Goal: Task Accomplishment & Management: Manage account settings

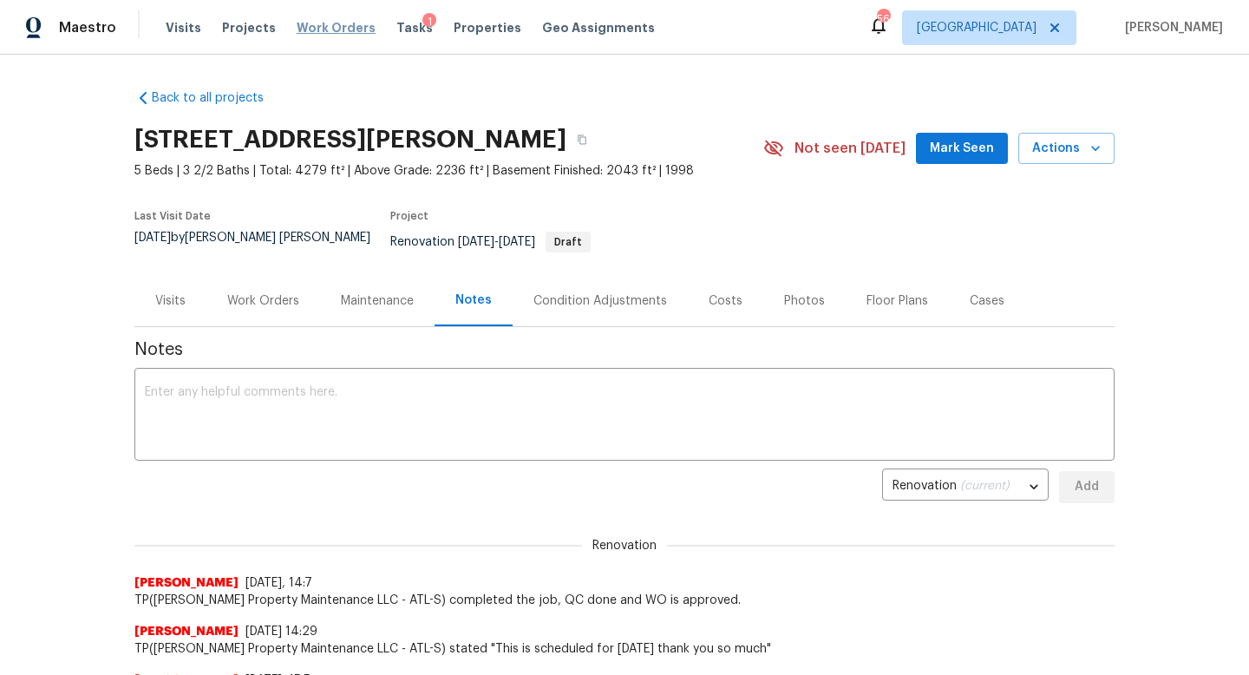
click at [345, 23] on span "Work Orders" at bounding box center [336, 27] width 79 height 17
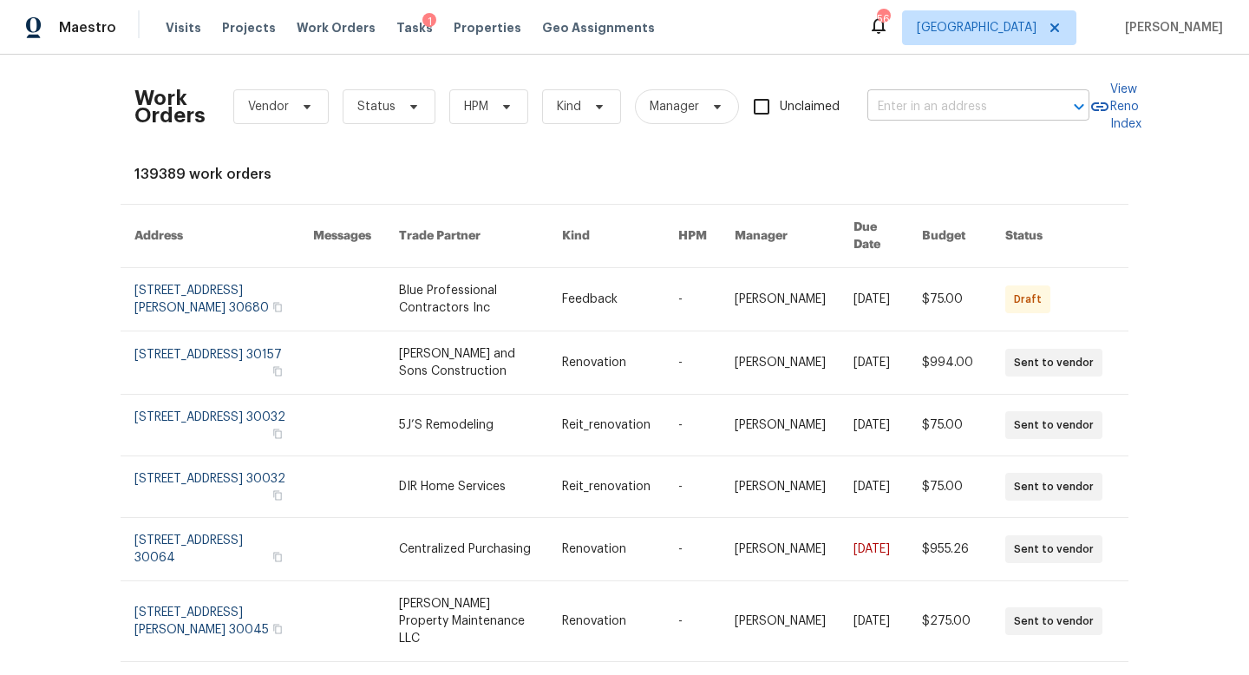
click at [908, 109] on input "text" at bounding box center [953, 107] width 173 height 27
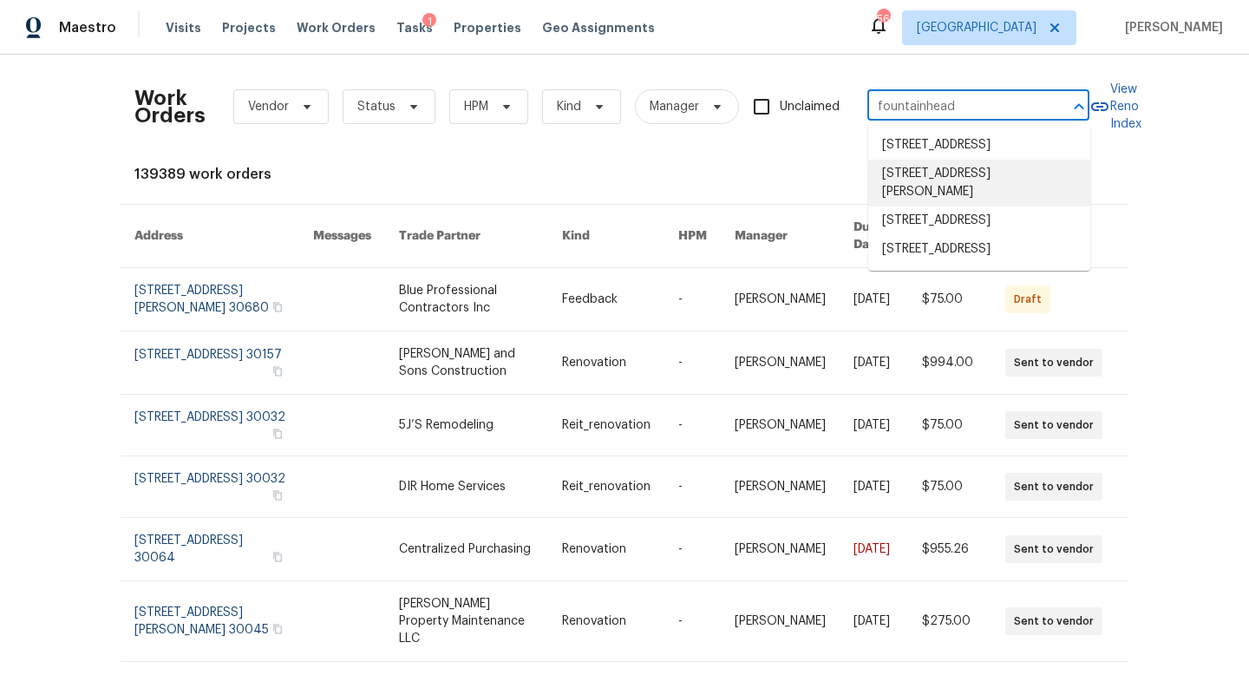
type input "fountainhead"
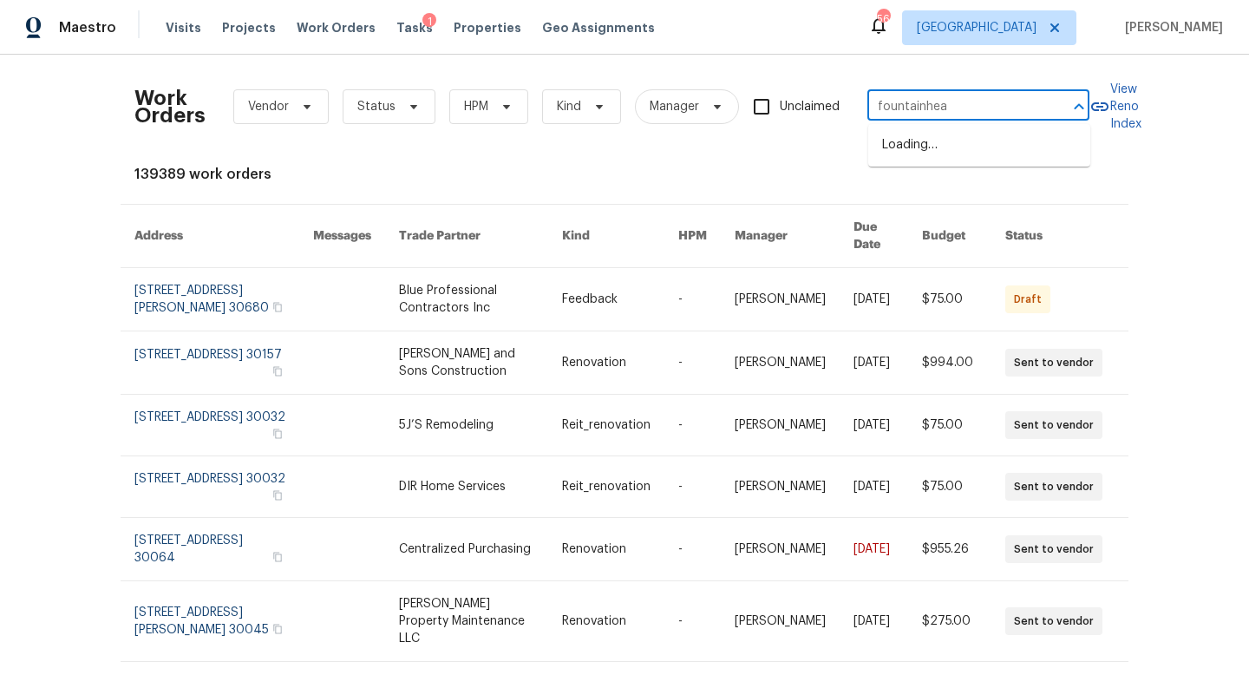
type input "fountainhead"
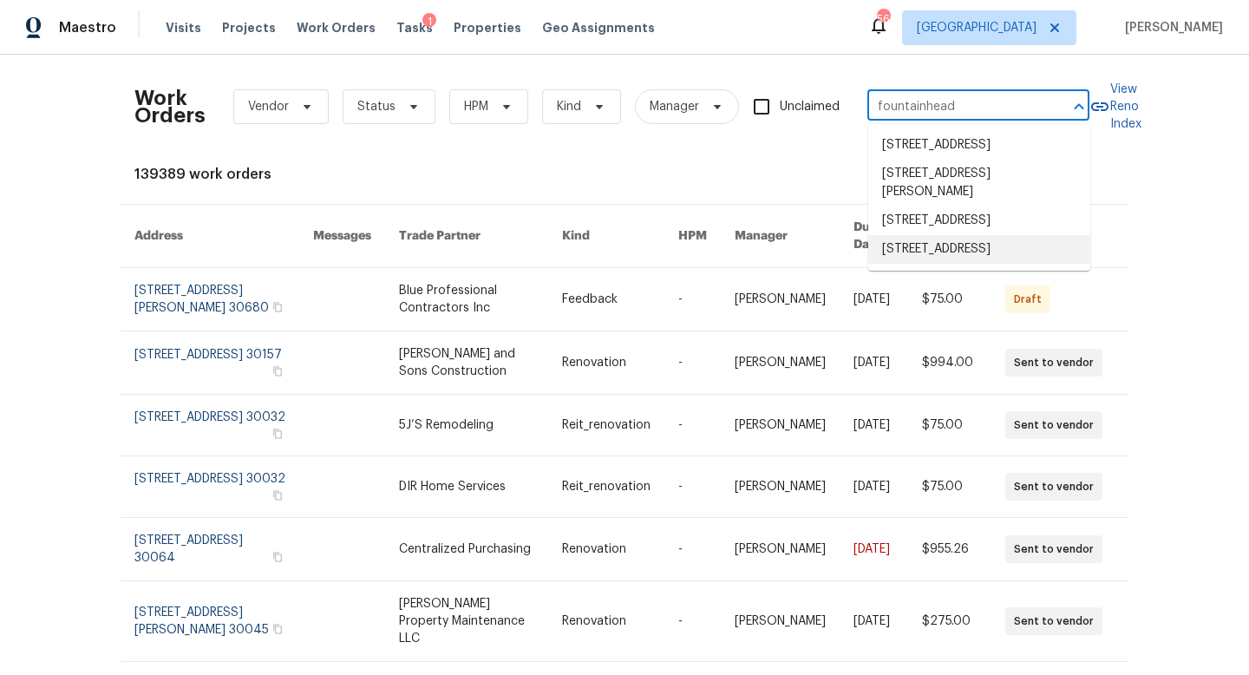
click at [956, 264] on li "745 Fountainhead Ln NE Unit 134, Atlanta, GA 30324" at bounding box center [979, 249] width 222 height 29
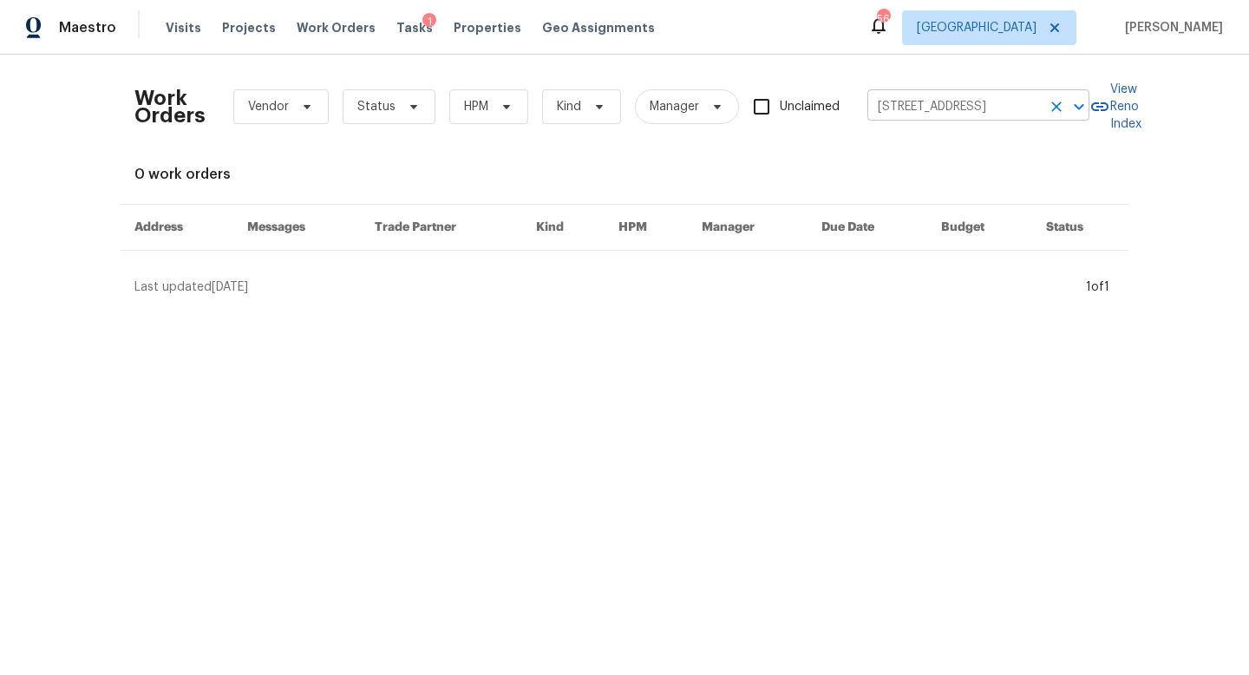
click at [958, 108] on input "745 Fountainhead Ln NE Unit 134, Atlanta, GA 30324" at bounding box center [953, 107] width 173 height 27
type input "fountainhead"
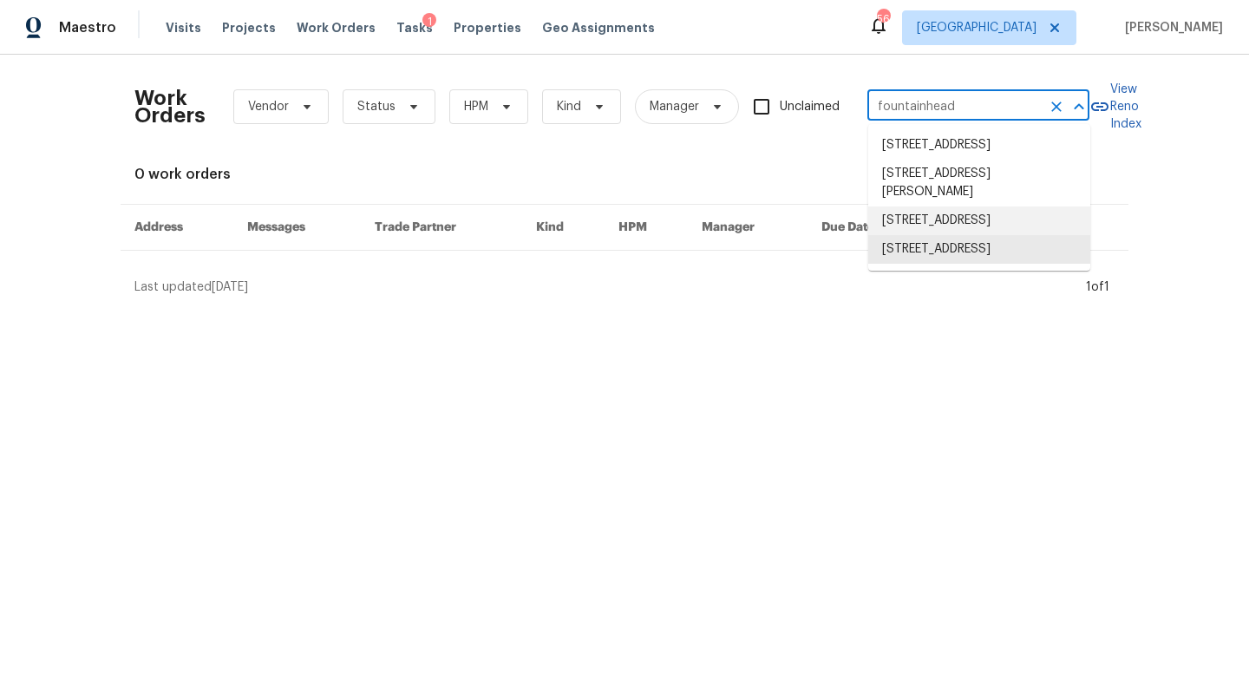
click at [995, 235] on li "745 Fountainhead Ln NE Unit 113, Atlanta, GA 30324" at bounding box center [979, 220] width 222 height 29
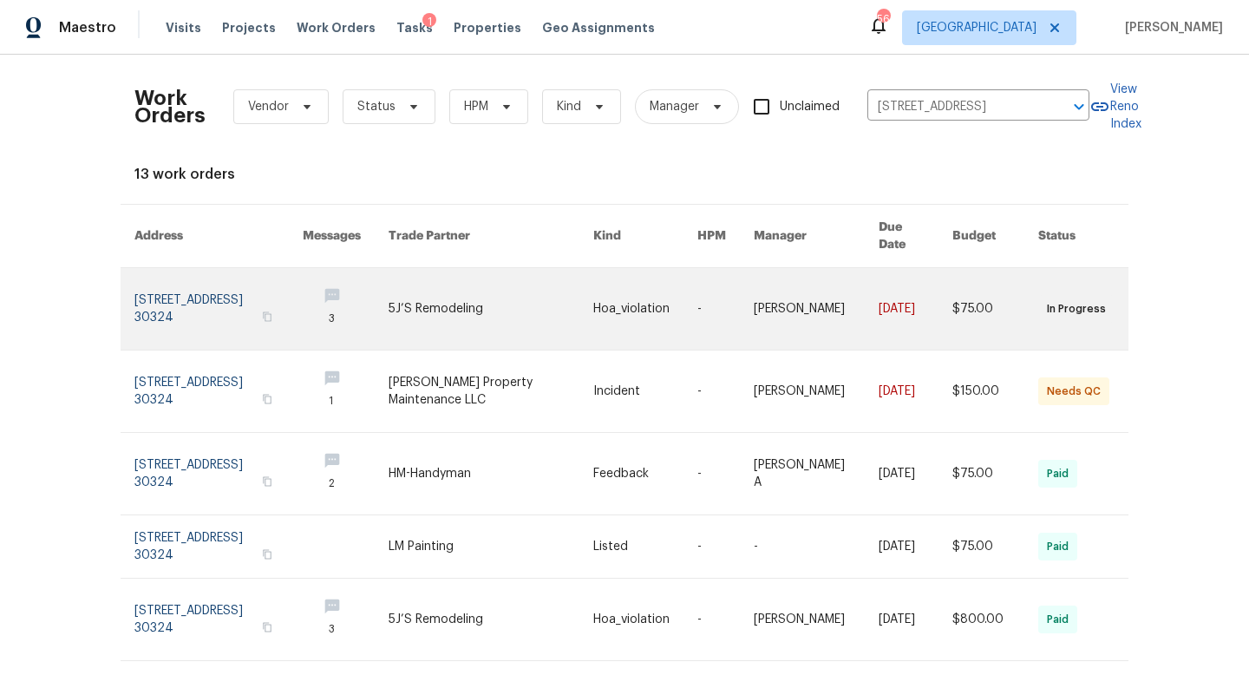
click at [252, 293] on link at bounding box center [218, 309] width 168 height 82
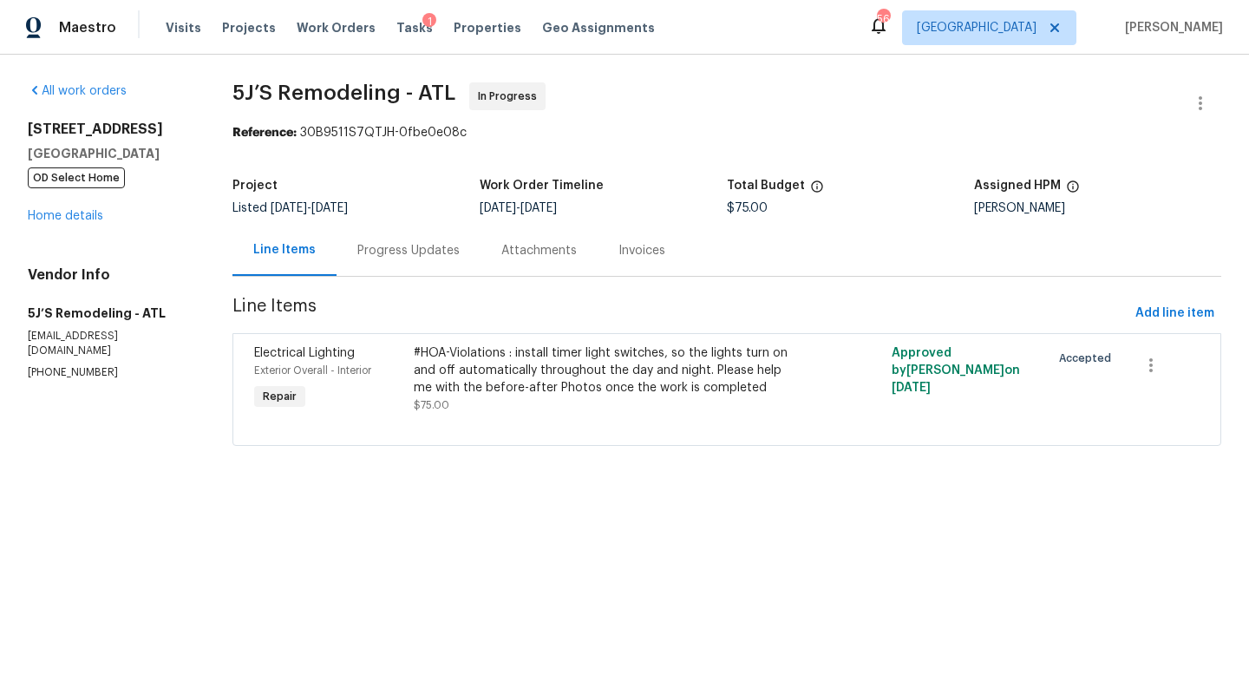
click at [434, 249] on div "Progress Updates" at bounding box center [408, 250] width 102 height 17
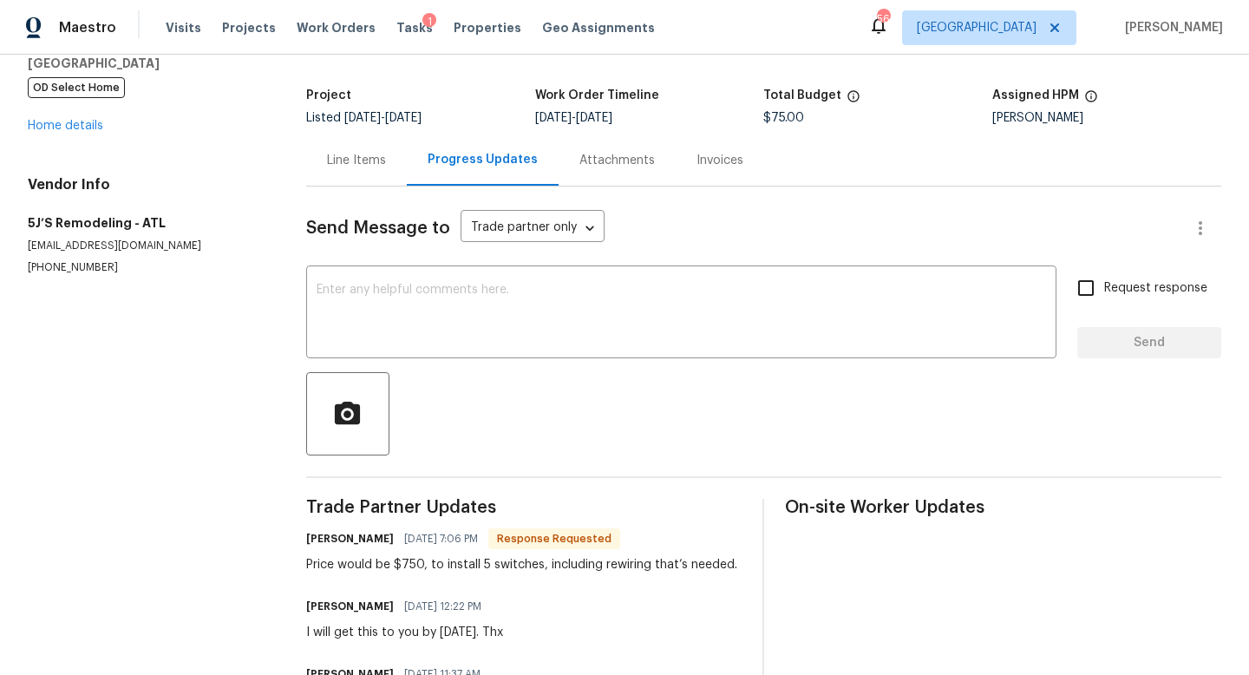
scroll to position [89, 0]
click at [434, 292] on textarea at bounding box center [680, 314] width 729 height 61
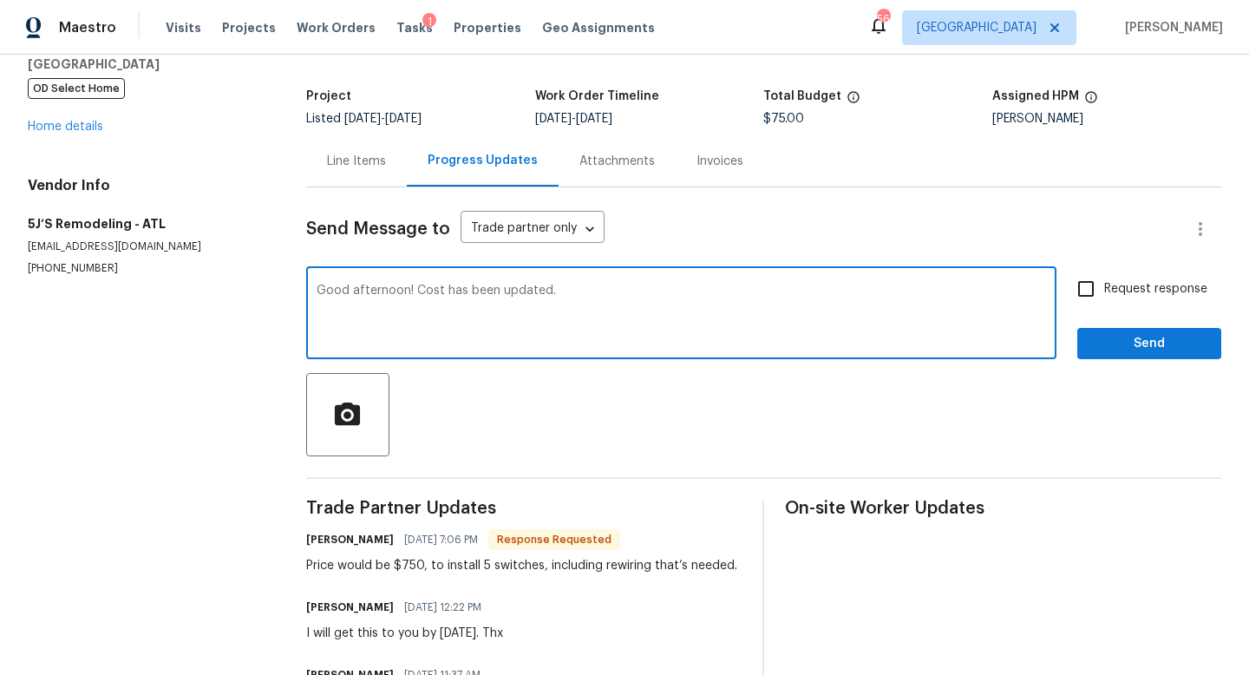
type textarea "Good afternoon! Cost has been updated."
click at [1109, 346] on span "Send" at bounding box center [1149, 344] width 116 height 22
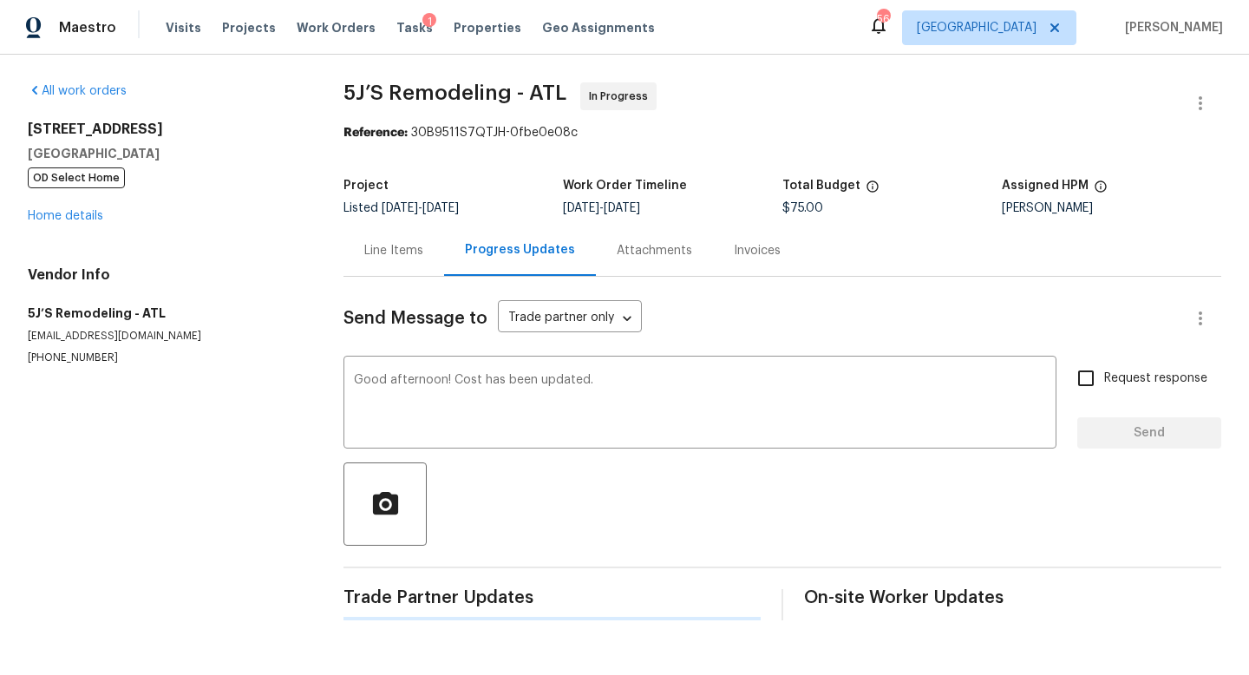
scroll to position [0, 0]
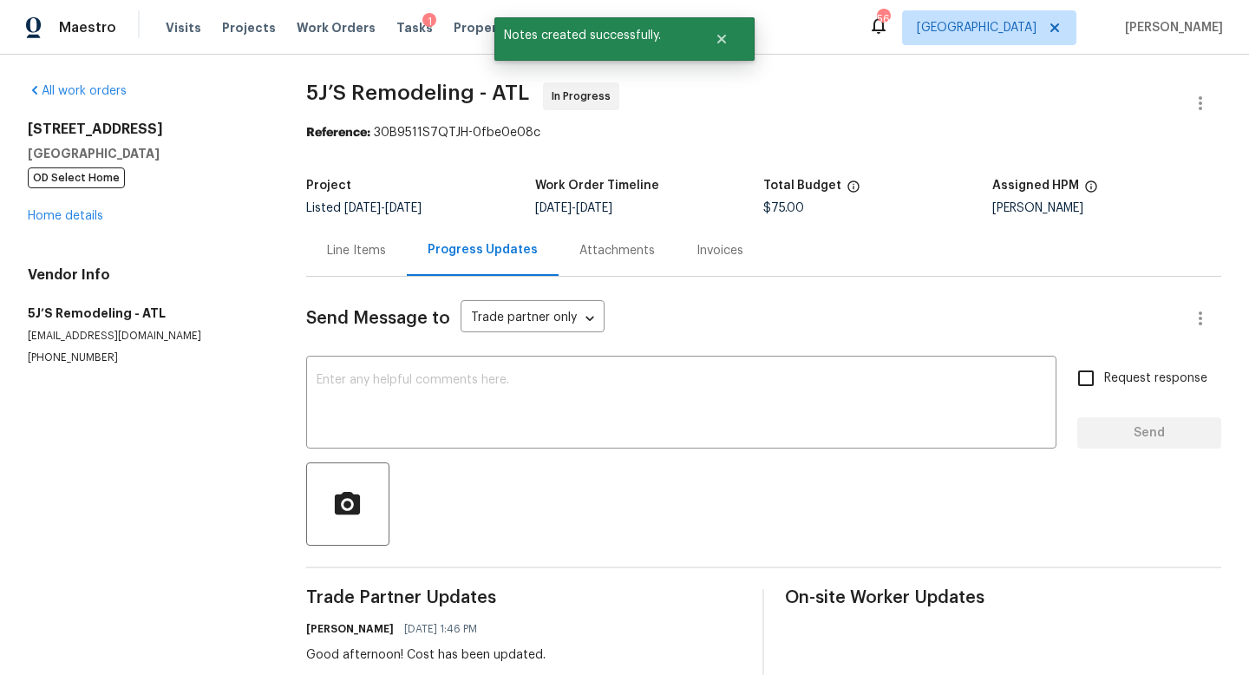
click at [383, 250] on div "Line Items" at bounding box center [356, 250] width 59 height 17
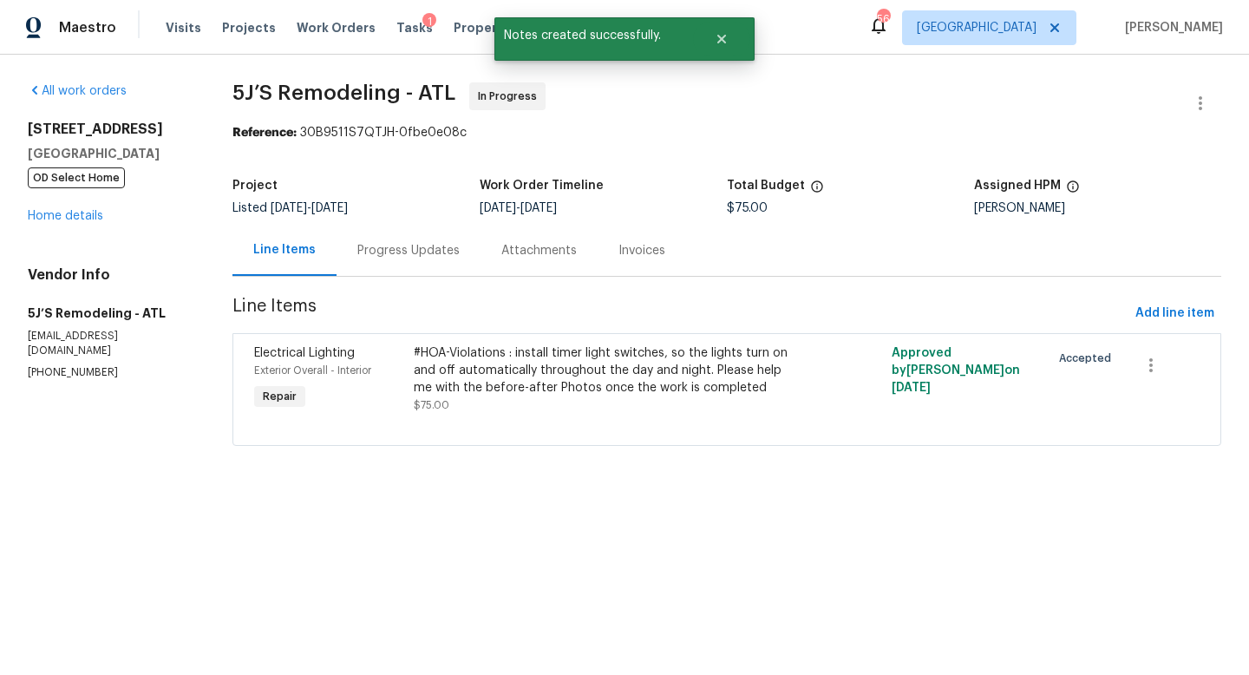
click at [546, 365] on div "#HOA-Violations : install timer light switches, so the lights turn on and off a…" at bounding box center [608, 370] width 388 height 52
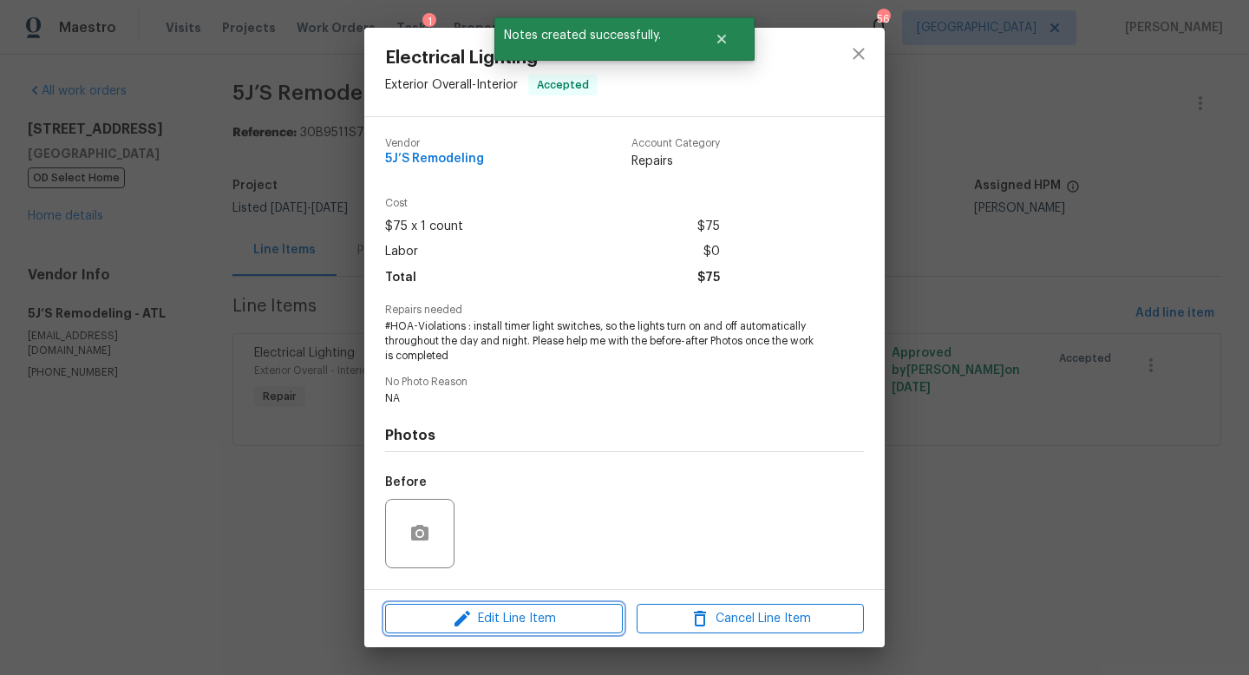
click at [544, 620] on span "Edit Line Item" at bounding box center [503, 619] width 227 height 22
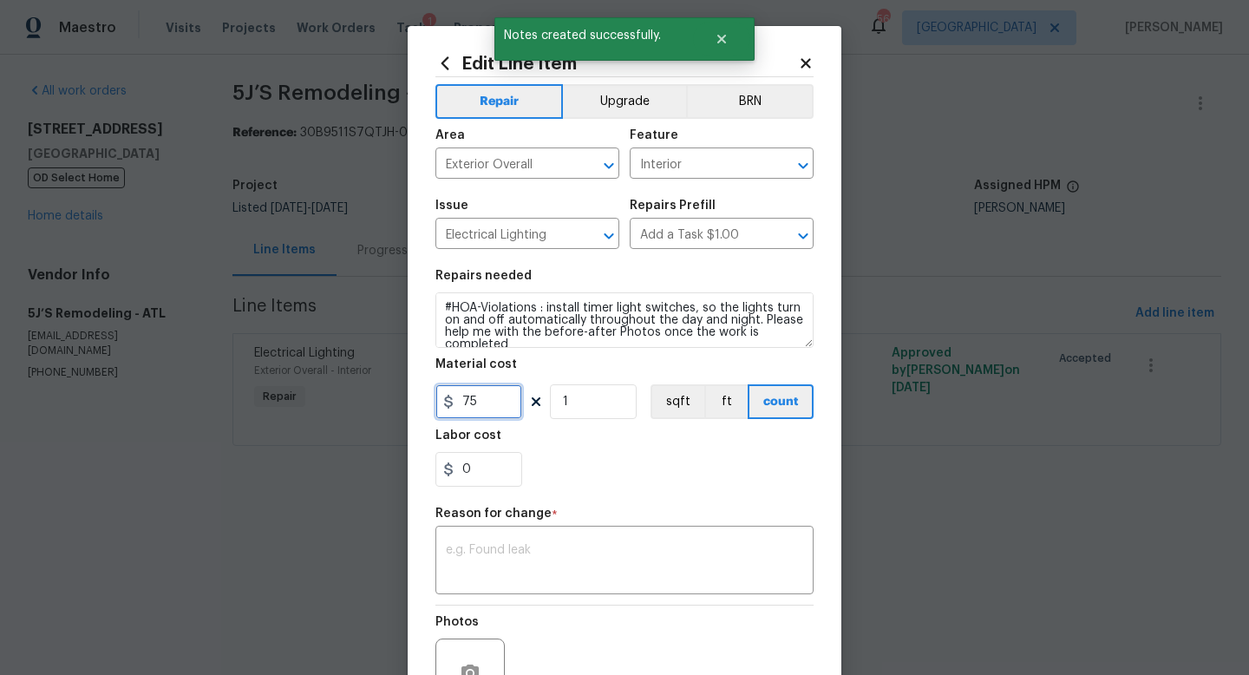
click at [499, 401] on input "75" at bounding box center [478, 401] width 87 height 35
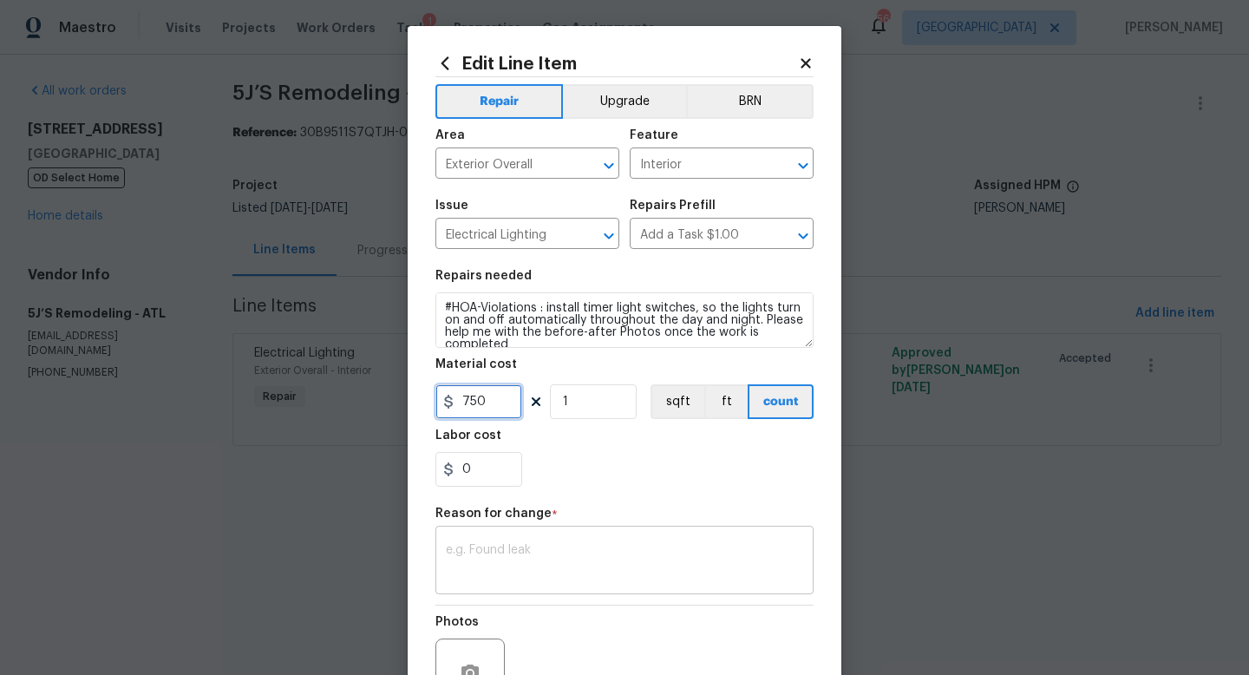
type input "750"
click at [517, 547] on textarea at bounding box center [624, 562] width 357 height 36
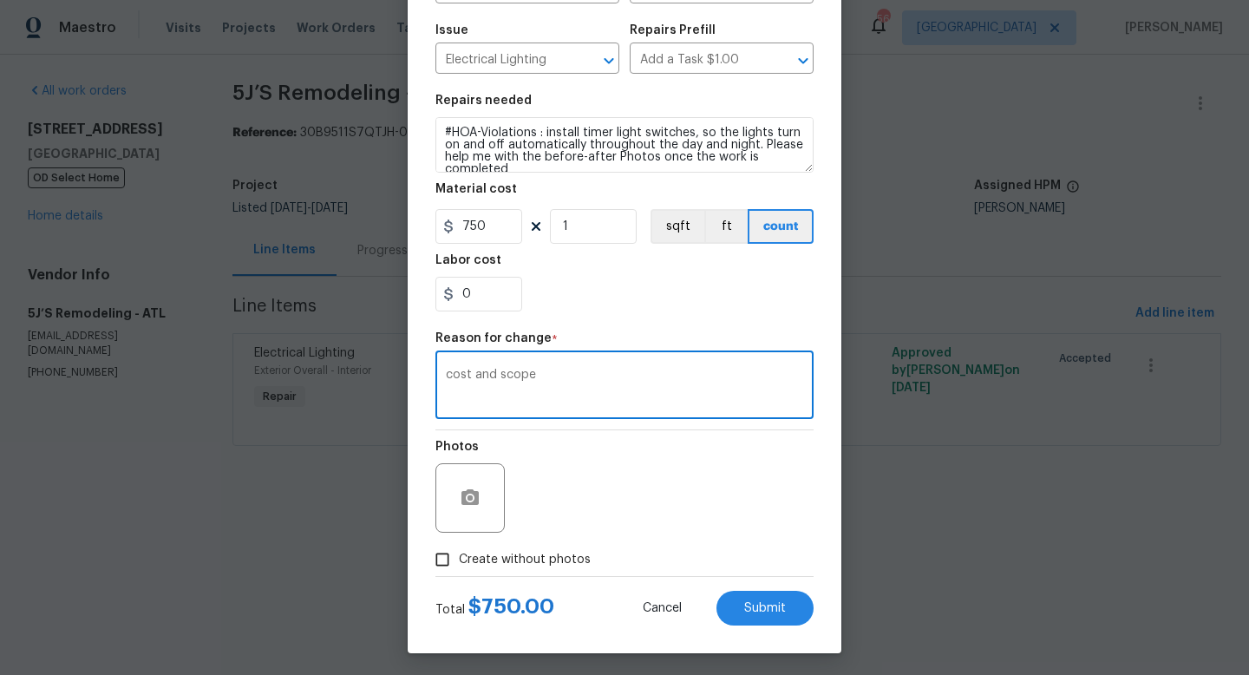
scroll to position [180, 0]
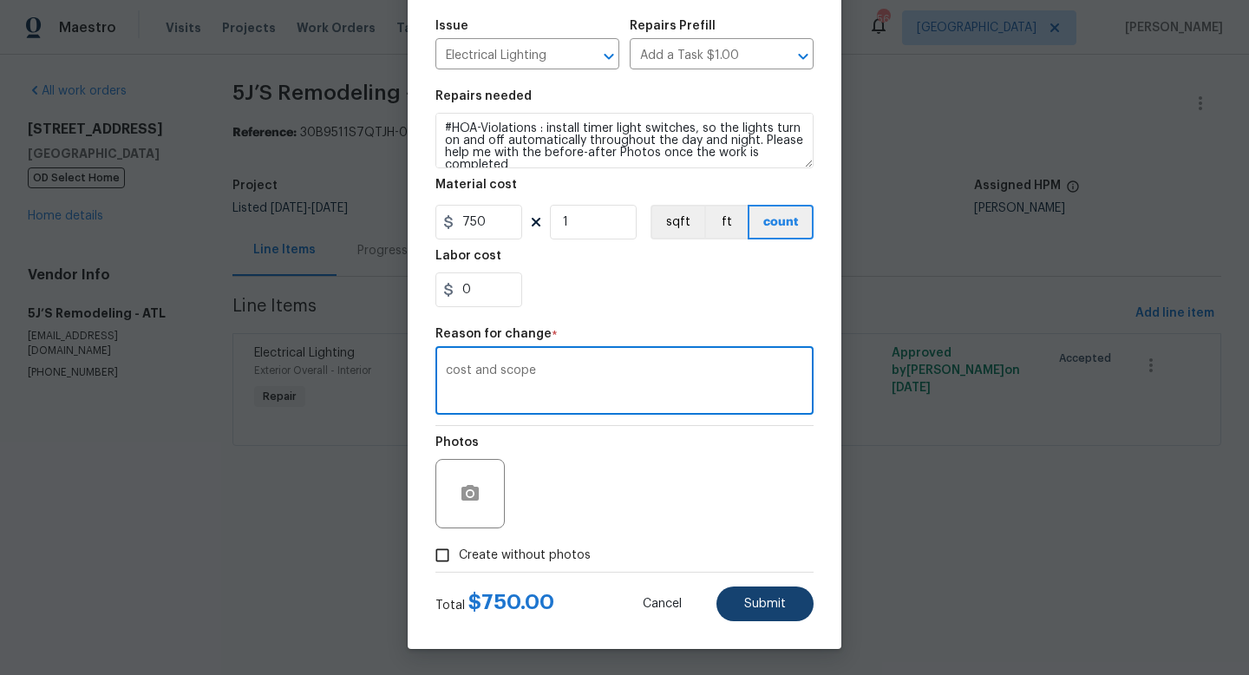
type textarea "cost and scope"
click at [743, 618] on button "Submit" at bounding box center [764, 603] width 97 height 35
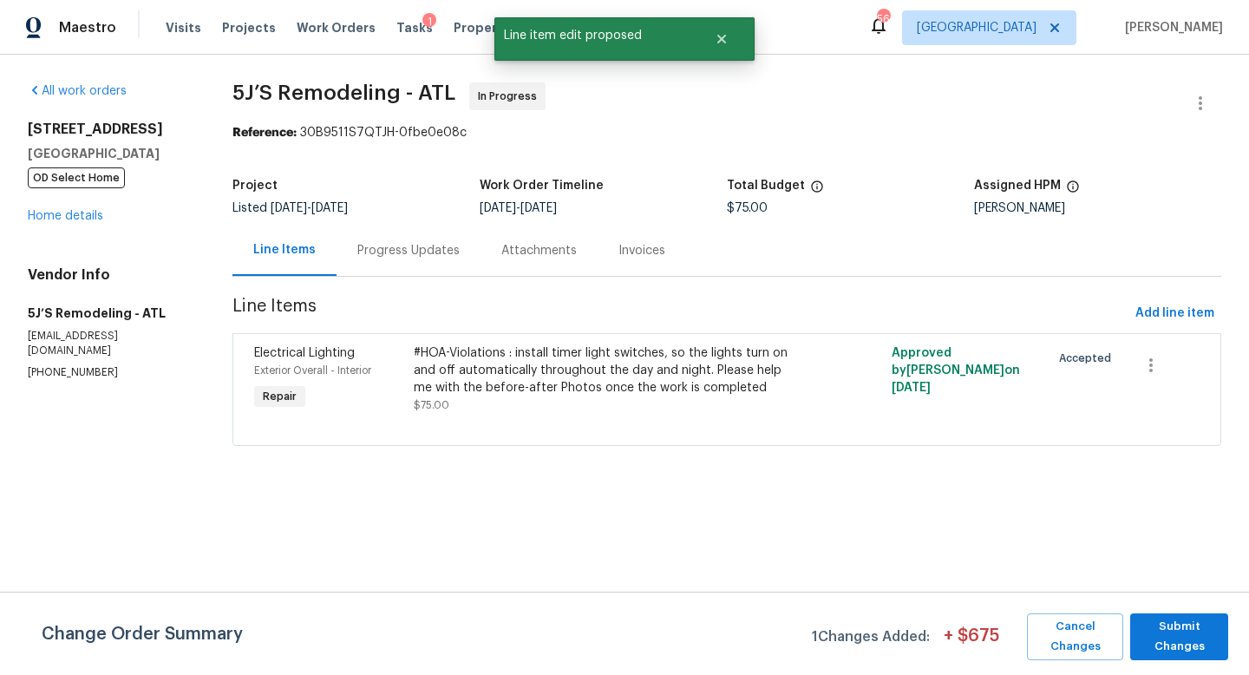
scroll to position [0, 0]
click at [1184, 628] on span "Submit Changes" at bounding box center [1178, 637] width 81 height 40
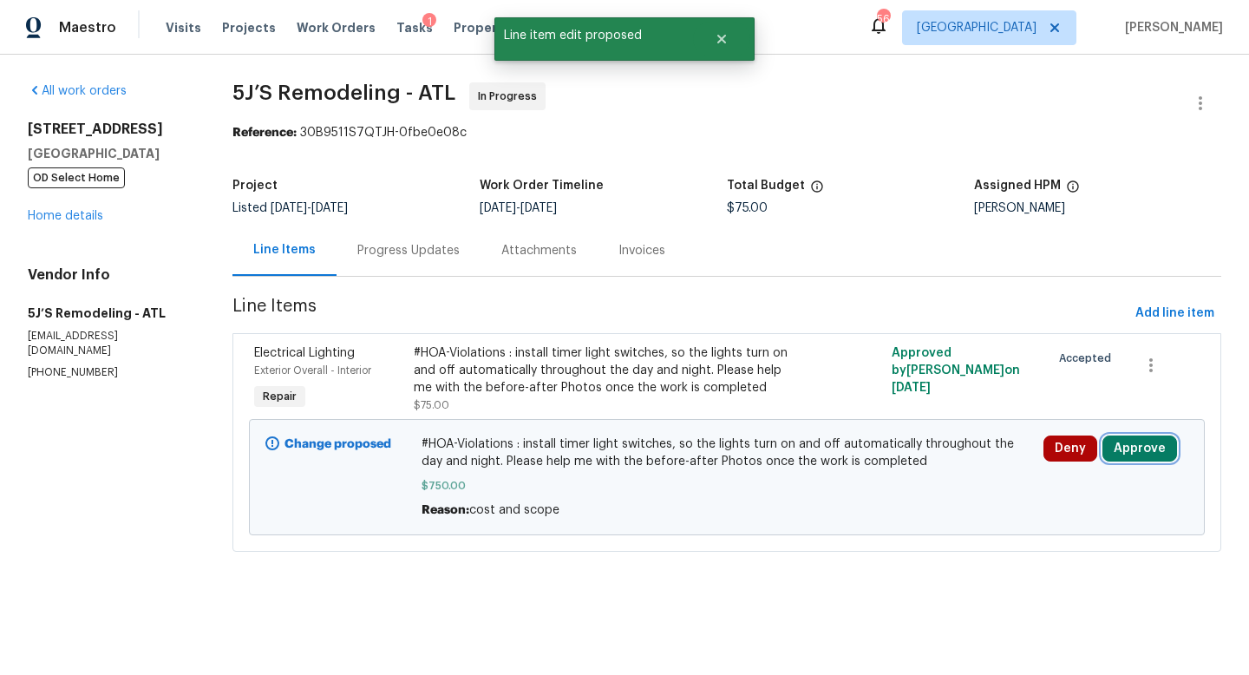
click at [1122, 453] on button "Approve" at bounding box center [1139, 448] width 75 height 26
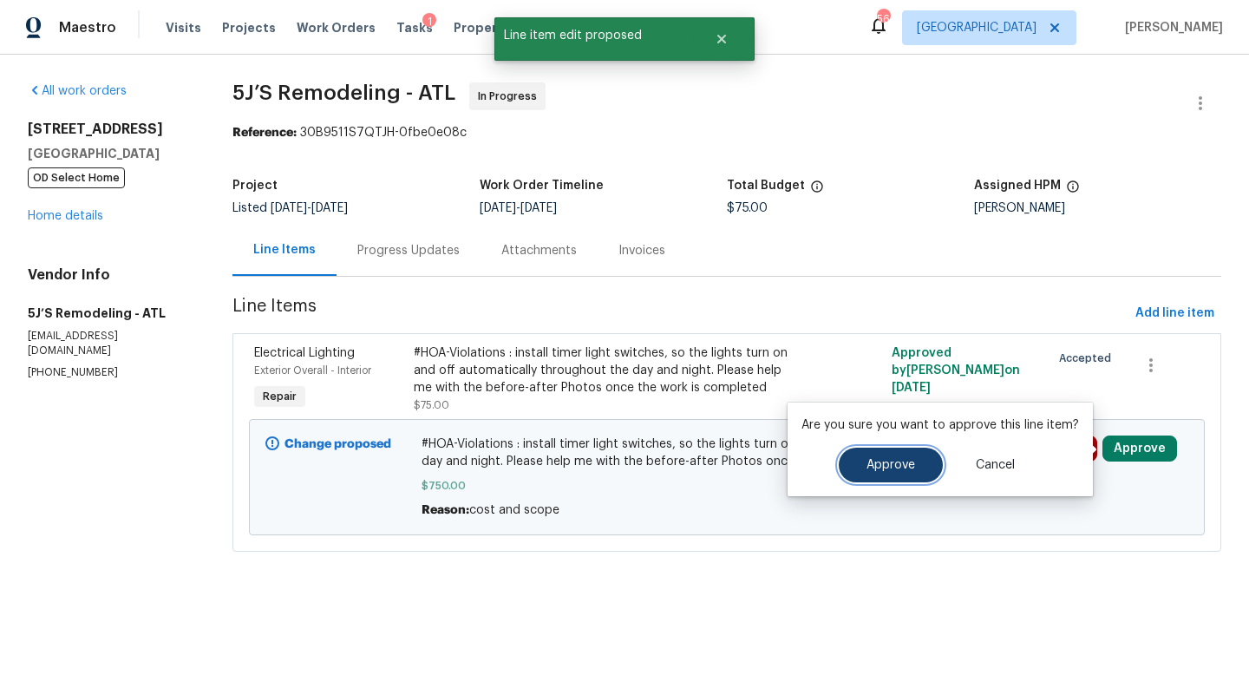
click at [902, 470] on span "Approve" at bounding box center [890, 465] width 49 height 13
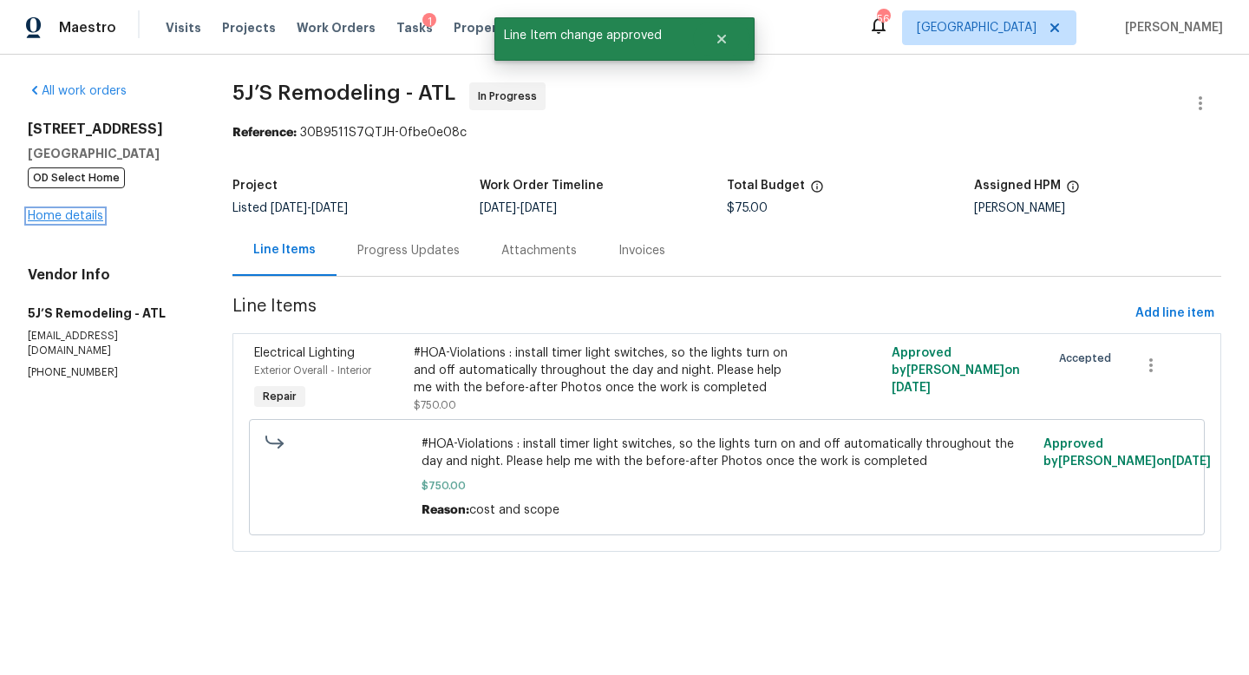
click at [82, 222] on link "Home details" at bounding box center [65, 216] width 75 height 12
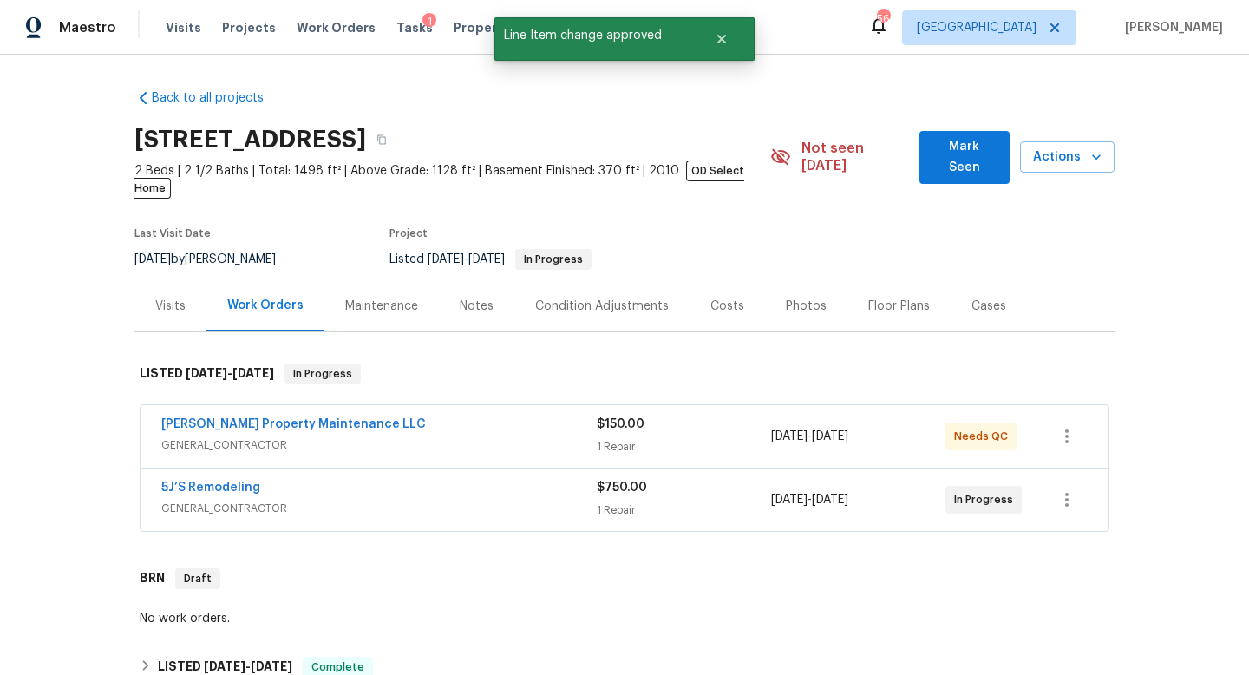
click at [269, 415] on span "Glen Property Maintenance LLC" at bounding box center [293, 423] width 264 height 17
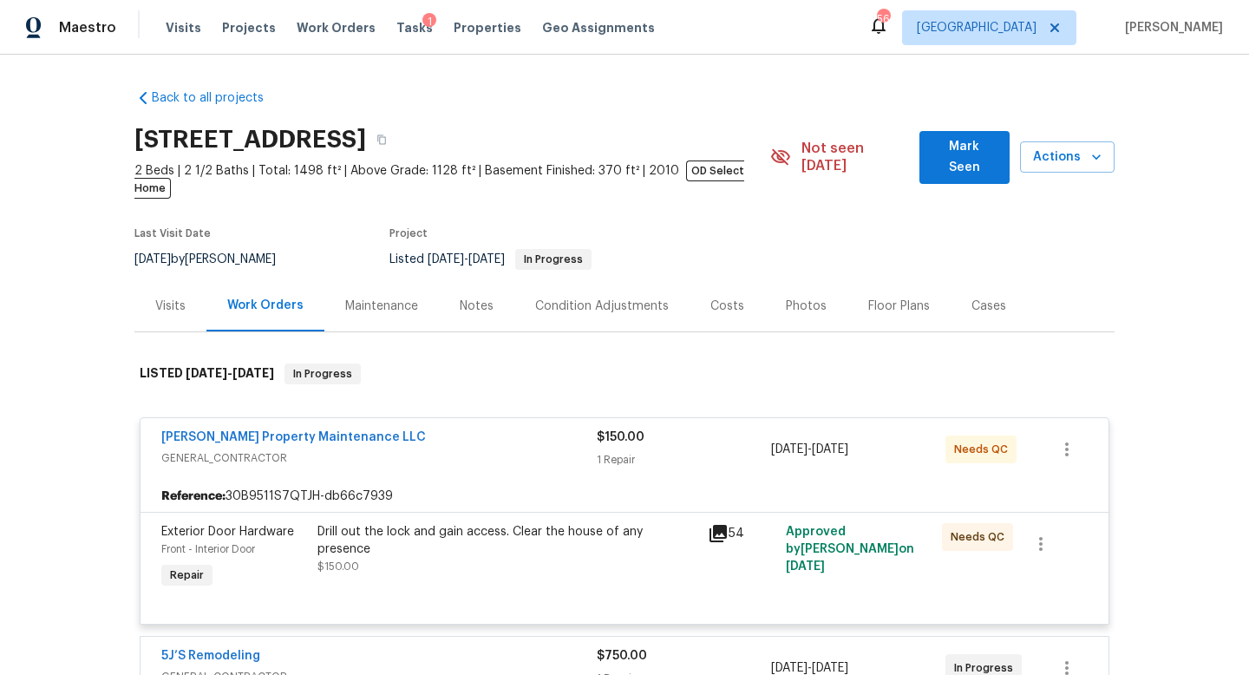
click at [316, 428] on span "Glen Property Maintenance LLC" at bounding box center [293, 436] width 264 height 17
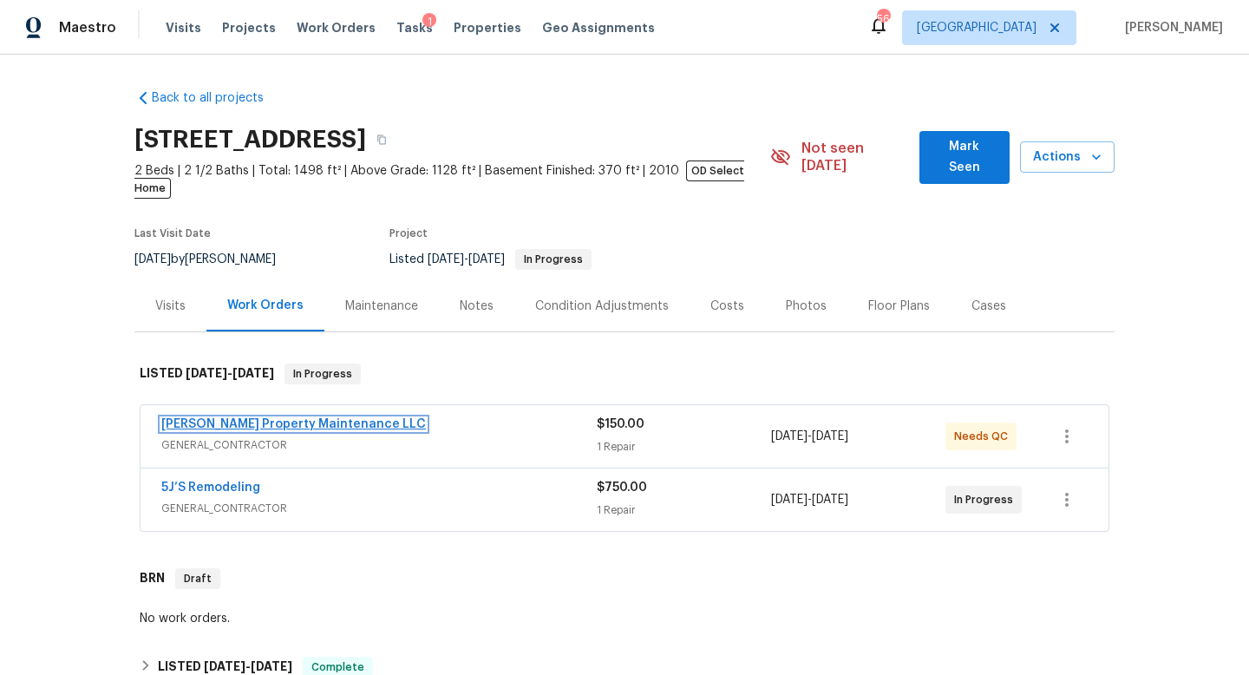
click at [313, 418] on link "Glen Property Maintenance LLC" at bounding box center [293, 424] width 264 height 12
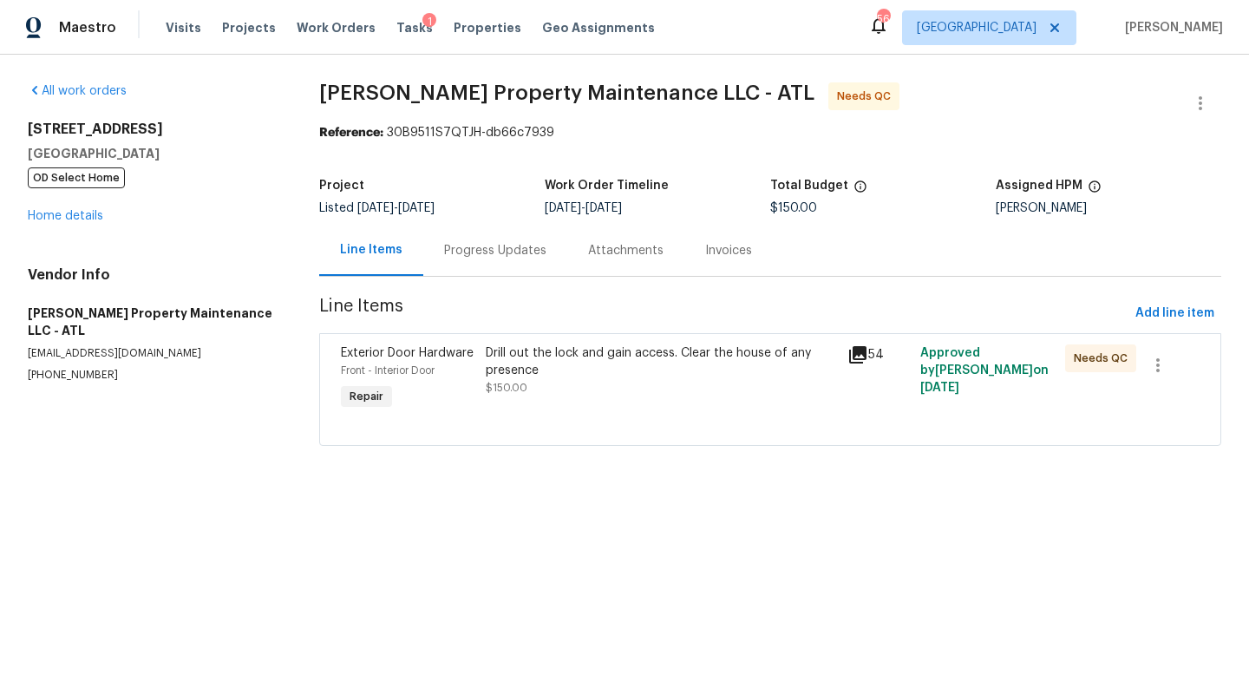
click at [496, 245] on div "Progress Updates" at bounding box center [495, 250] width 102 height 17
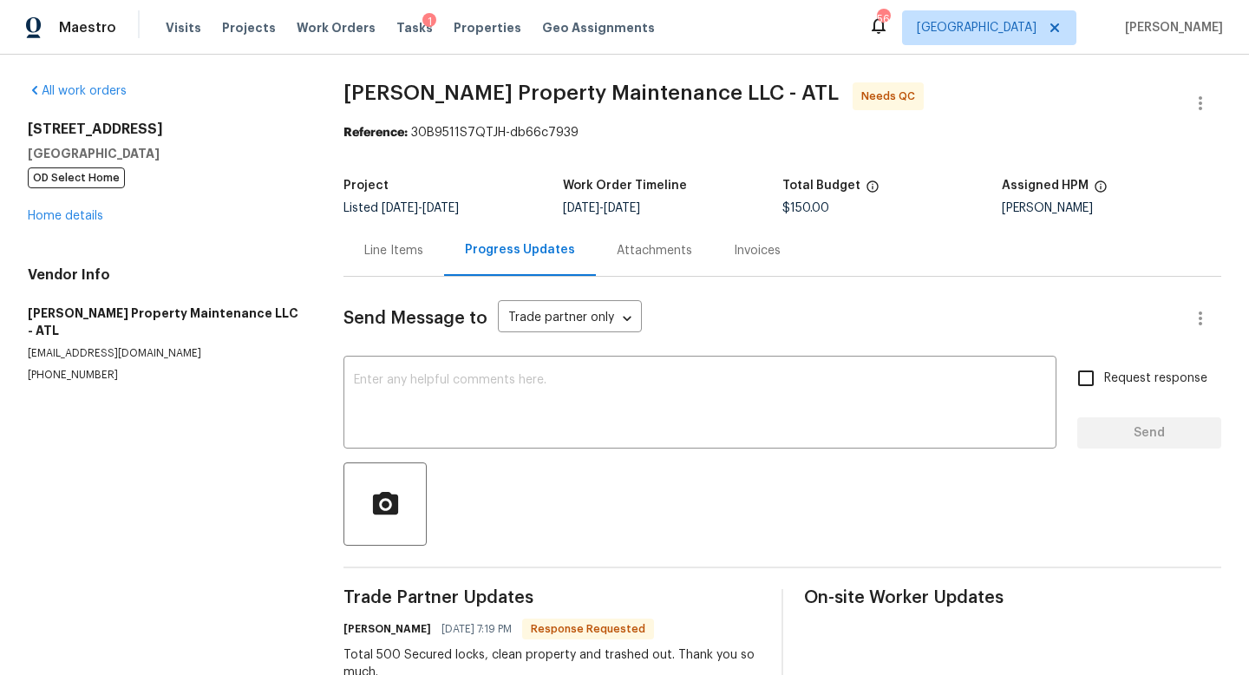
scroll to position [55, 0]
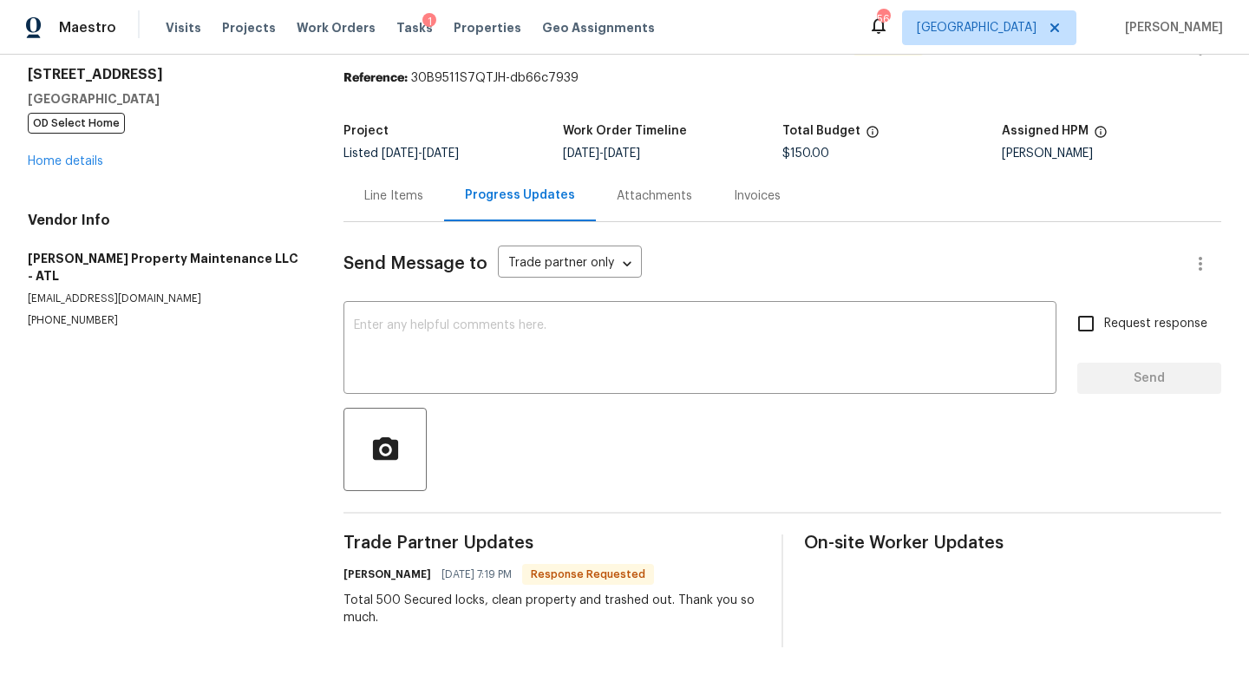
click at [414, 187] on div "Line Items" at bounding box center [393, 195] width 59 height 17
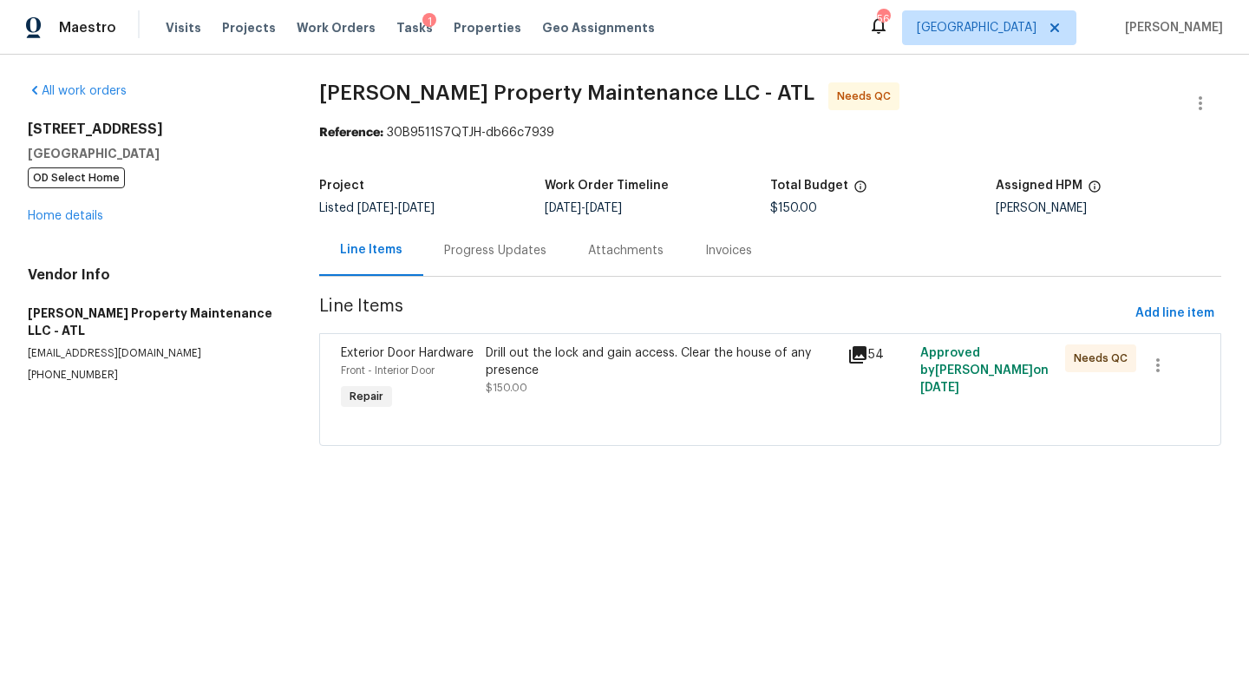
click at [588, 370] on div "Drill out the lock and gain access. Clear the house of any presence" at bounding box center [662, 361] width 352 height 35
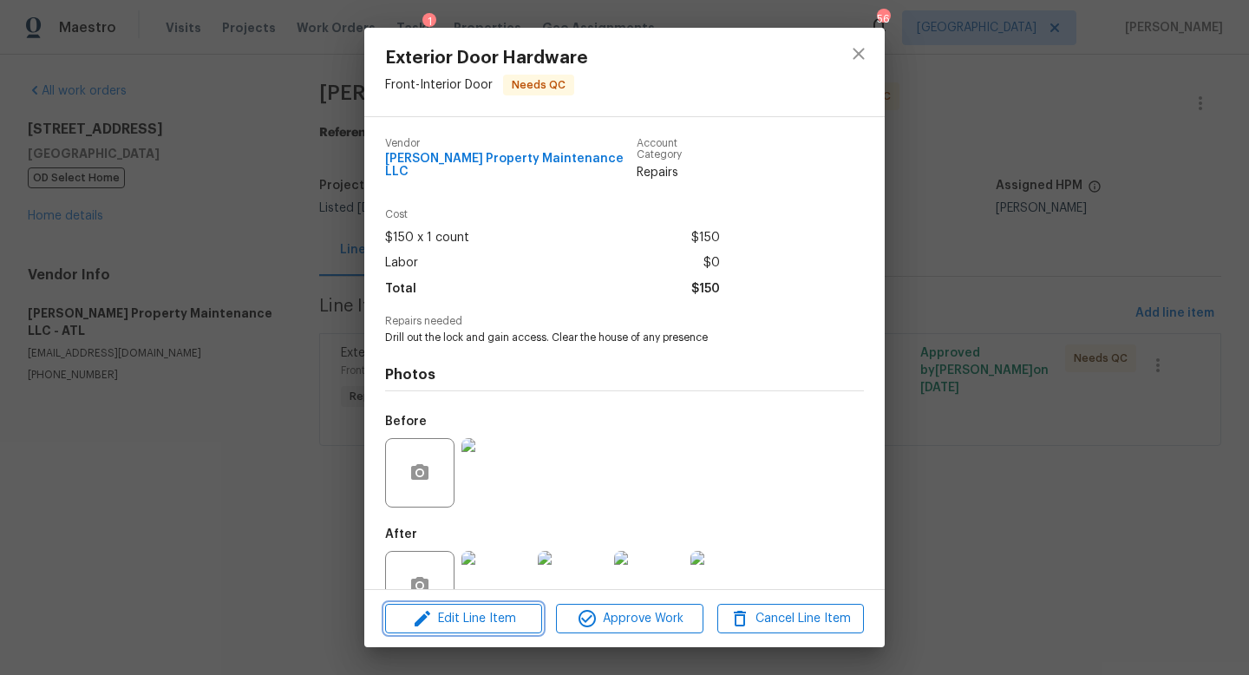
click at [452, 626] on span "Edit Line Item" at bounding box center [463, 619] width 147 height 22
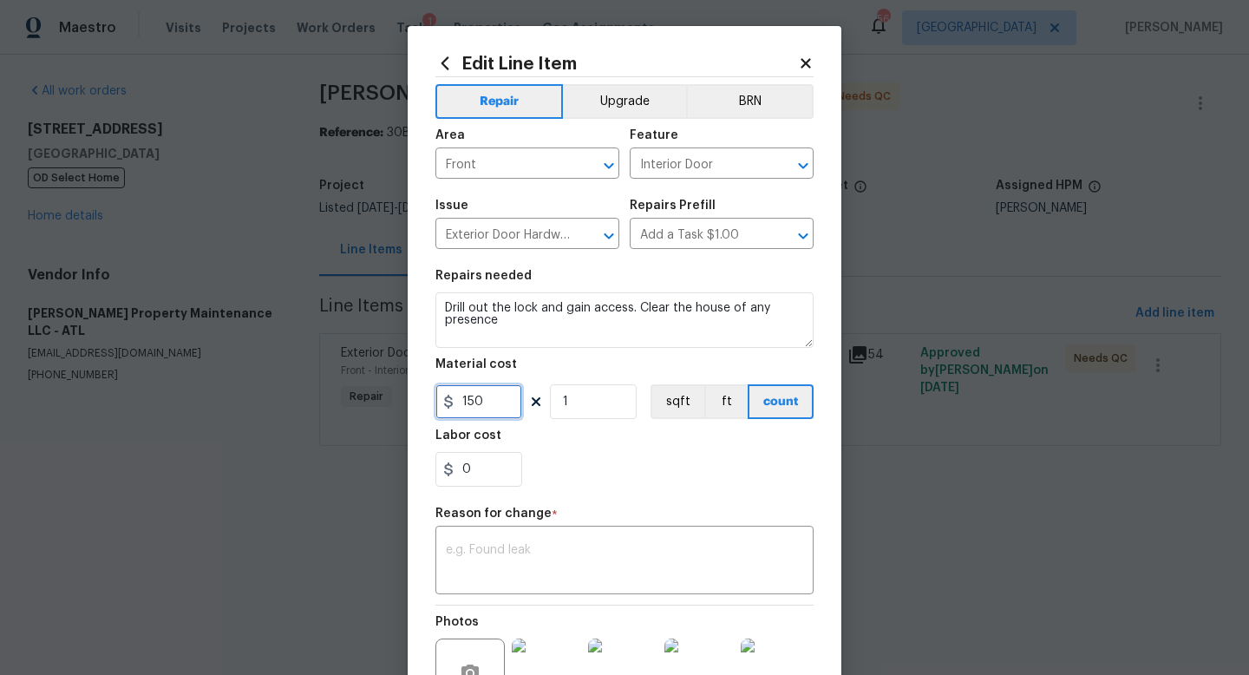
drag, startPoint x: 497, startPoint y: 396, endPoint x: 401, endPoint y: 395, distance: 96.3
click at [401, 395] on div "Edit Line Item Repair Upgrade BRN Area Front ​ Feature Interior Door ​ Issue Ex…" at bounding box center [624, 337] width 1249 height 675
type input "500"
click at [457, 563] on textarea at bounding box center [624, 562] width 357 height 36
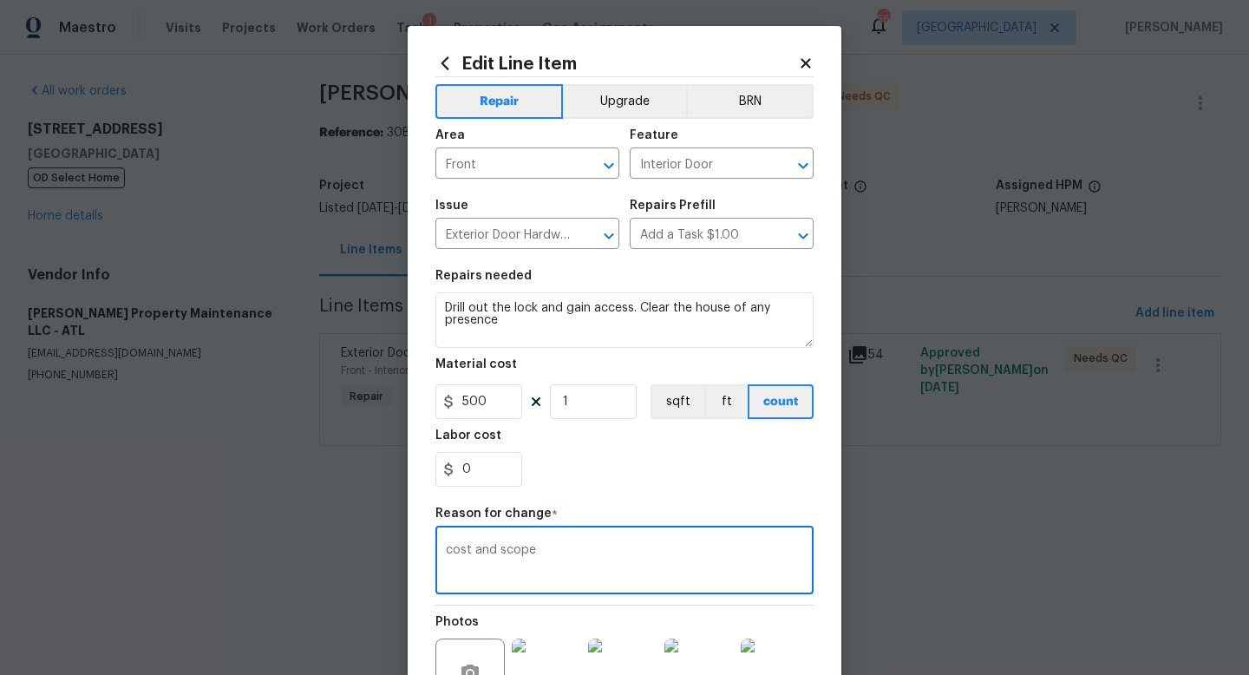
scroll to position [198, 0]
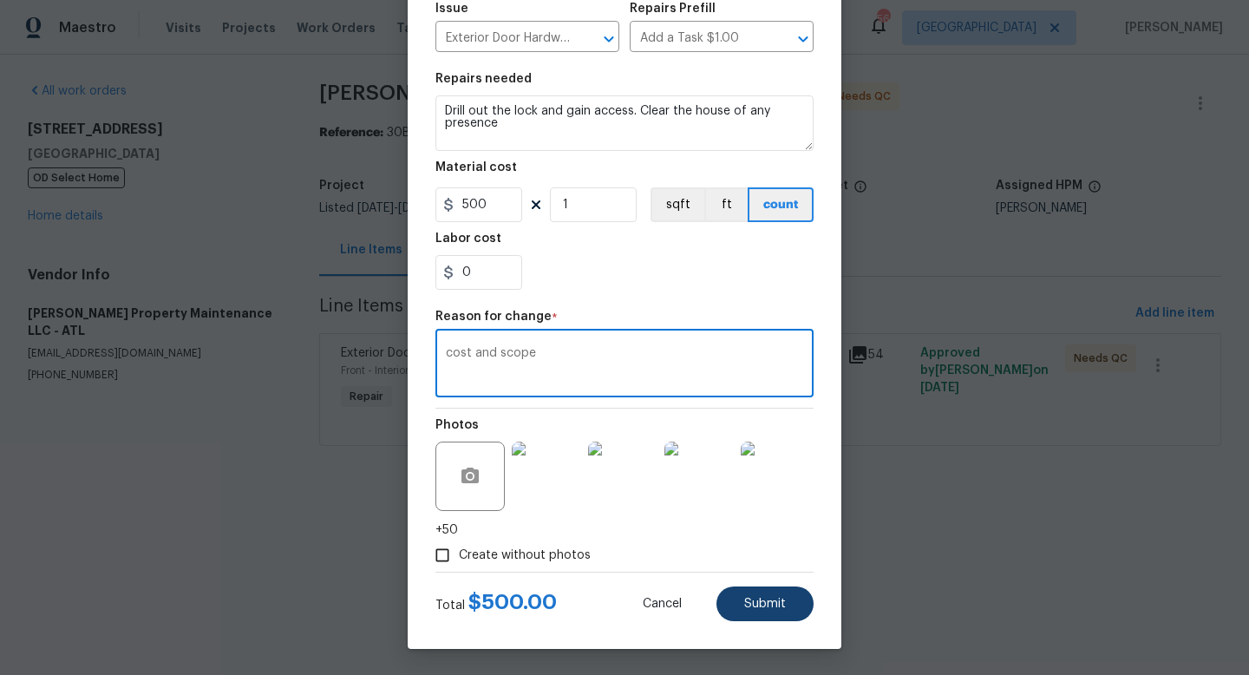
type textarea "cost and scope"
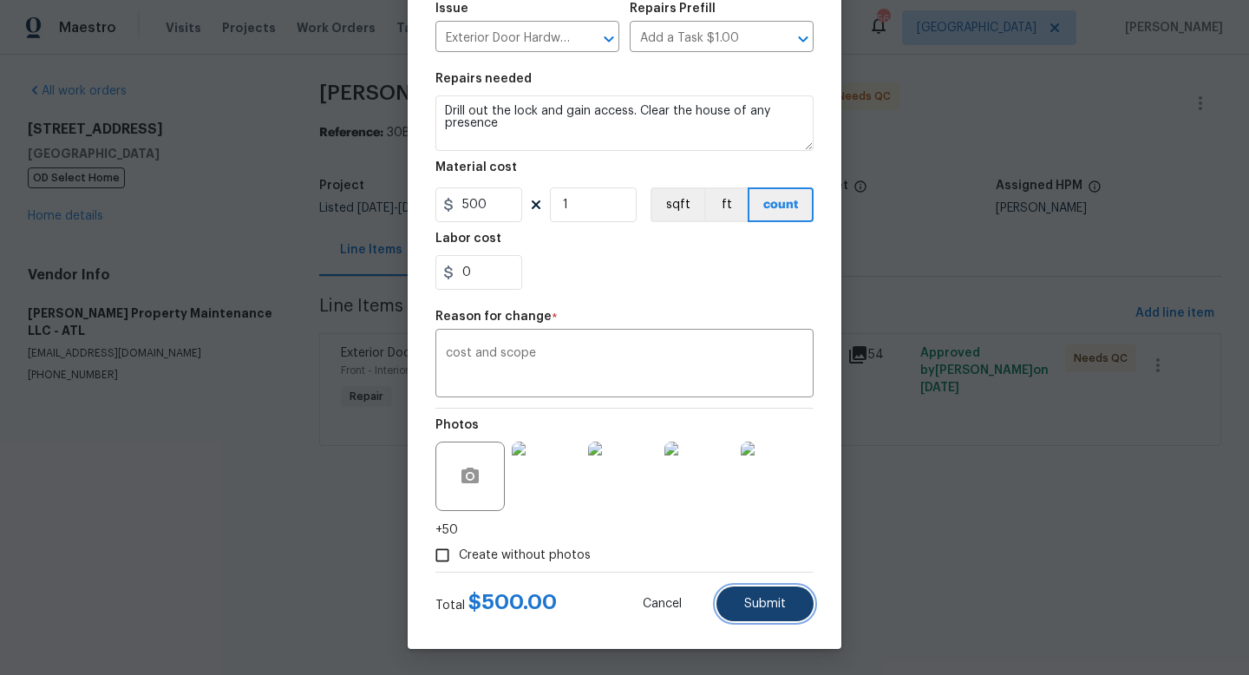
click at [739, 602] on button "Submit" at bounding box center [764, 603] width 97 height 35
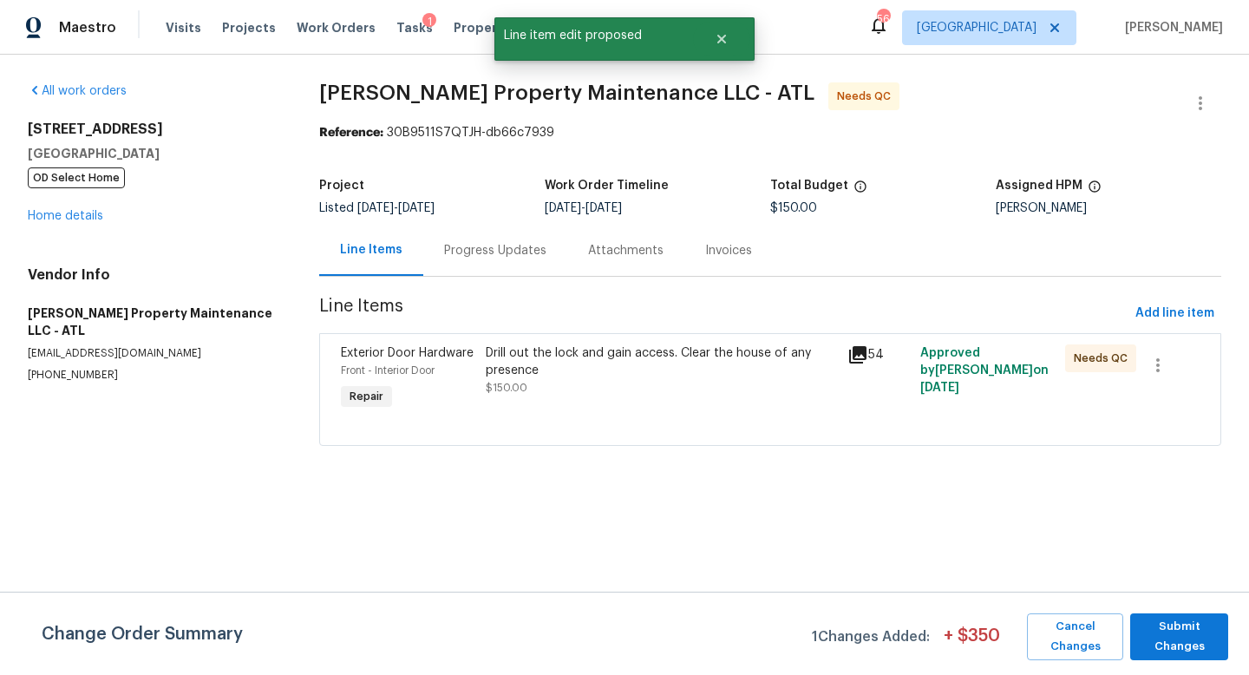
scroll to position [0, 0]
click at [1144, 634] on span "Submit Changes" at bounding box center [1178, 637] width 81 height 40
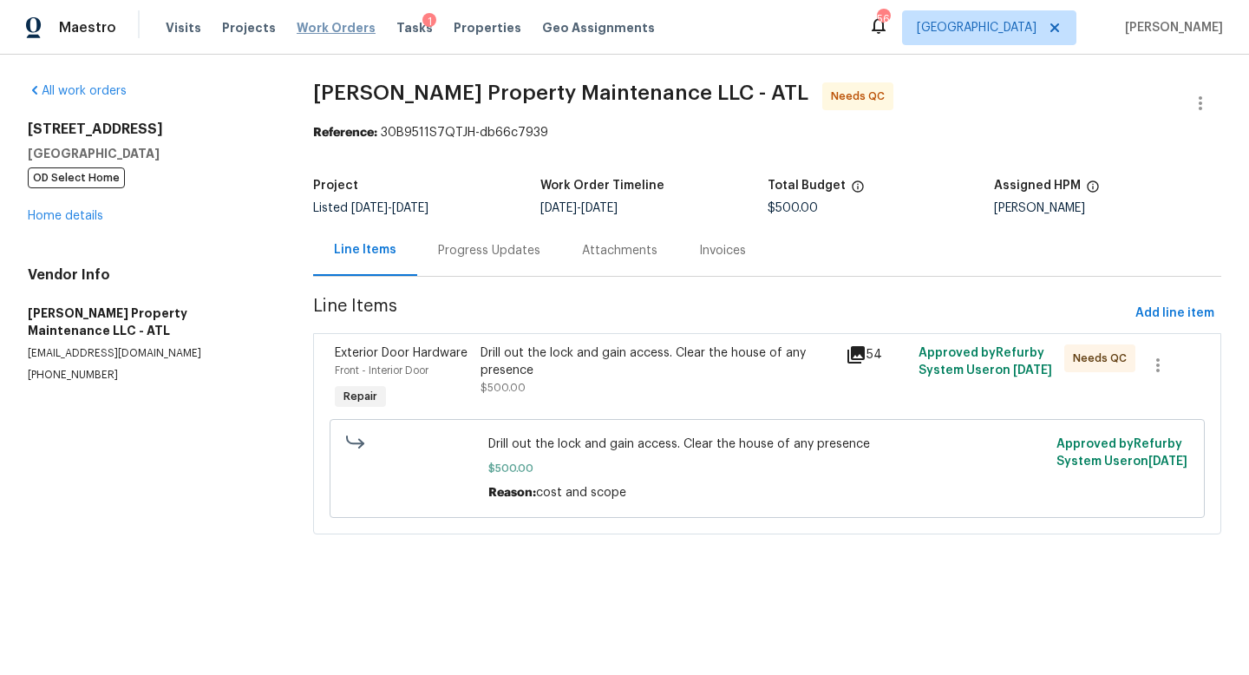
click at [332, 24] on span "Work Orders" at bounding box center [336, 27] width 79 height 17
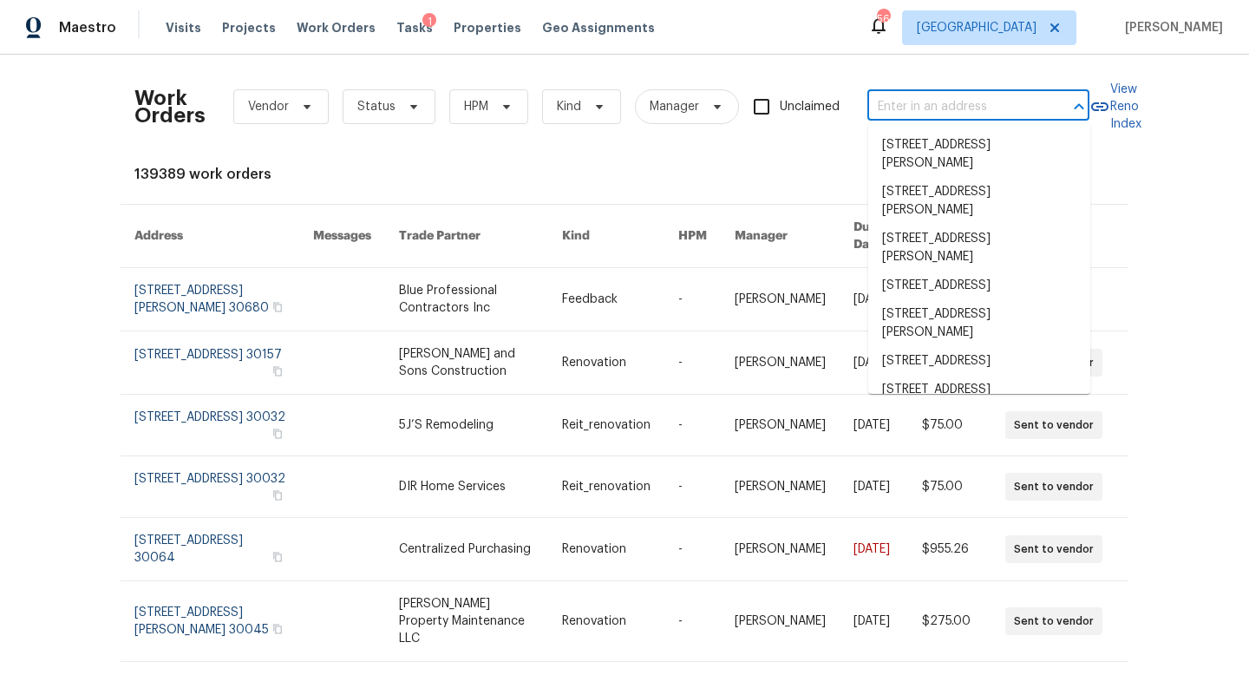
click at [911, 112] on input "text" at bounding box center [953, 107] width 173 height 27
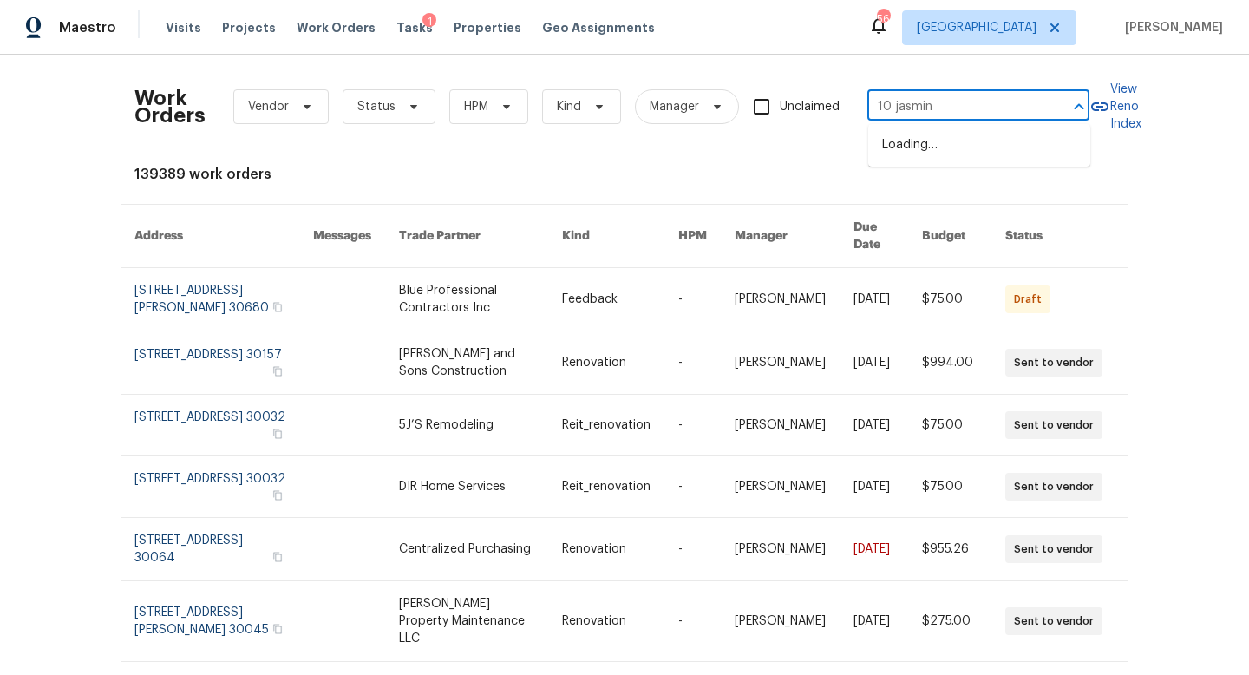
type input "10 jasmine"
click at [961, 140] on li "10 Jasmine Ln SW, Euharlee, GA 30120" at bounding box center [979, 154] width 222 height 47
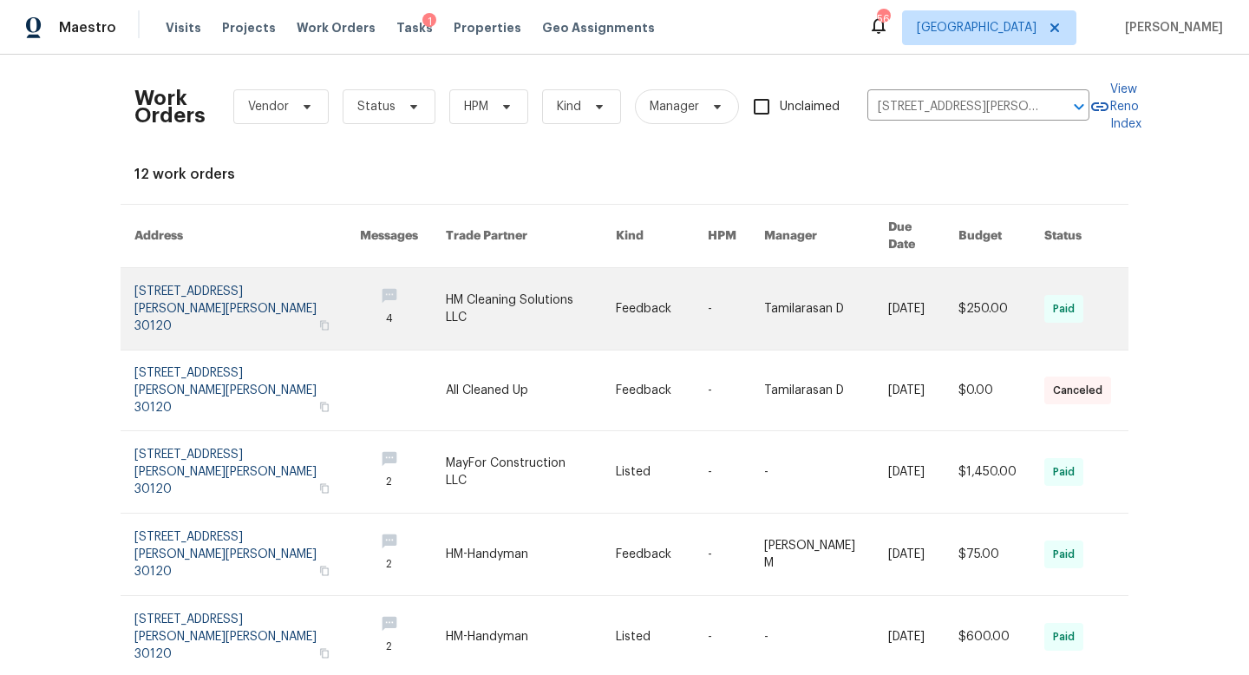
click at [152, 299] on link at bounding box center [246, 309] width 225 height 82
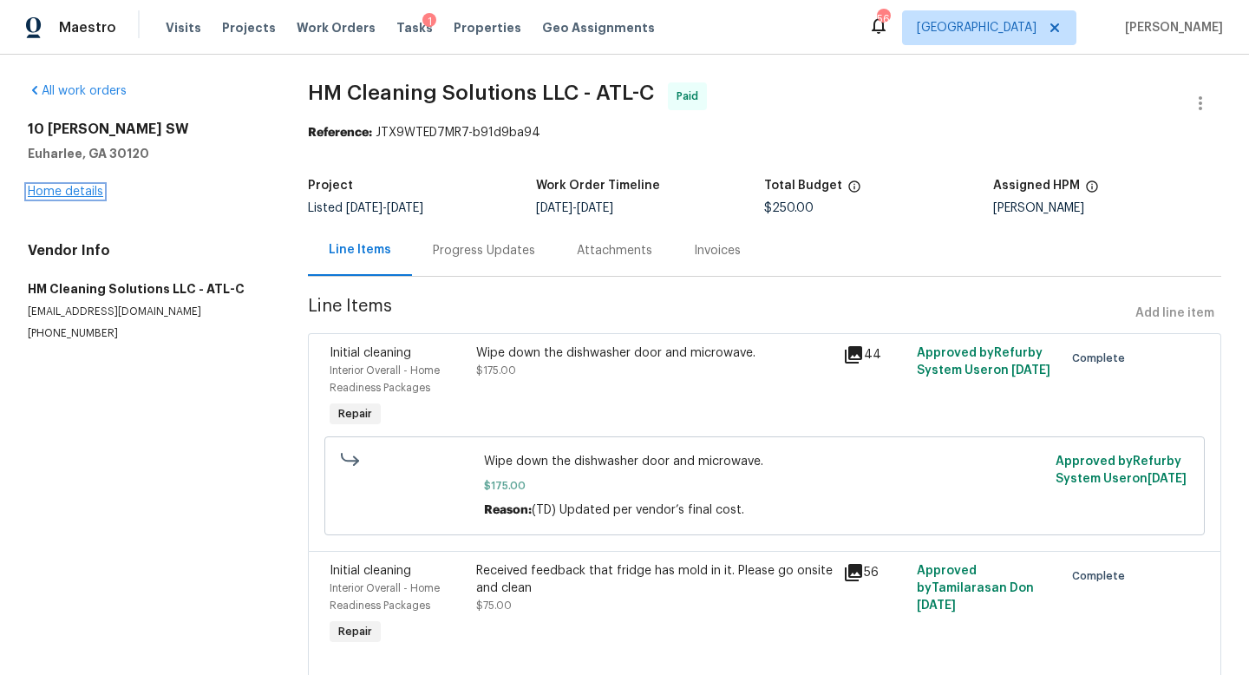
click at [77, 186] on link "Home details" at bounding box center [65, 192] width 75 height 12
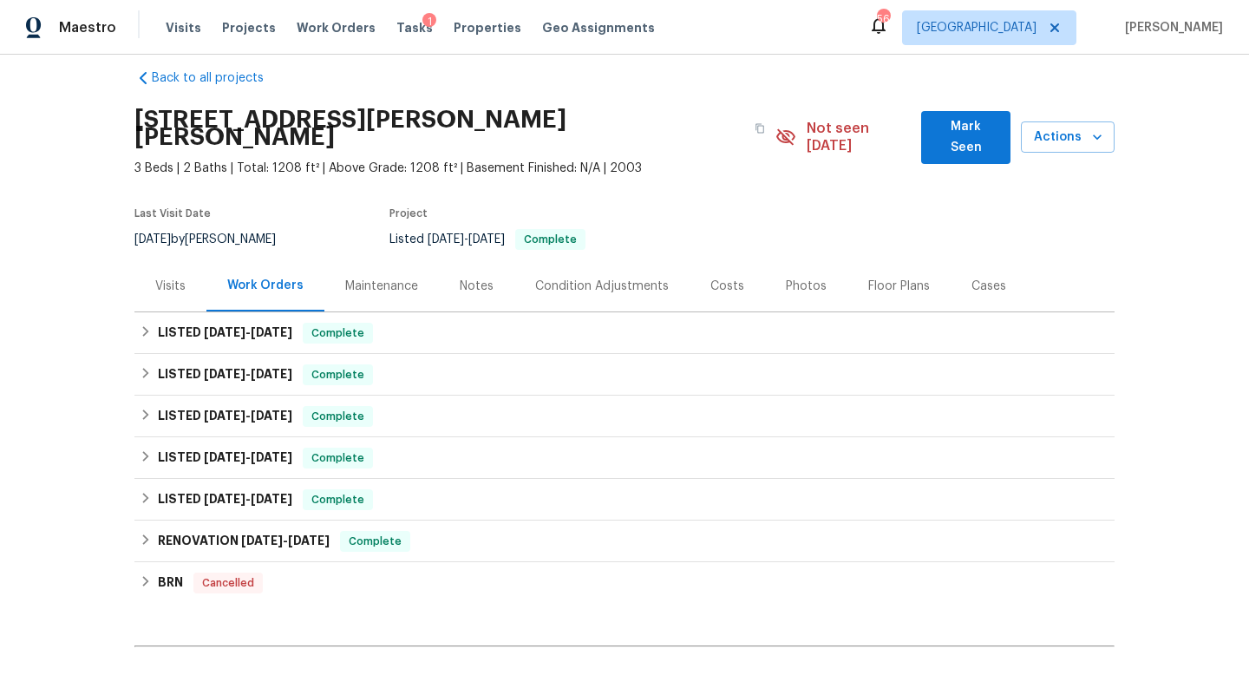
scroll to position [19, 0]
click at [245, 535] on div "RENOVATION 12/16/24 - 12/23/24 Complete" at bounding box center [624, 542] width 980 height 42
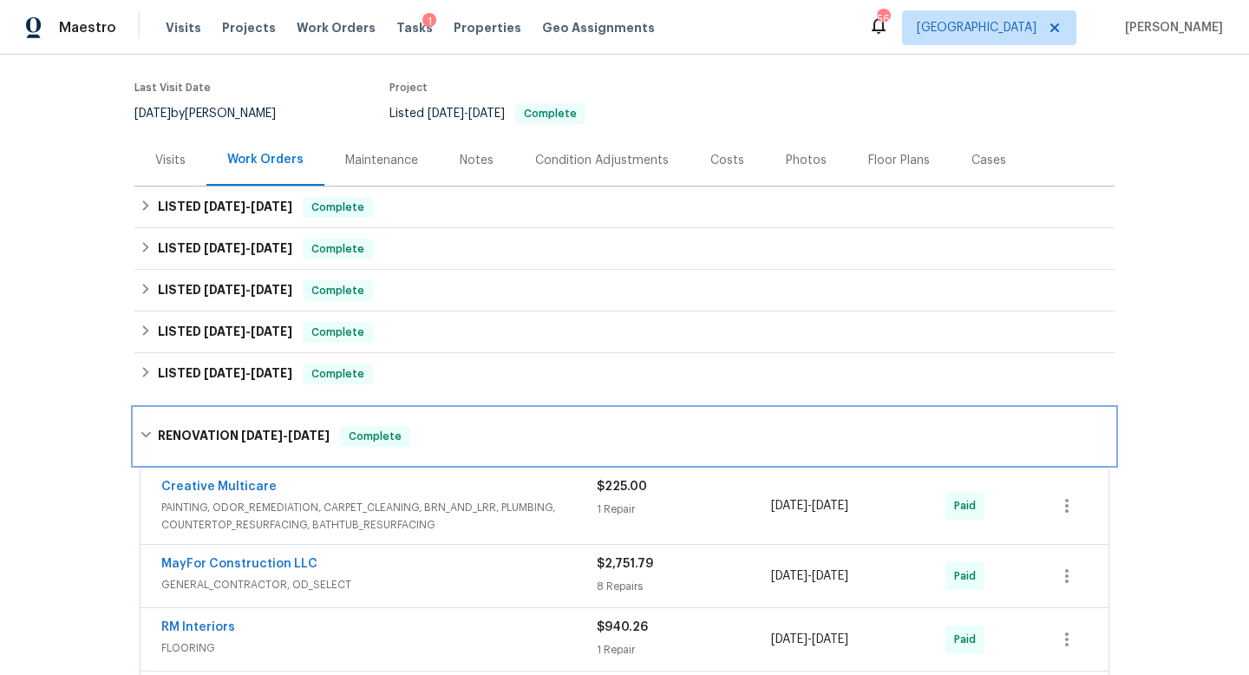
scroll to position [0, 0]
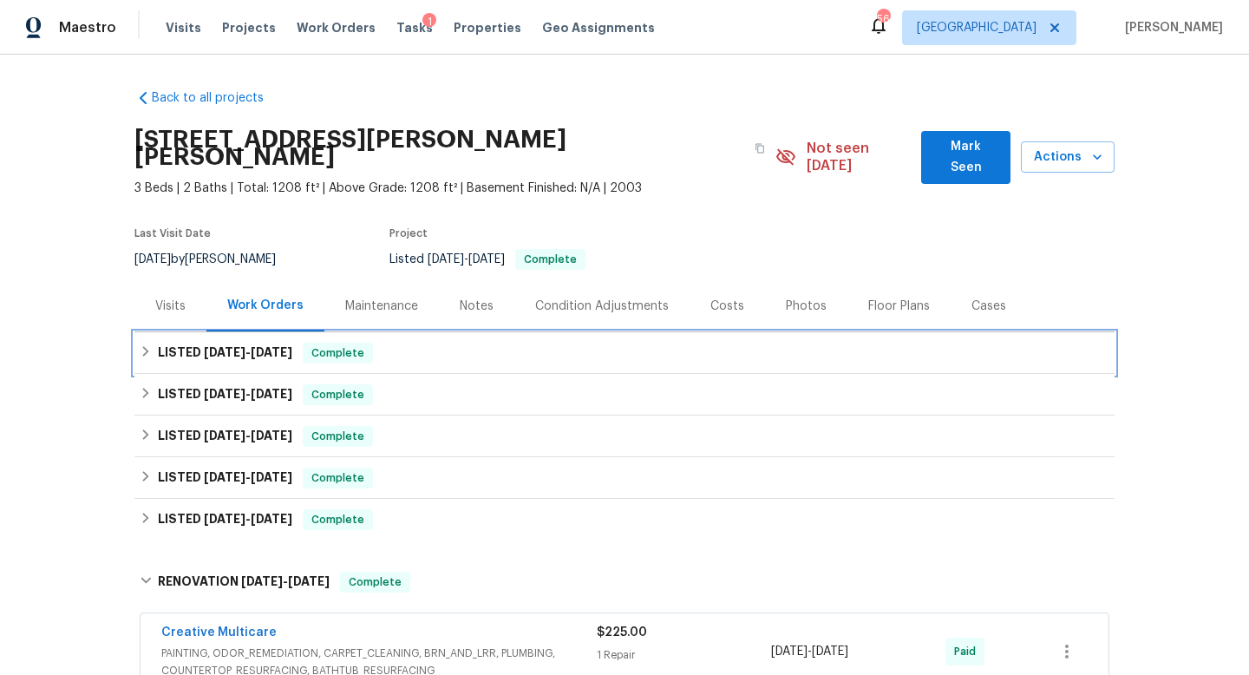
click at [282, 346] on span "6/27/25" at bounding box center [272, 352] width 42 height 12
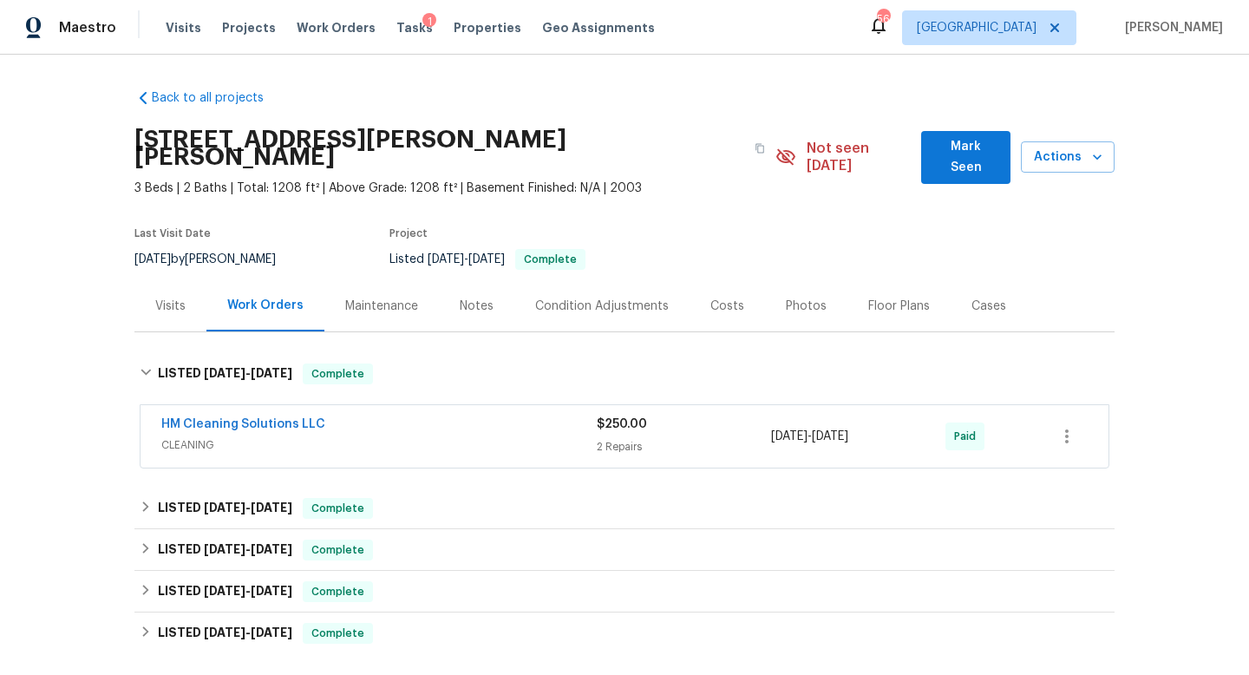
click at [167, 297] on div "Visits" at bounding box center [170, 305] width 30 height 17
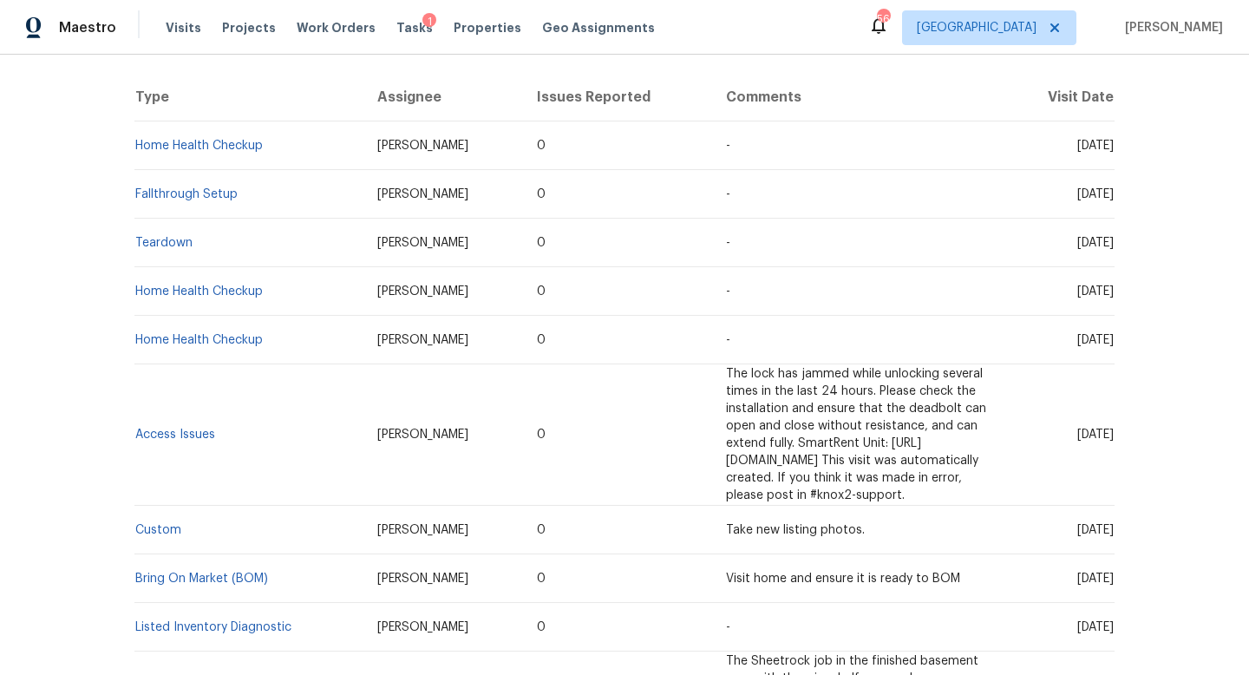
scroll to position [349, 0]
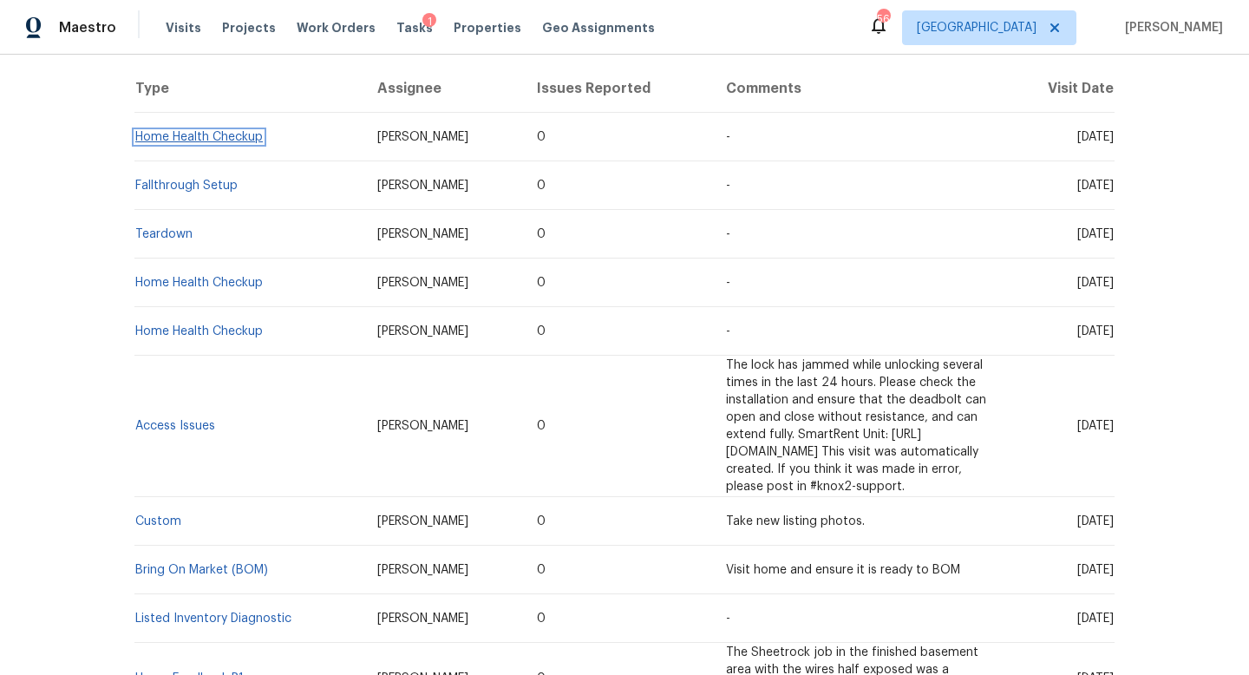
click at [195, 131] on link "Home Health Checkup" at bounding box center [198, 137] width 127 height 12
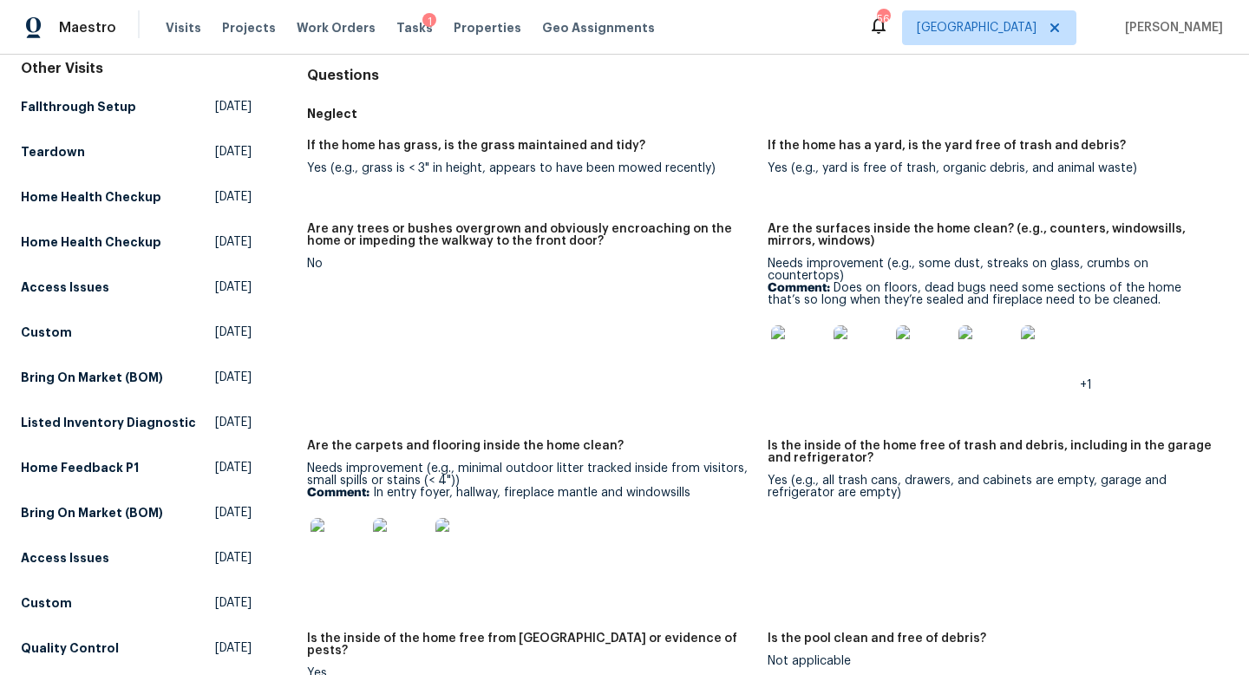
scroll to position [160, 0]
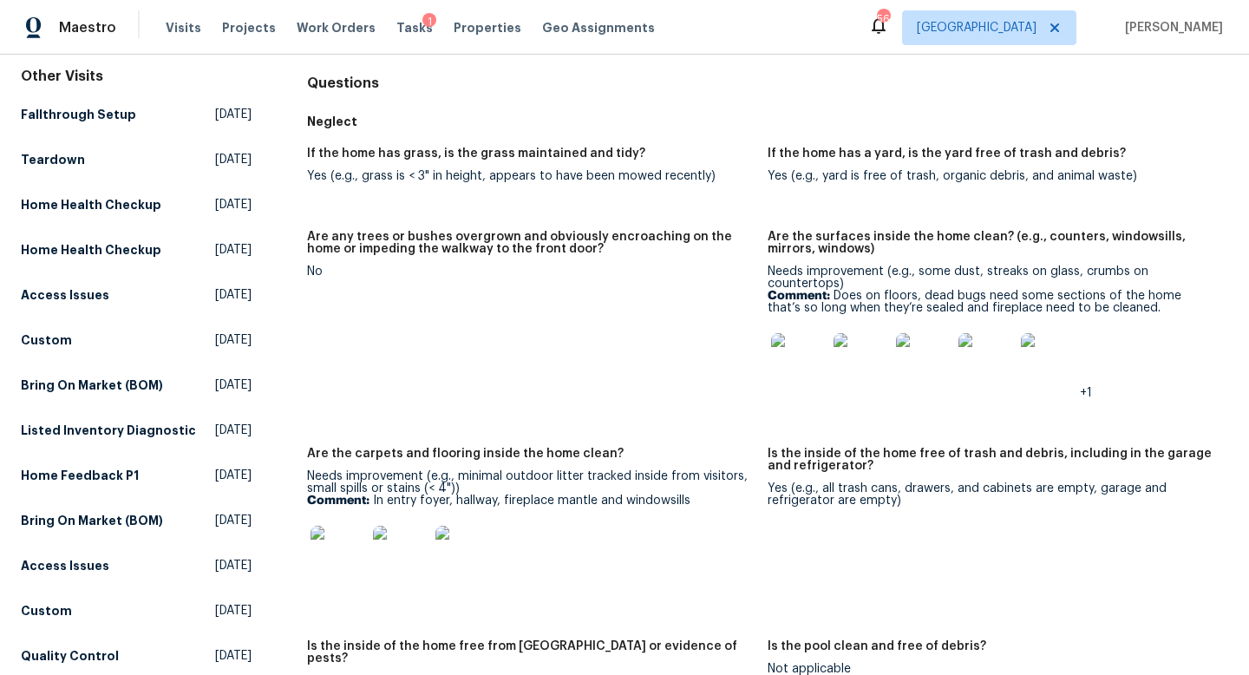
click at [815, 361] on img at bounding box center [798, 360] width 55 height 55
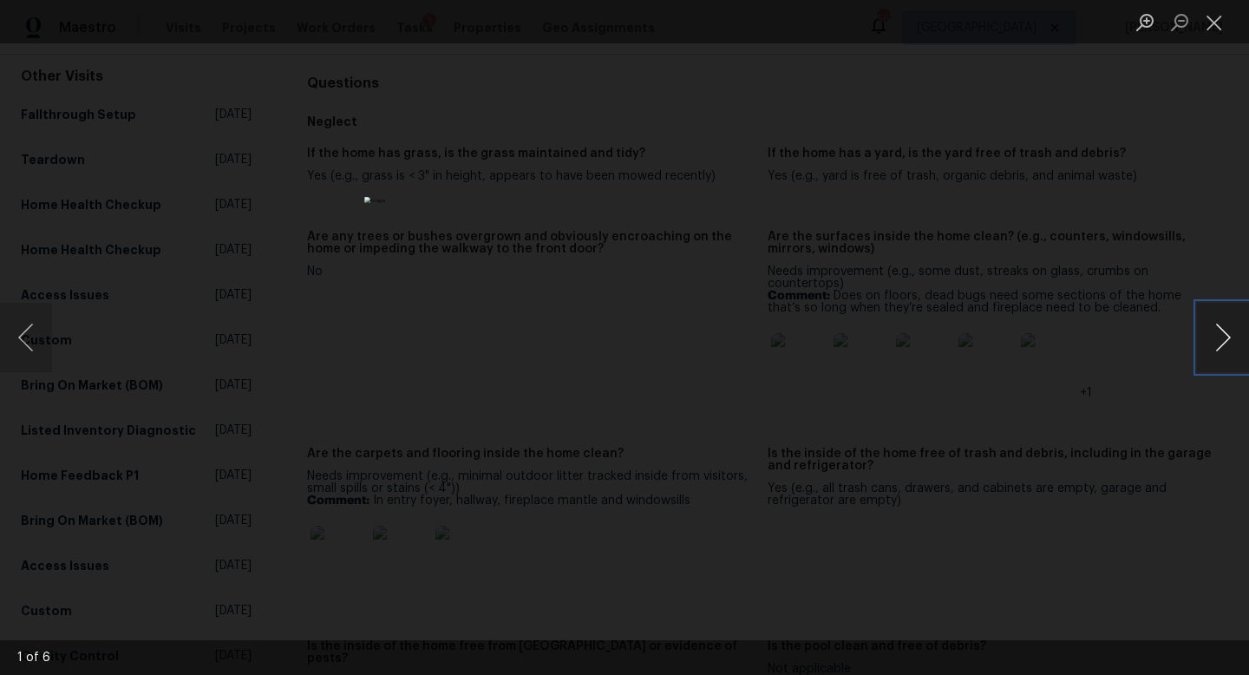
click at [1201, 343] on button "Next image" at bounding box center [1223, 337] width 52 height 69
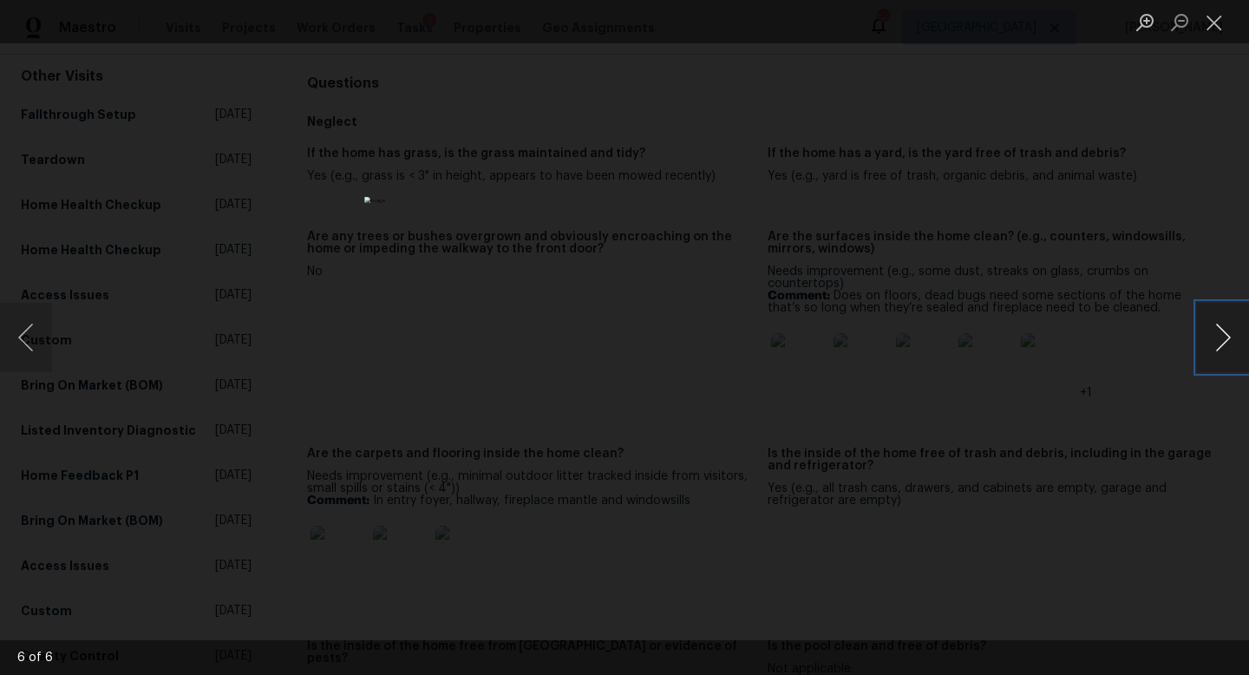
click at [1201, 343] on button "Next image" at bounding box center [1223, 337] width 52 height 69
click at [1211, 193] on div "Lightbox" at bounding box center [624, 337] width 1249 height 675
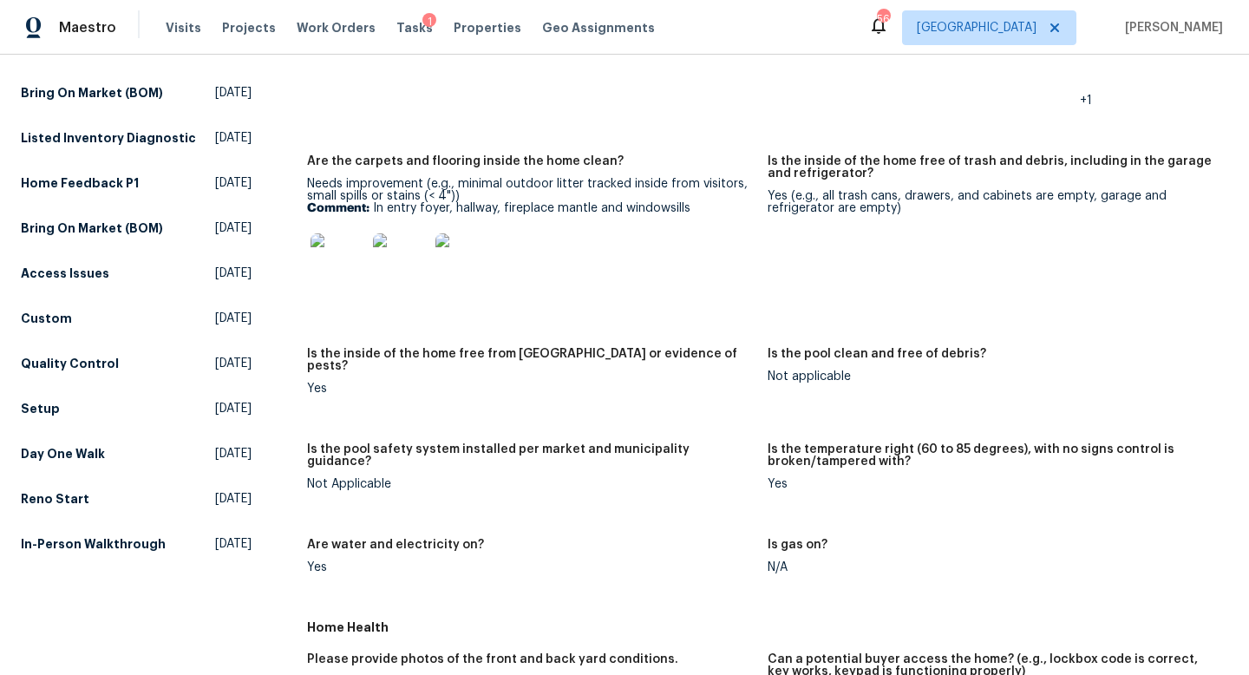
scroll to position [0, 0]
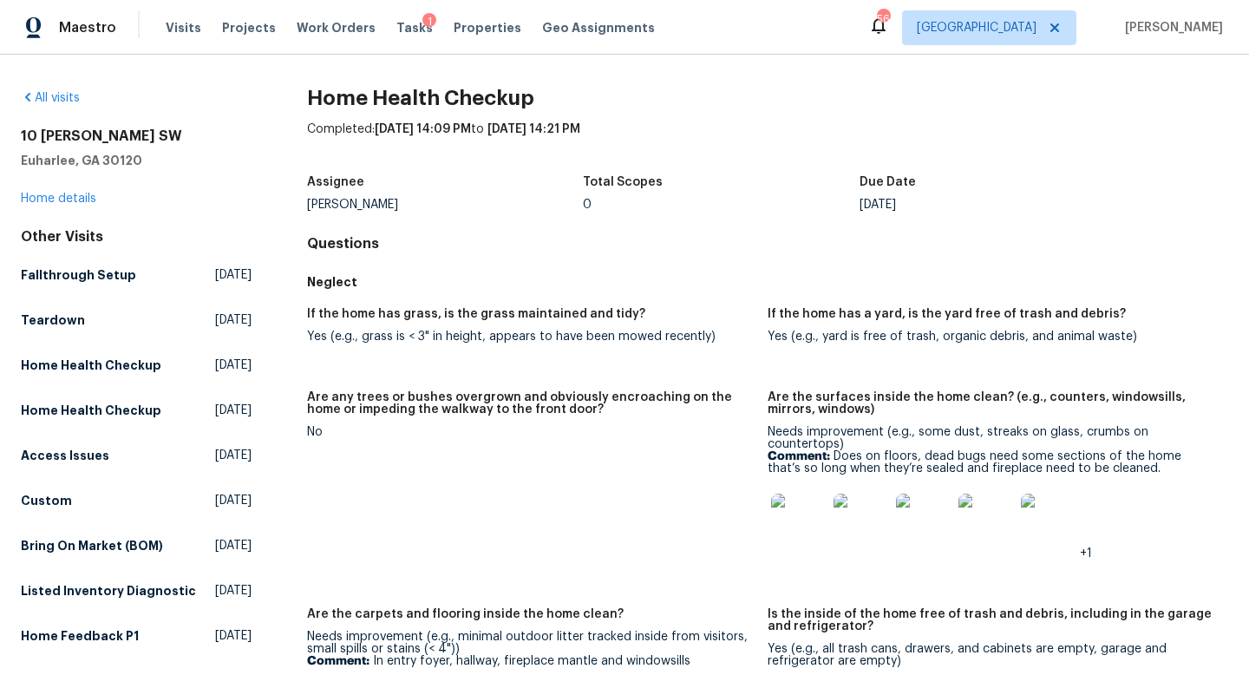
click at [49, 190] on div "10 Jasmine Ln SW Euharlee, GA 30120 Home details" at bounding box center [136, 167] width 231 height 80
click at [45, 206] on div "10 Jasmine Ln SW Euharlee, GA 30120 Home details" at bounding box center [136, 167] width 231 height 80
click at [45, 201] on link "Home details" at bounding box center [58, 198] width 75 height 12
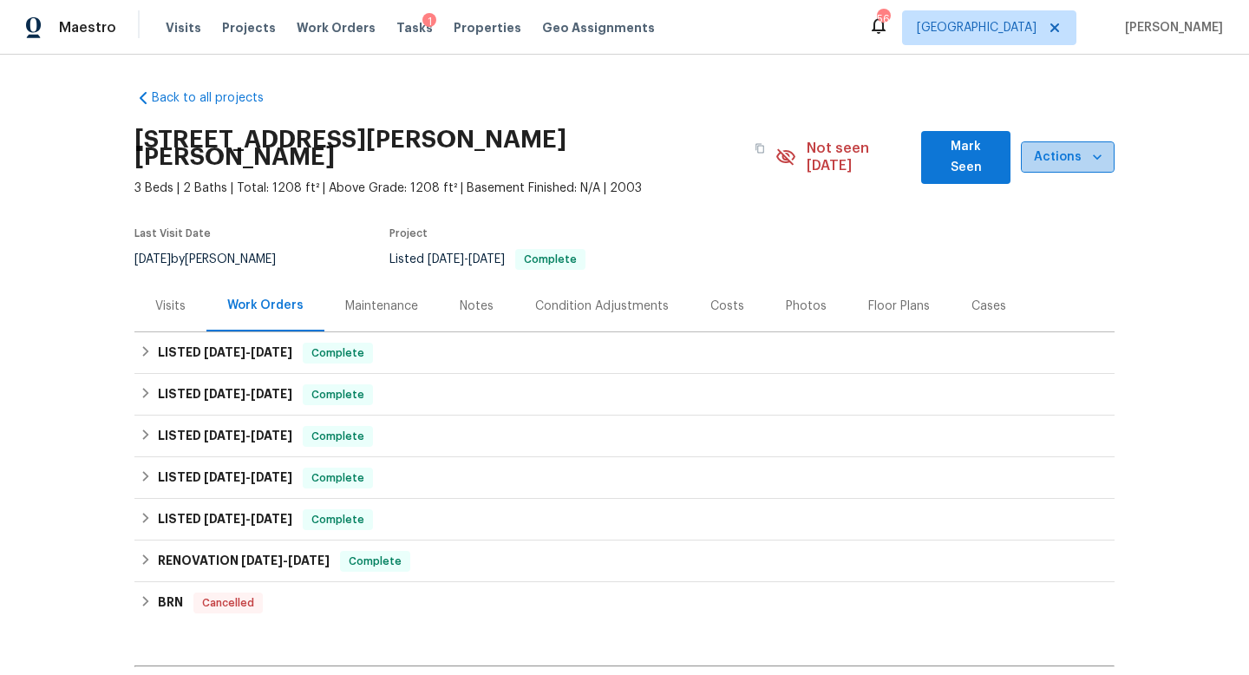
click at [1062, 149] on span "Actions" at bounding box center [1067, 158] width 66 height 22
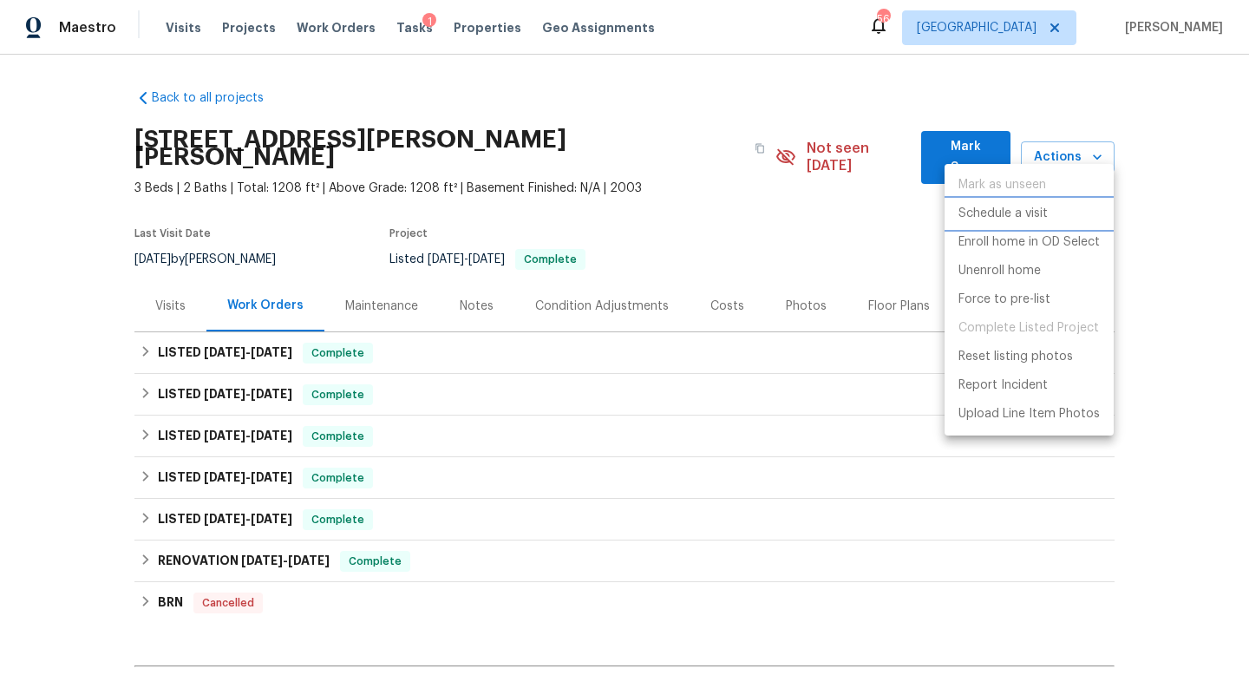
click at [1004, 212] on p "Schedule a visit" at bounding box center [1002, 214] width 89 height 18
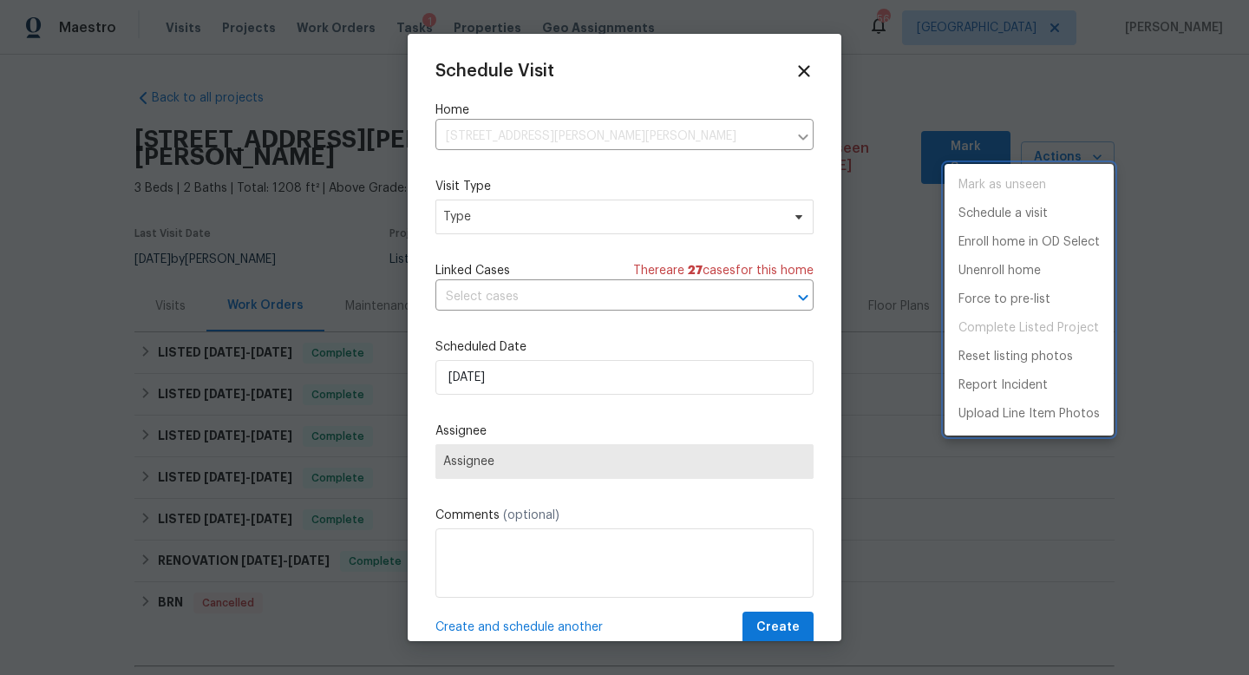
click at [521, 208] on div at bounding box center [624, 337] width 1249 height 675
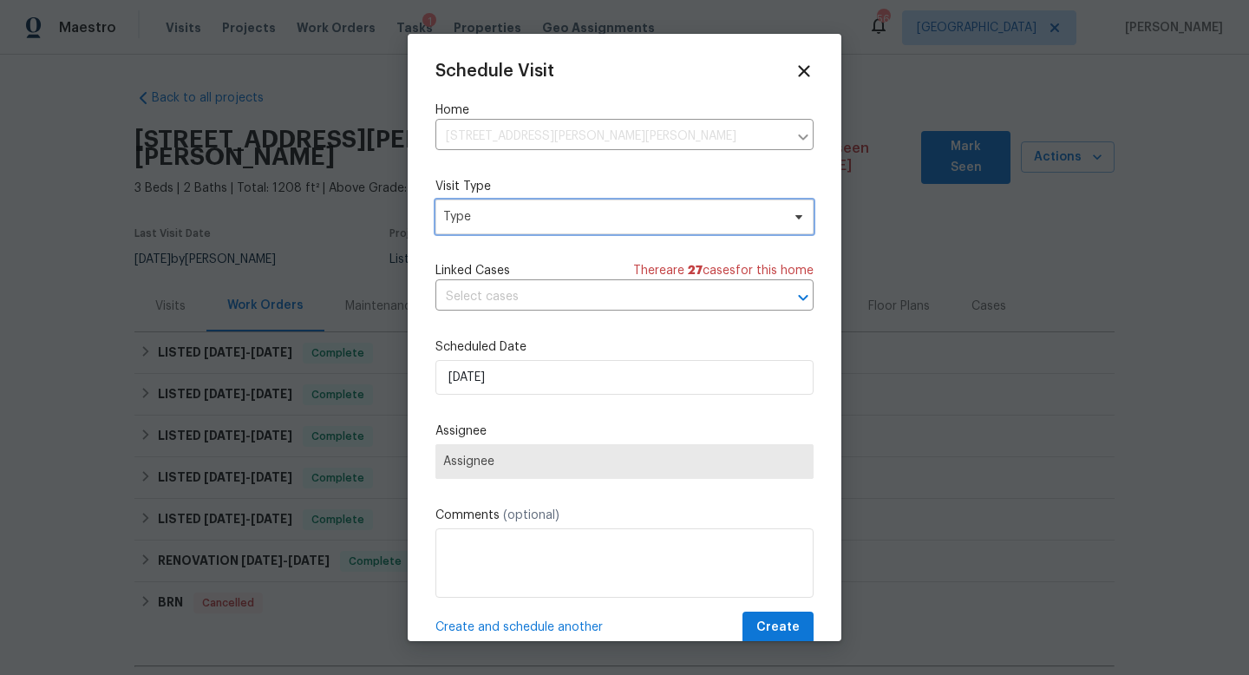
click at [495, 212] on span "Type" at bounding box center [611, 216] width 337 height 17
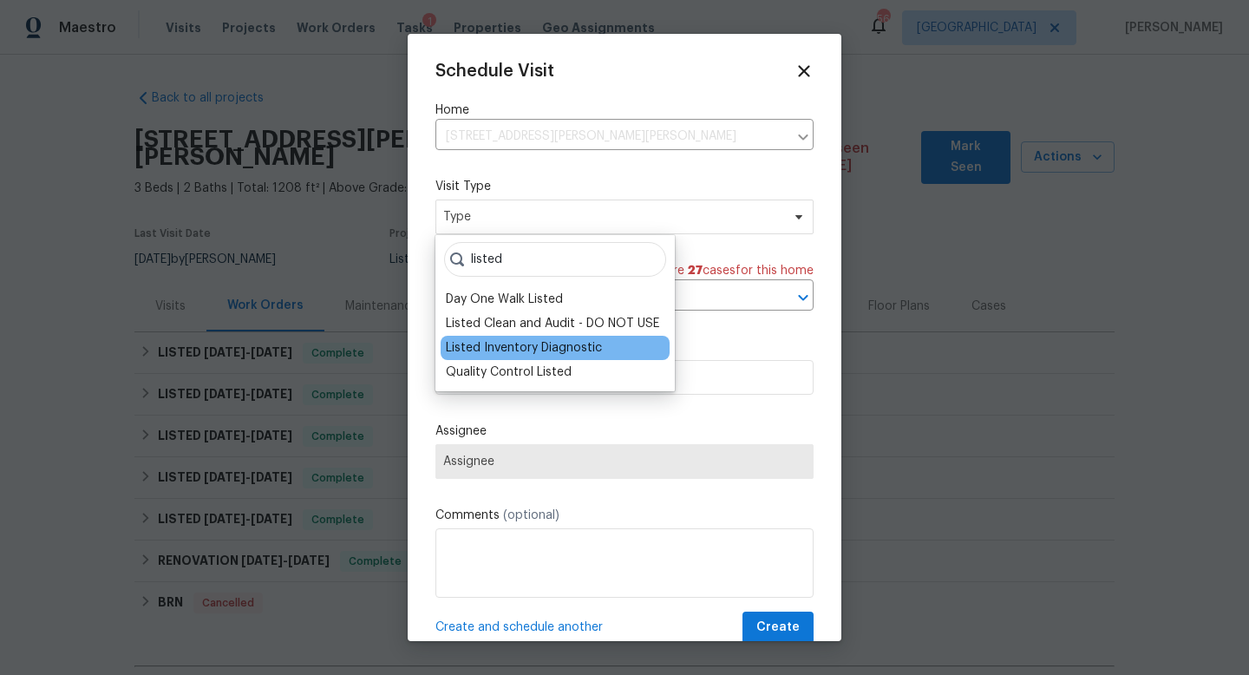
type input "listed"
click at [480, 350] on div "Listed Inventory Diagnostic" at bounding box center [524, 347] width 156 height 17
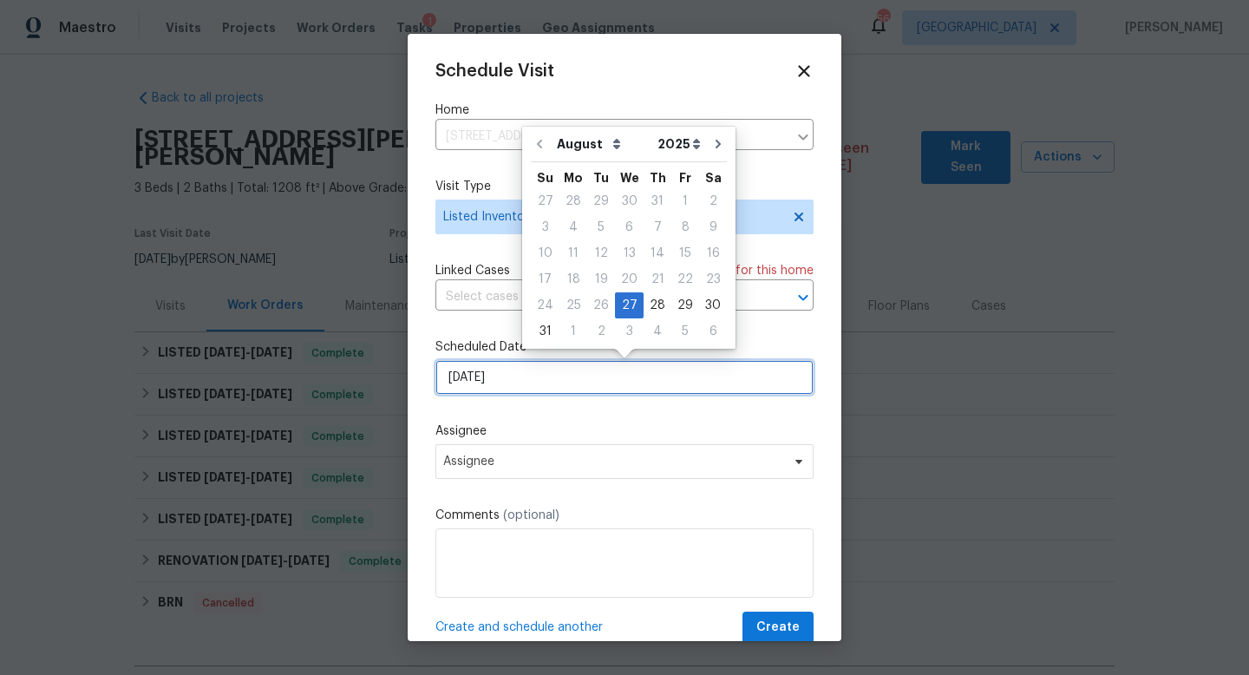
click at [512, 376] on input "8/27/2025" at bounding box center [624, 377] width 378 height 35
click at [591, 329] on div "2" at bounding box center [601, 331] width 28 height 24
type input "9/2/2025"
select select "8"
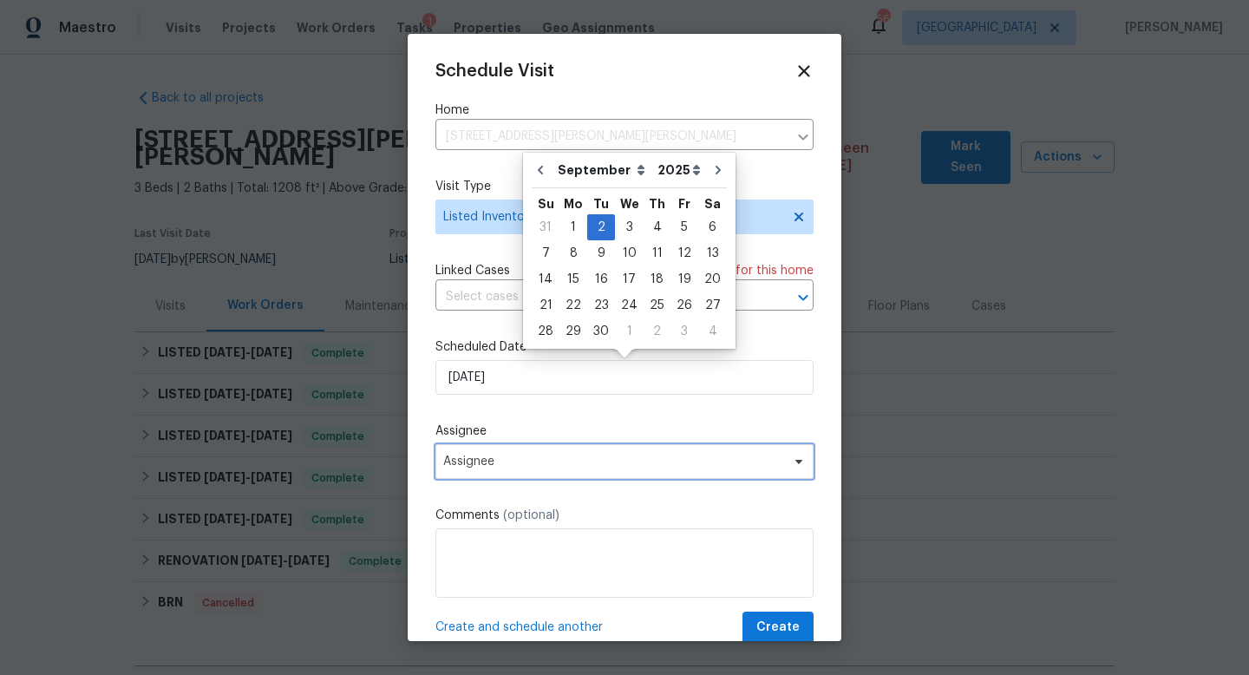
click at [498, 458] on span "Assignee" at bounding box center [613, 461] width 340 height 14
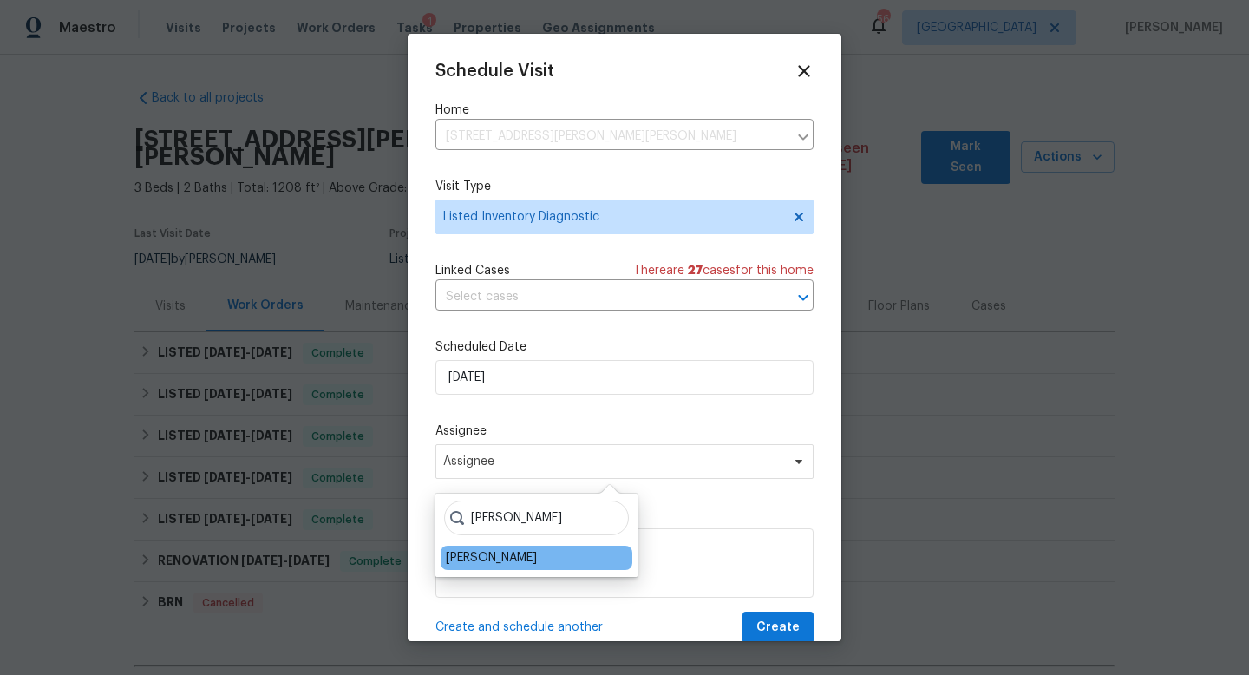
type input "cynthia"
click at [485, 551] on div "[PERSON_NAME]" at bounding box center [491, 557] width 91 height 17
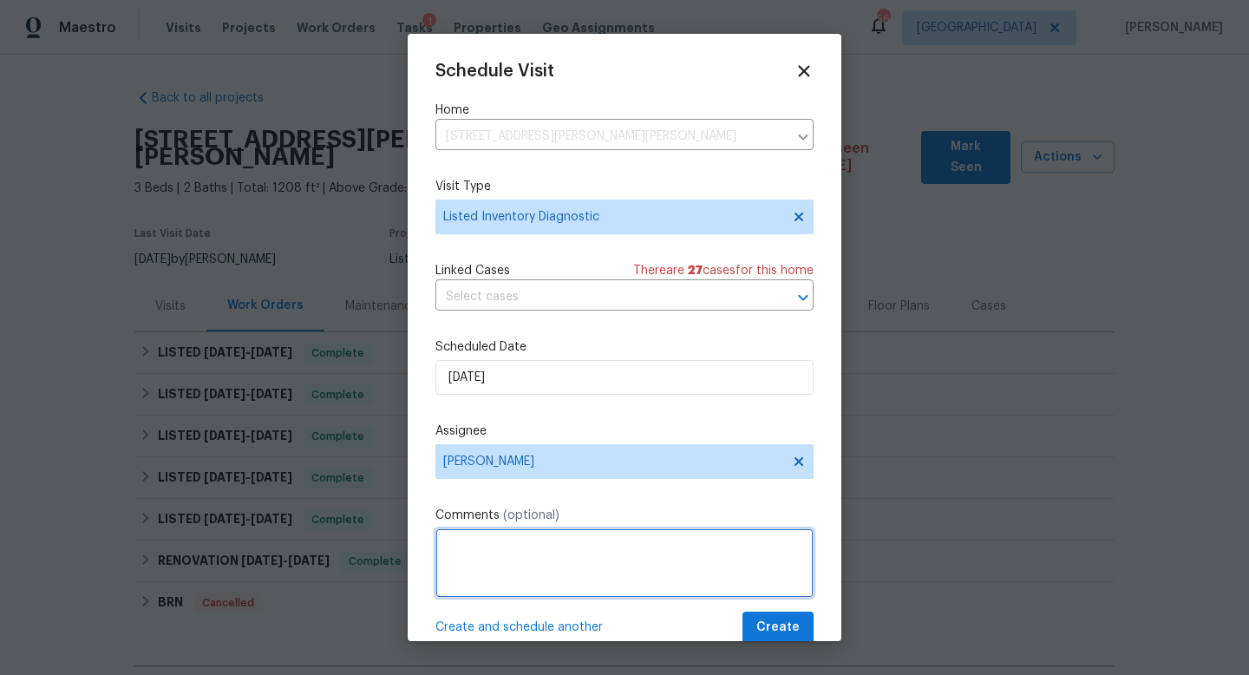
click at [490, 558] on textarea at bounding box center [624, 562] width 378 height 69
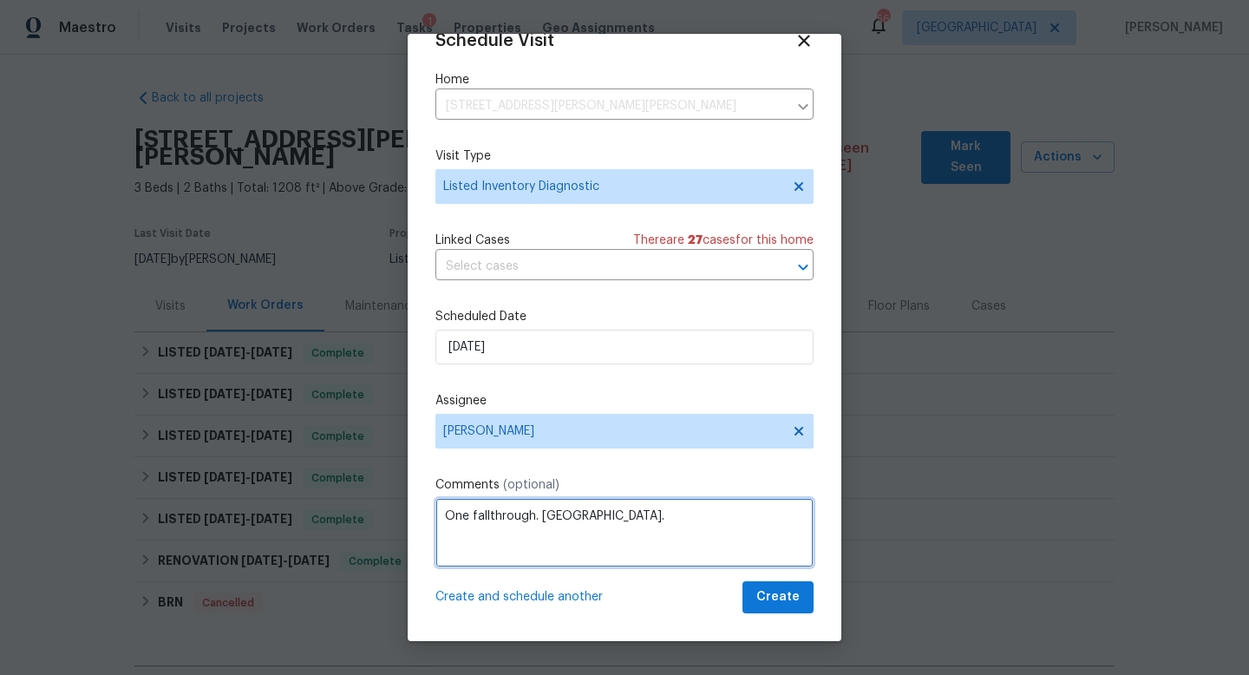
type textarea "One fallthrough. Long Dom."
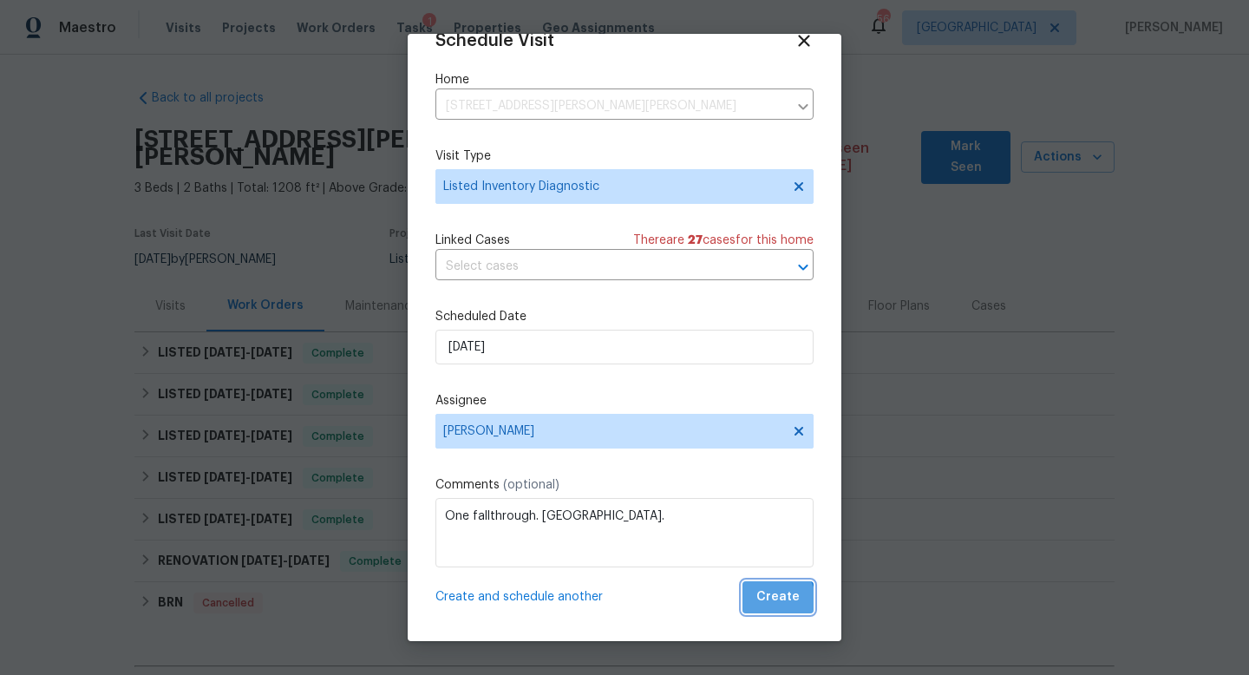
click at [773, 603] on span "Create" at bounding box center [777, 597] width 43 height 22
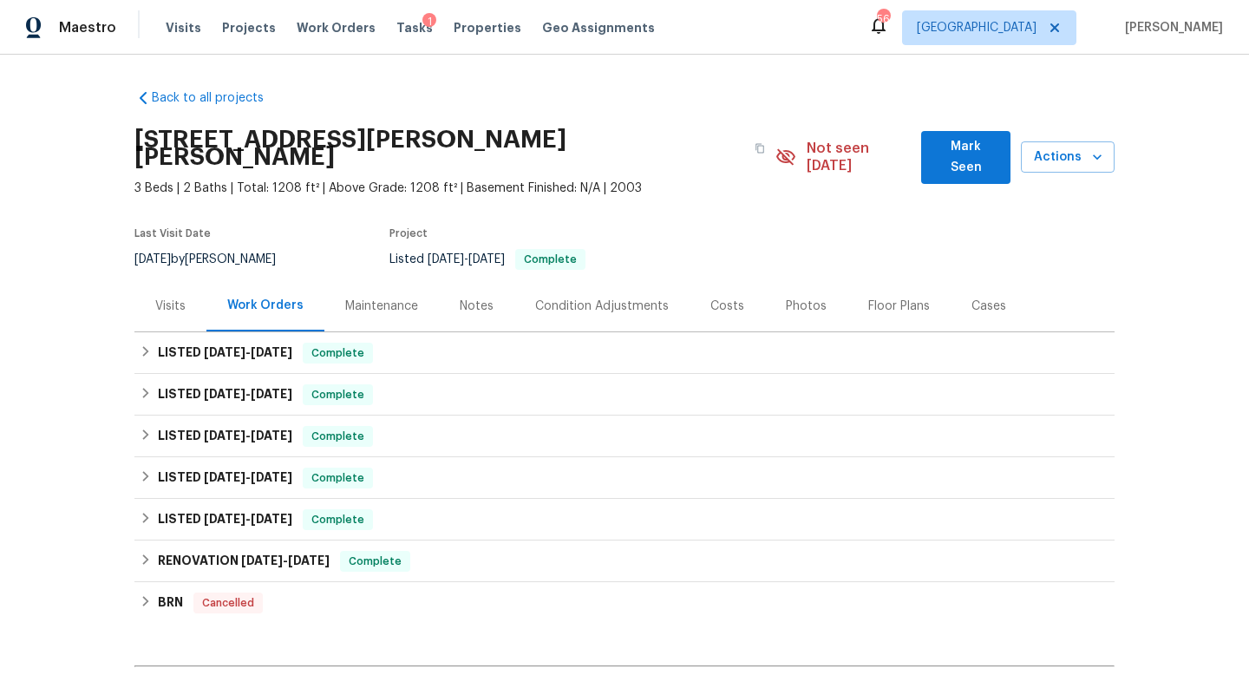
click at [798, 297] on div "Photos" at bounding box center [806, 305] width 41 height 17
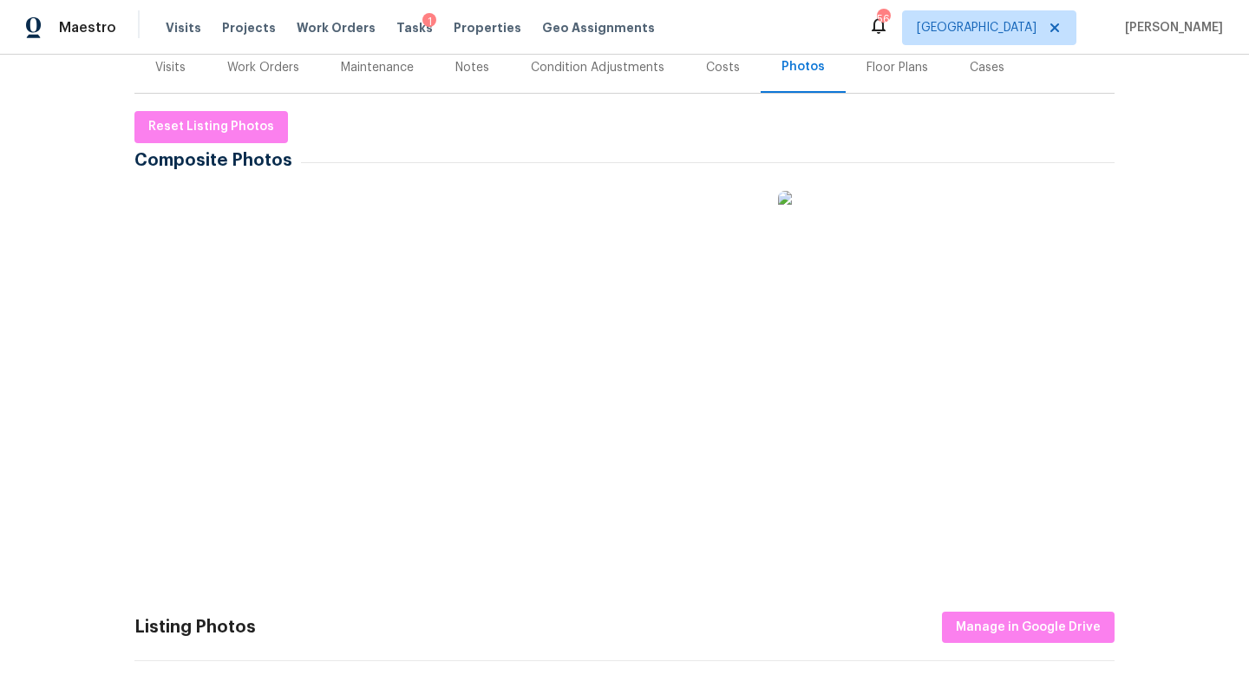
scroll to position [254, 0]
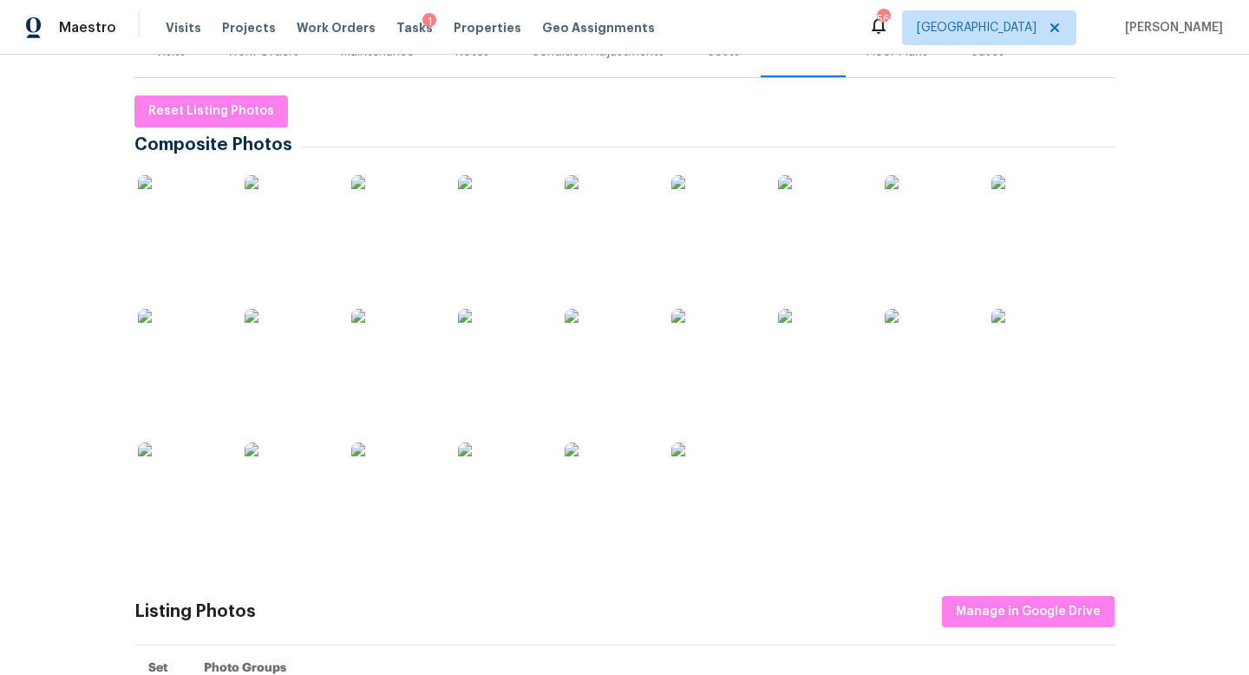
click at [173, 225] on img at bounding box center [181, 218] width 87 height 87
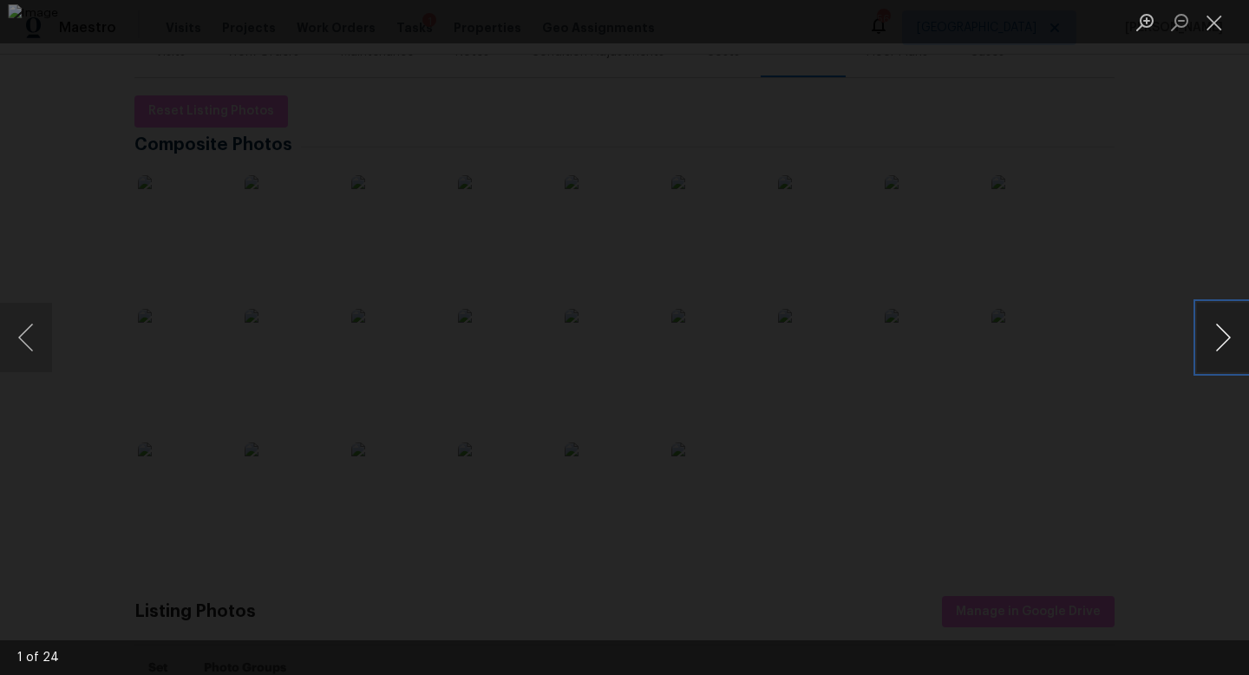
click at [1223, 343] on button "Next image" at bounding box center [1223, 337] width 52 height 69
click at [1222, 341] on button "Next image" at bounding box center [1223, 337] width 52 height 69
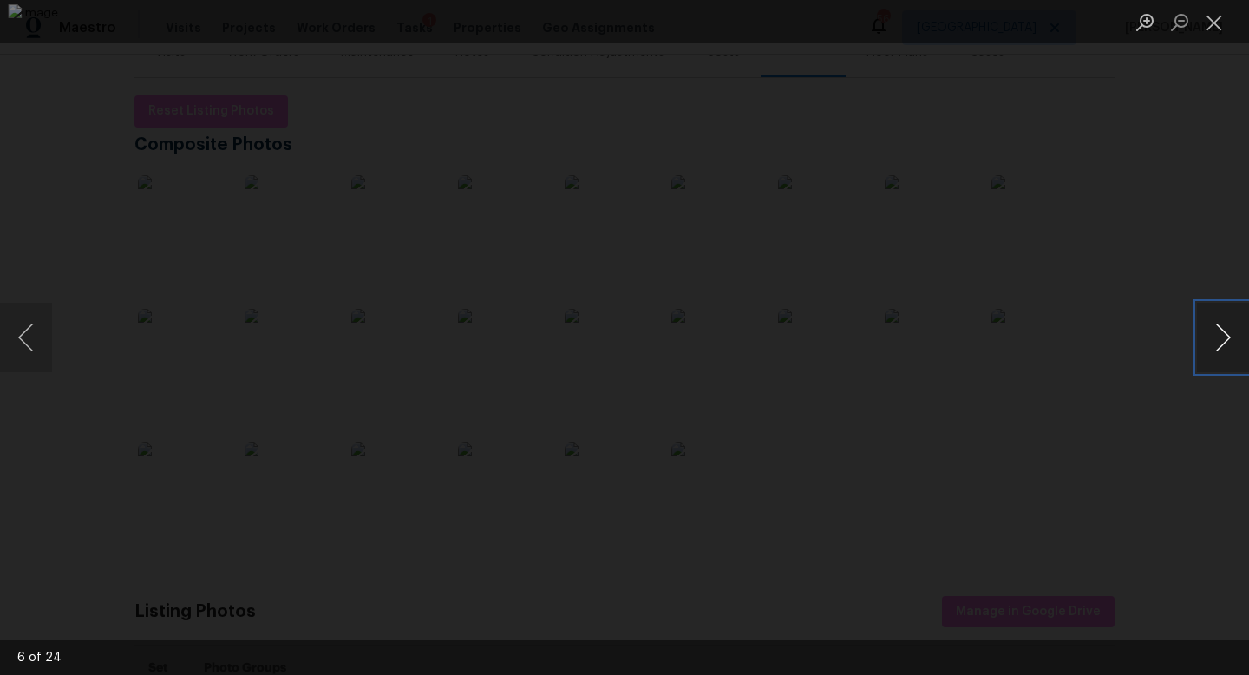
click at [1222, 341] on button "Next image" at bounding box center [1223, 337] width 52 height 69
click at [1223, 343] on button "Next image" at bounding box center [1223, 337] width 52 height 69
click at [1223, 344] on button "Next image" at bounding box center [1223, 337] width 52 height 69
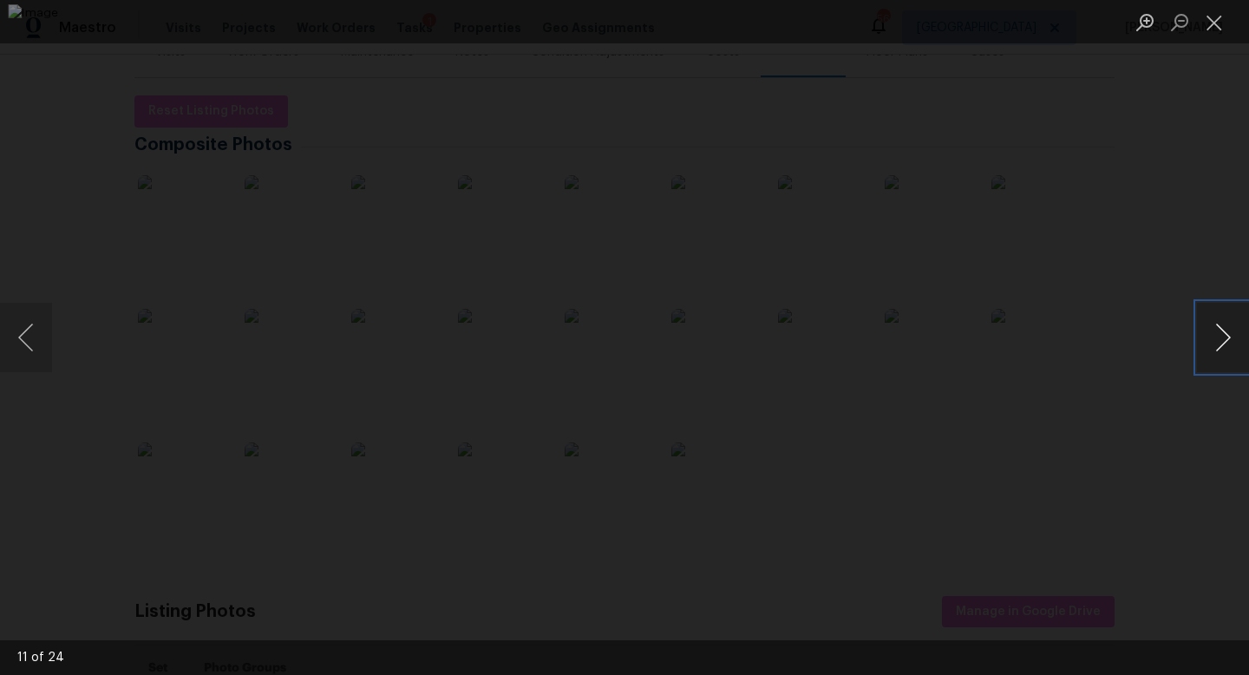
click at [1223, 344] on button "Next image" at bounding box center [1223, 337] width 52 height 69
click at [1224, 347] on button "Next image" at bounding box center [1223, 337] width 52 height 69
click at [1224, 348] on button "Next image" at bounding box center [1223, 337] width 52 height 69
click at [1224, 349] on button "Next image" at bounding box center [1223, 337] width 52 height 69
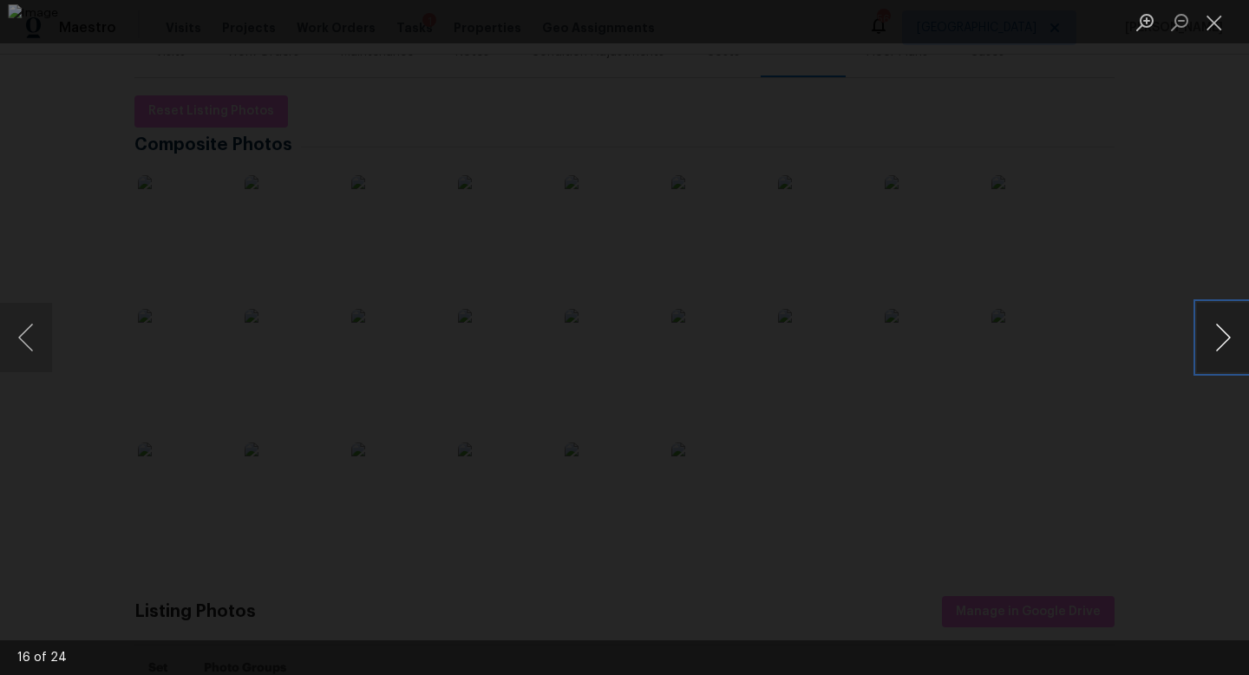
click at [1224, 349] on button "Next image" at bounding box center [1223, 337] width 52 height 69
click at [1225, 350] on button "Next image" at bounding box center [1223, 337] width 52 height 69
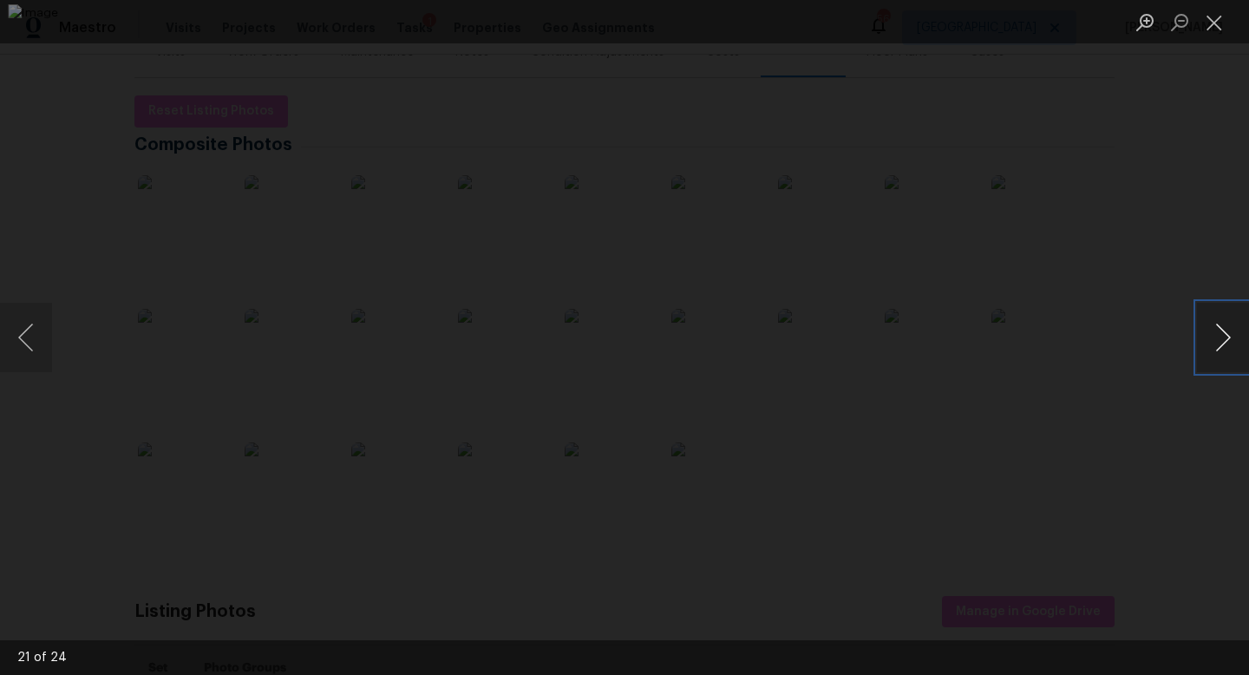
click at [1225, 350] on button "Next image" at bounding box center [1223, 337] width 52 height 69
click at [1225, 352] on button "Next image" at bounding box center [1223, 337] width 52 height 69
click at [1225, 353] on button "Next image" at bounding box center [1223, 337] width 52 height 69
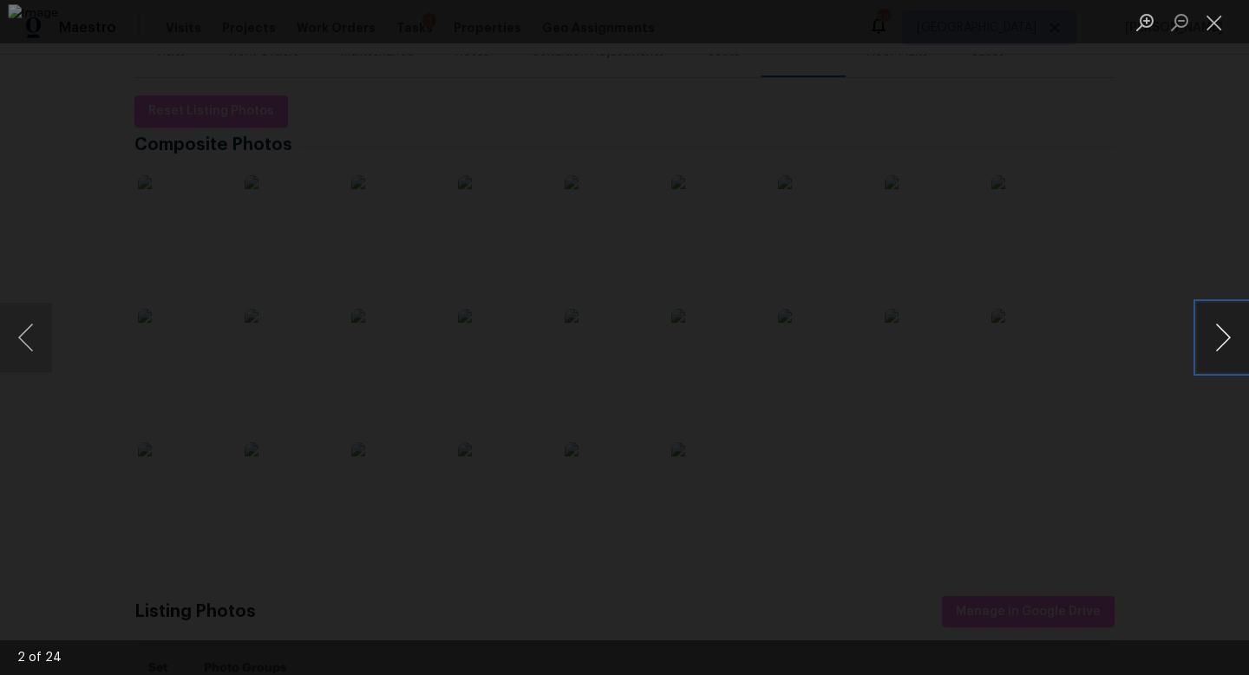
click at [1225, 353] on button "Next image" at bounding box center [1223, 337] width 52 height 69
click at [1225, 354] on button "Next image" at bounding box center [1223, 337] width 52 height 69
click at [1225, 355] on button "Next image" at bounding box center [1223, 337] width 52 height 69
click at [1226, 356] on button "Next image" at bounding box center [1223, 337] width 52 height 69
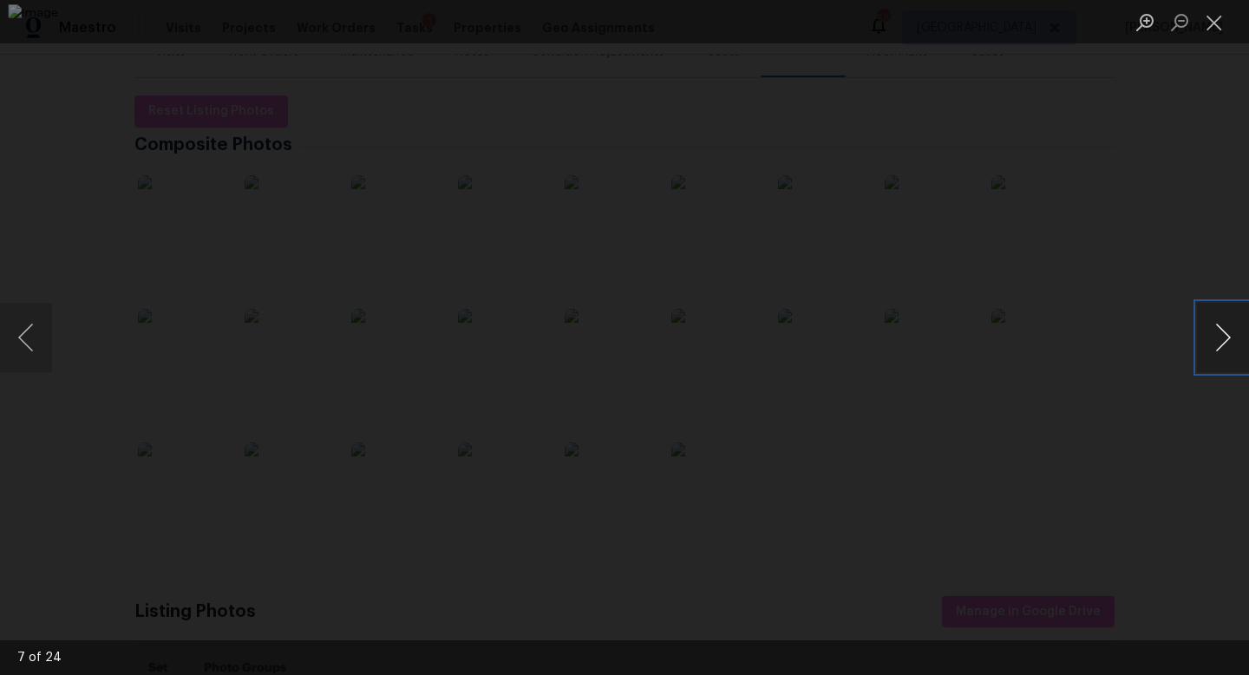
click at [1226, 356] on button "Next image" at bounding box center [1223, 337] width 52 height 69
click at [32, 331] on button "Previous image" at bounding box center [26, 337] width 52 height 69
click at [1220, 330] on button "Next image" at bounding box center [1223, 337] width 52 height 69
click at [1206, 14] on button "Close lightbox" at bounding box center [1214, 22] width 35 height 30
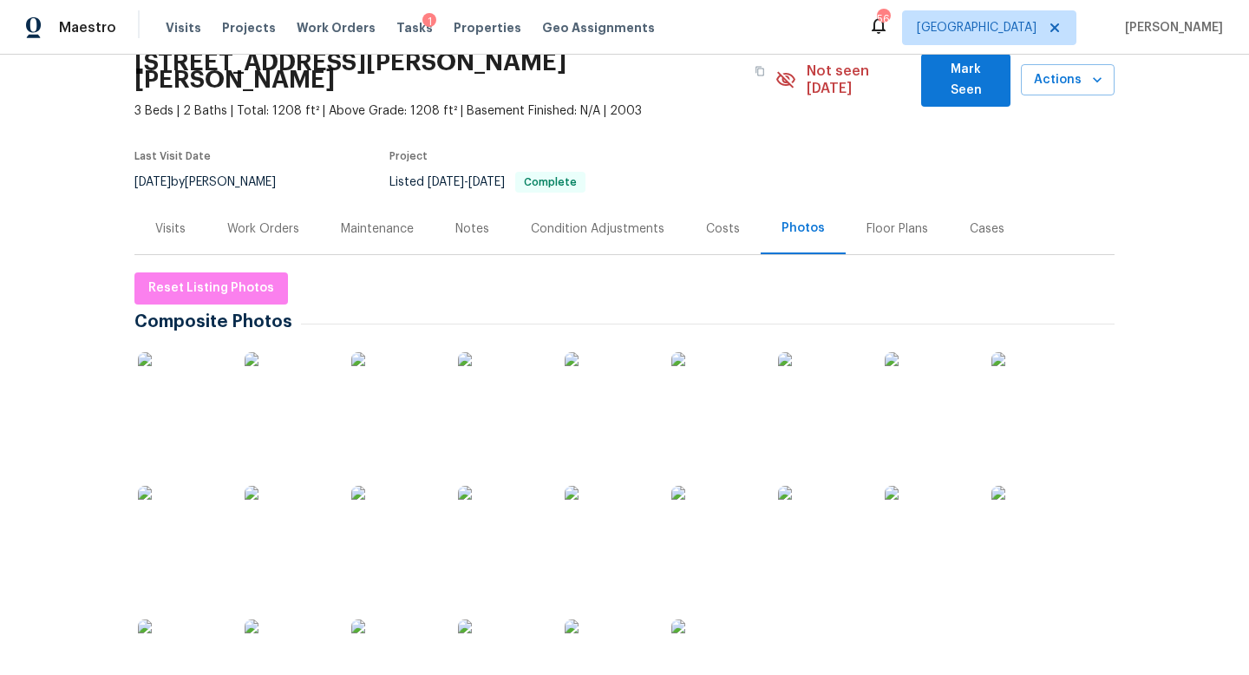
scroll to position [0, 0]
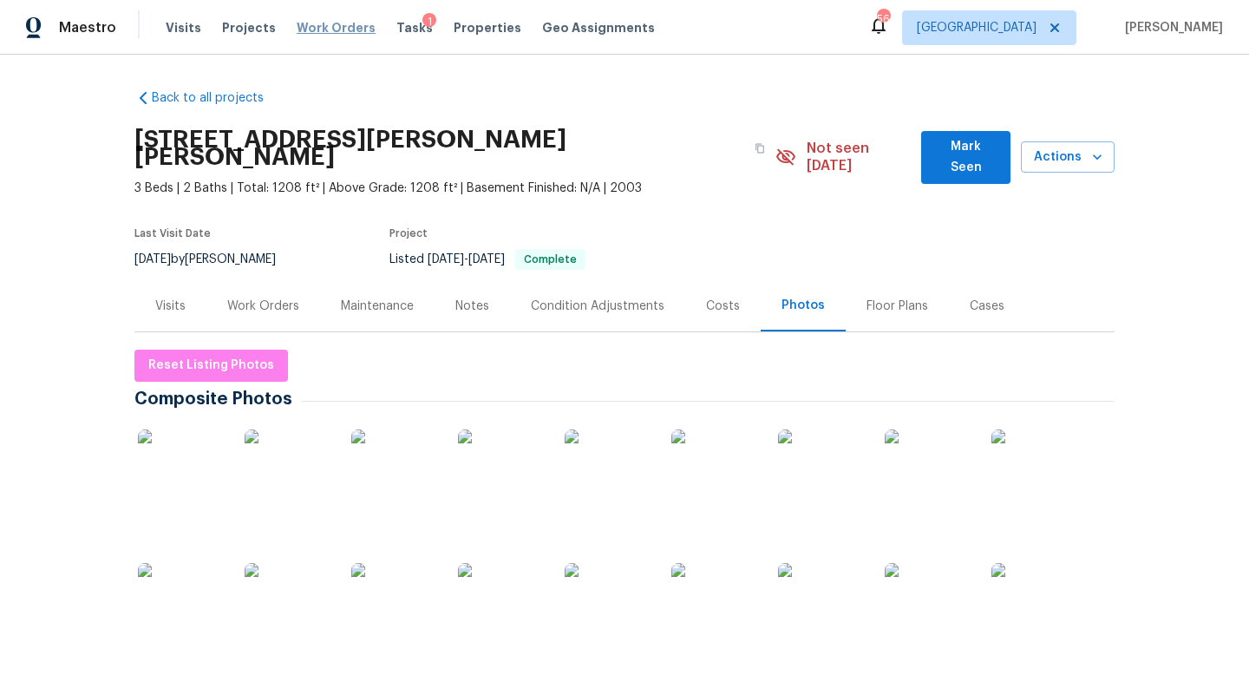
click at [326, 33] on span "Work Orders" at bounding box center [336, 27] width 79 height 17
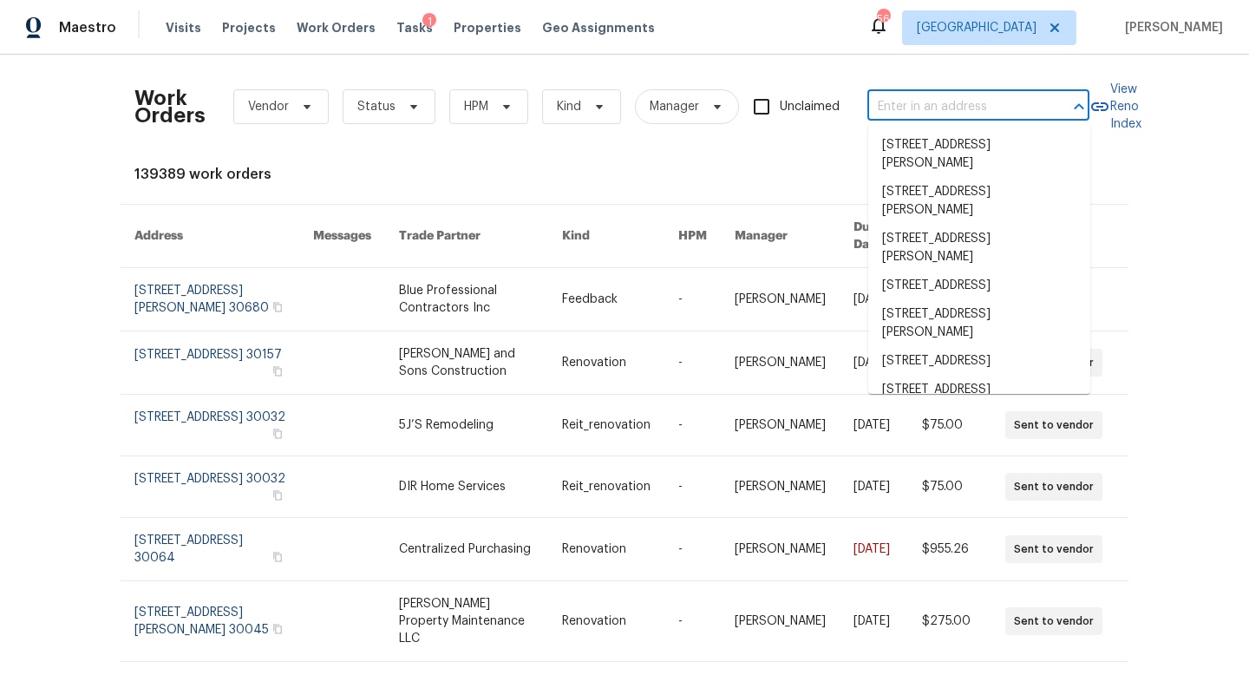
click at [935, 116] on input "text" at bounding box center [953, 107] width 173 height 27
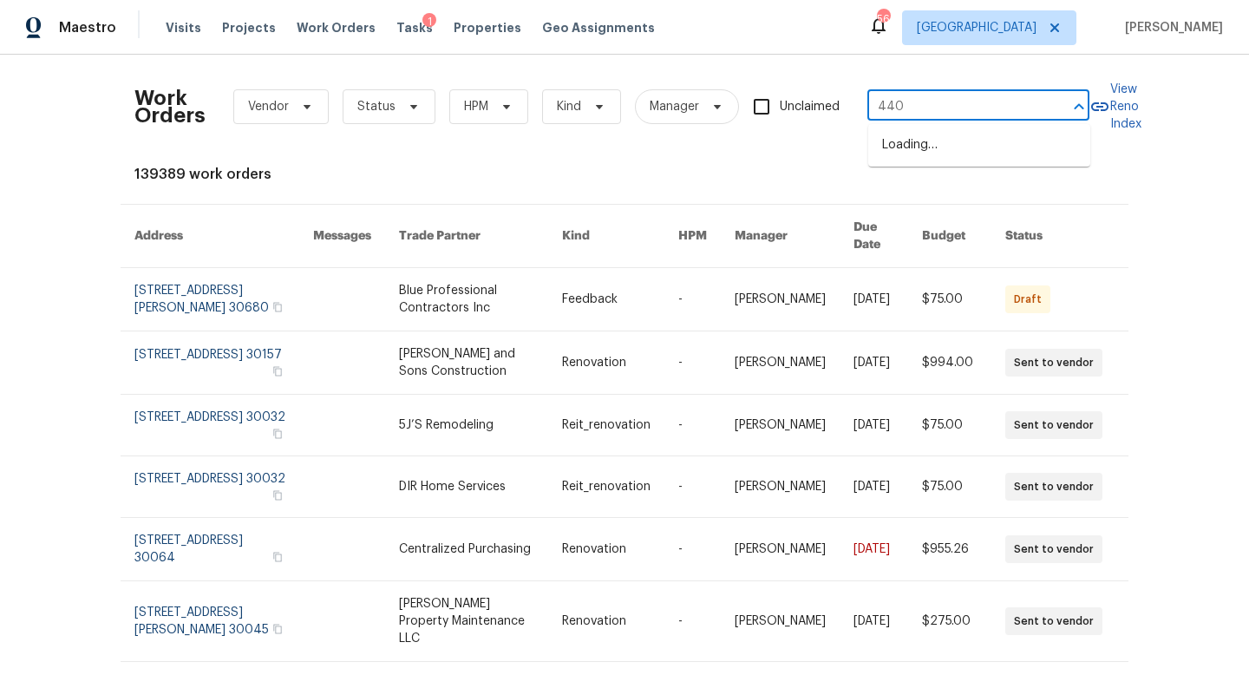
type input "4409"
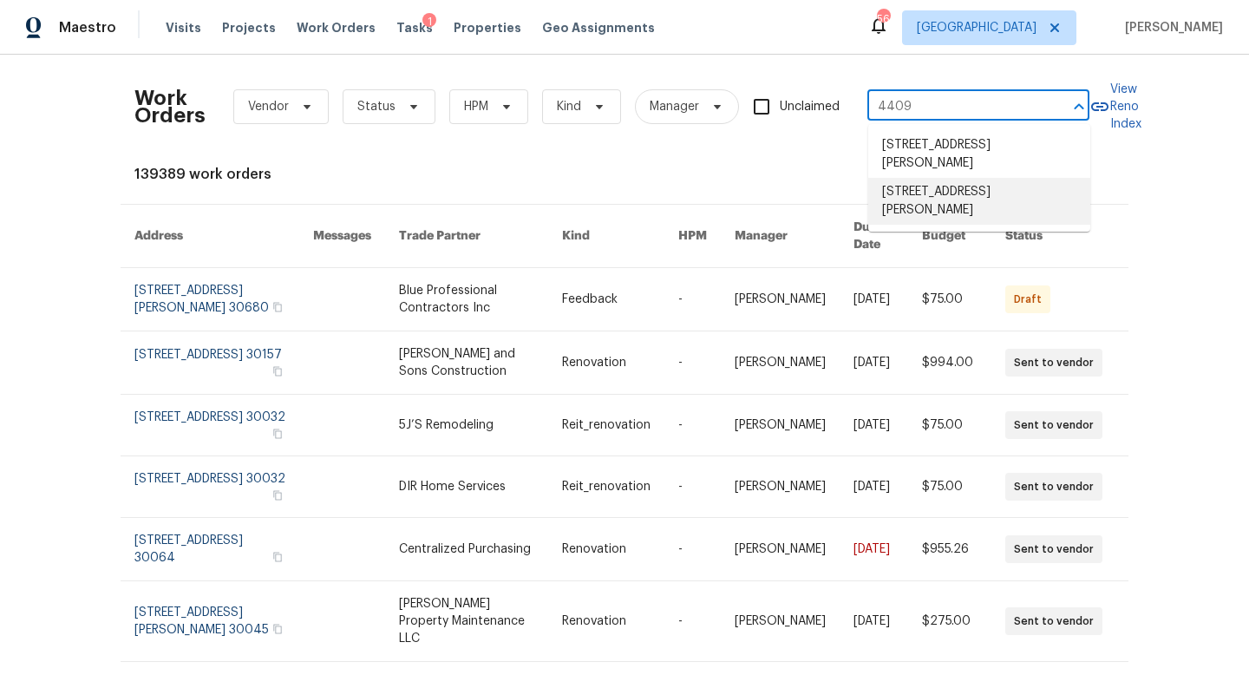
click at [961, 180] on li "4409 Idlewood Ln, Tucker, GA 30084" at bounding box center [979, 201] width 222 height 47
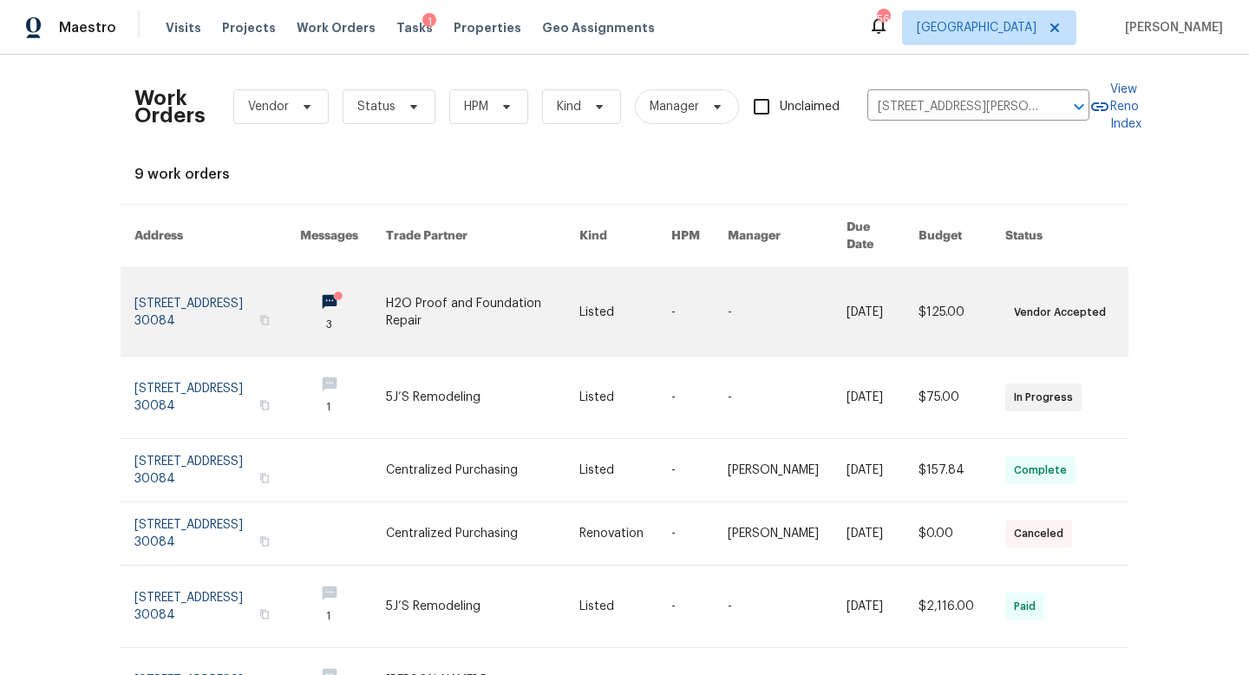
click at [236, 292] on link at bounding box center [217, 312] width 166 height 88
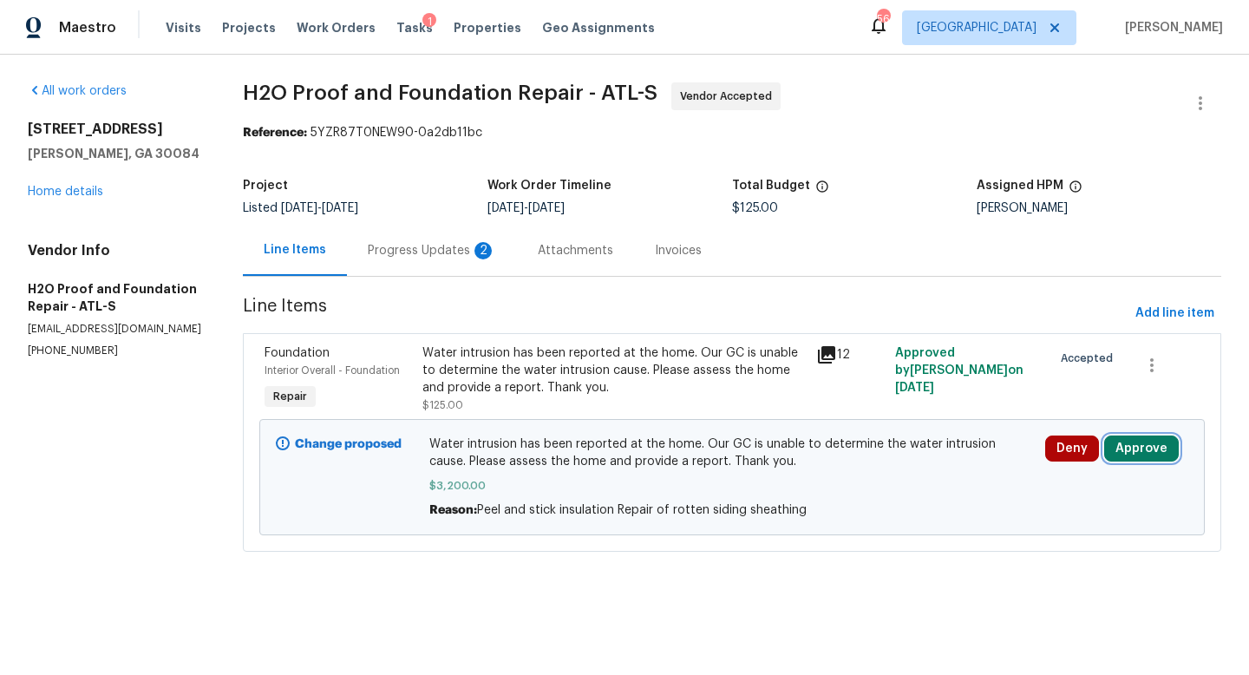
click at [1148, 453] on button "Approve" at bounding box center [1141, 448] width 75 height 26
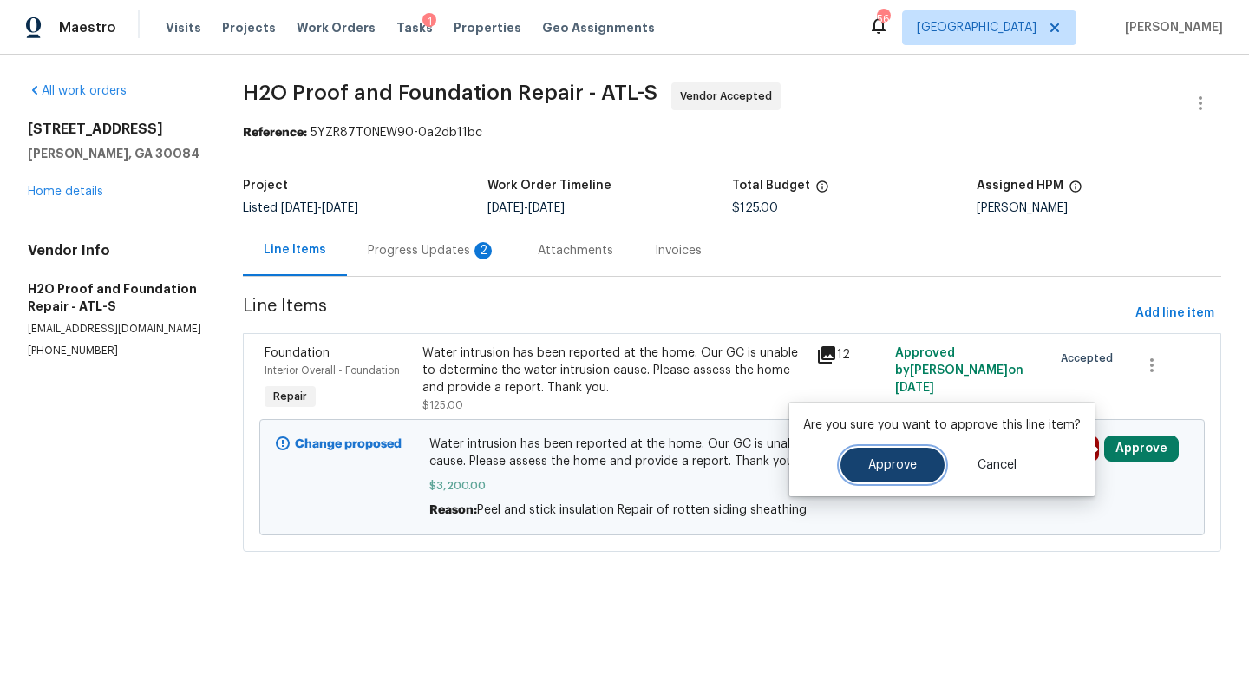
click at [880, 473] on button "Approve" at bounding box center [892, 464] width 104 height 35
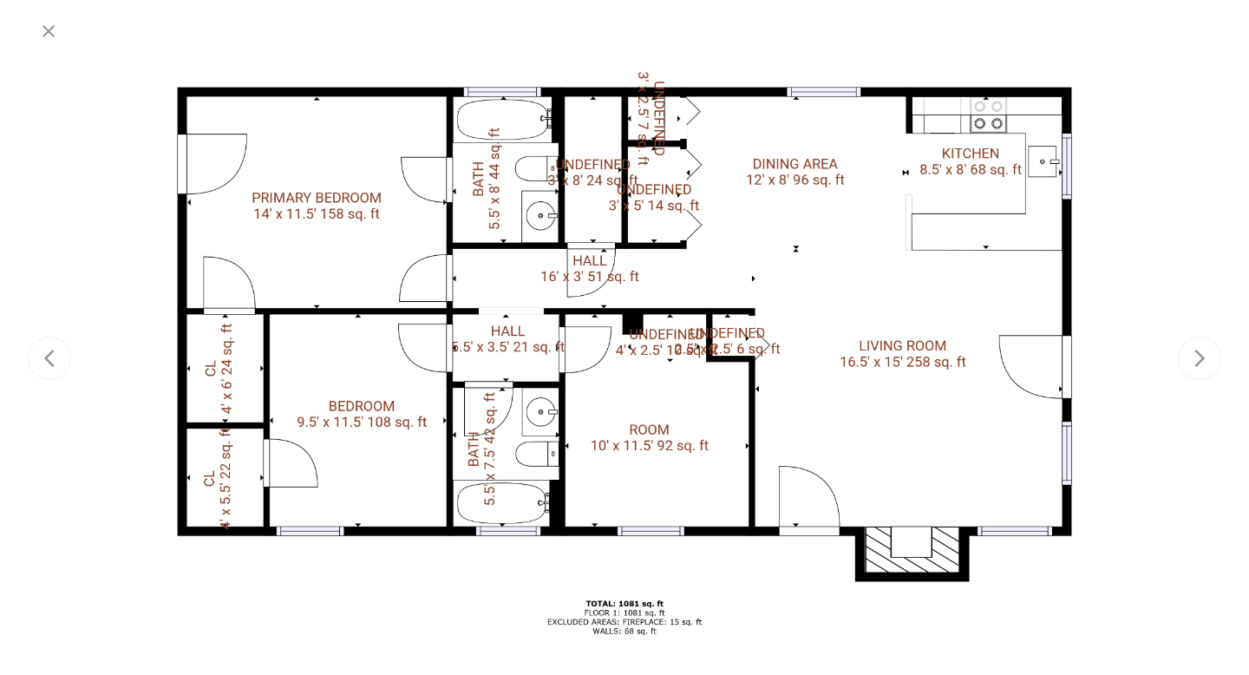
scroll to position [258, 0]
